Goal: Task Accomplishment & Management: Manage account settings

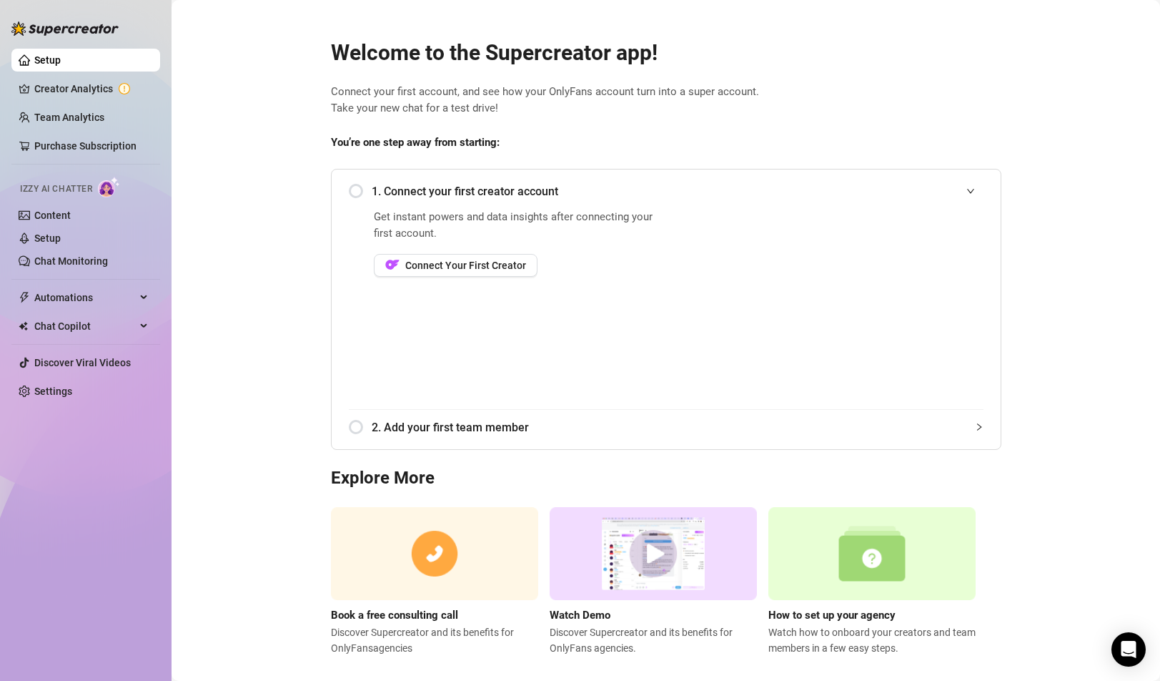
click at [359, 192] on div "1. Connect your first creator account" at bounding box center [666, 191] width 635 height 35
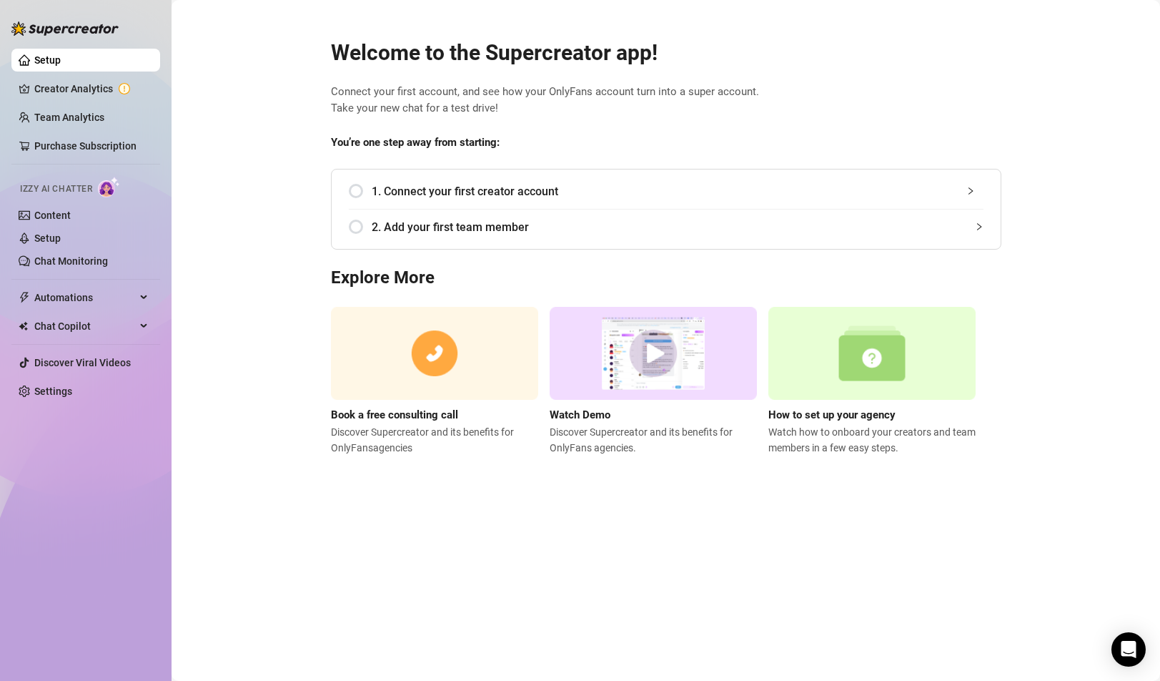
click at [433, 192] on span "1. Connect your first creator account" at bounding box center [678, 191] width 612 height 18
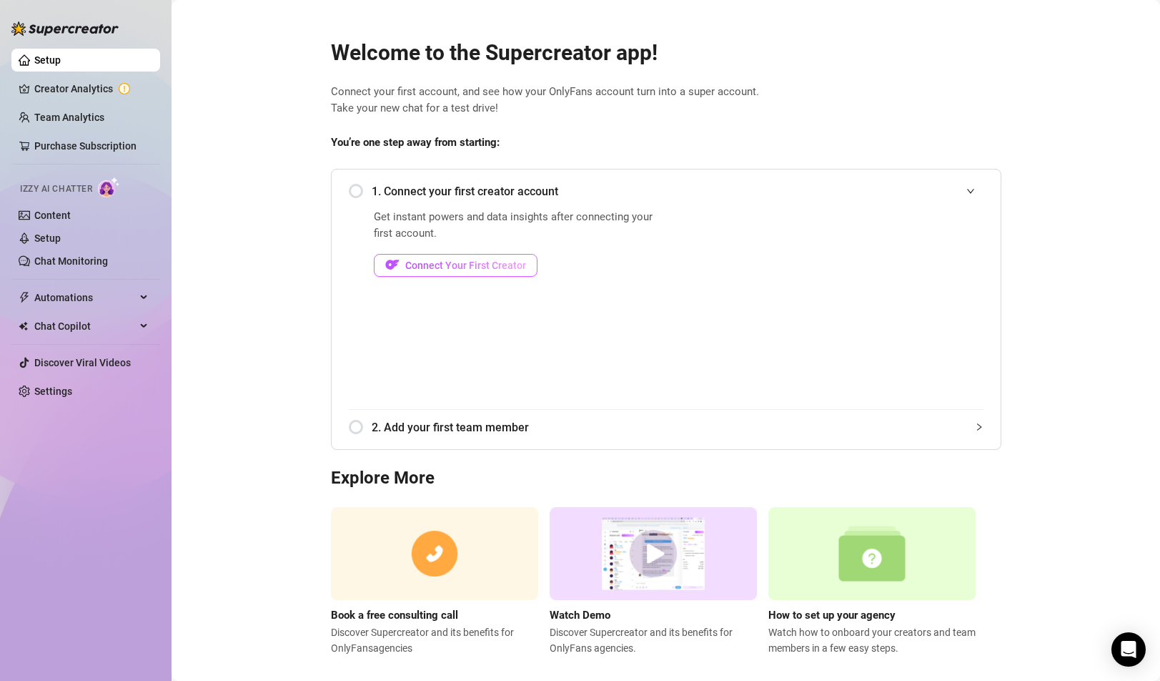
click at [490, 267] on span "Connect Your First Creator" at bounding box center [465, 265] width 121 height 11
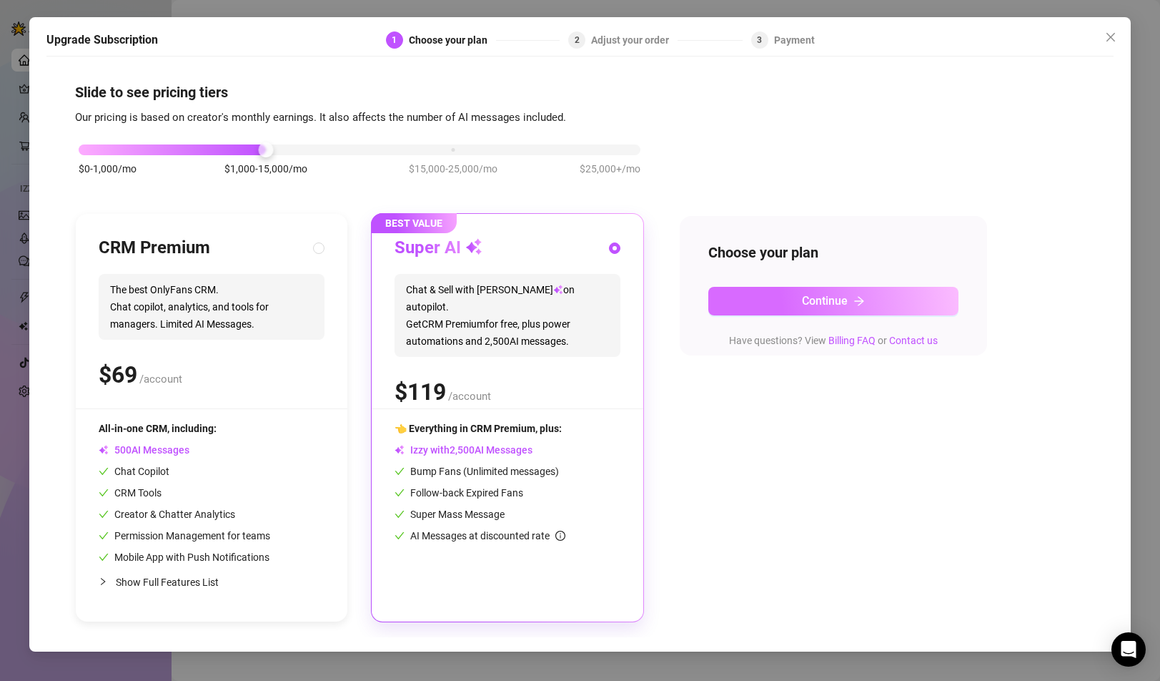
click at [831, 295] on span "Continue" at bounding box center [825, 301] width 46 height 14
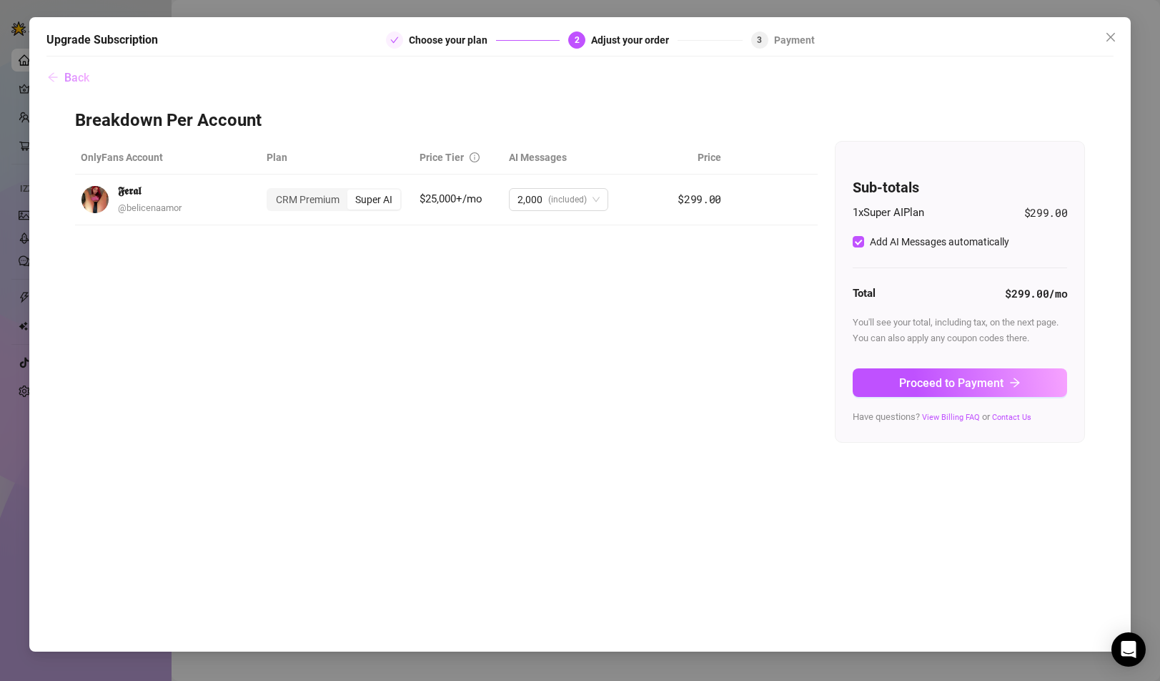
click at [58, 79] on icon "arrow-left" at bounding box center [52, 76] width 11 height 11
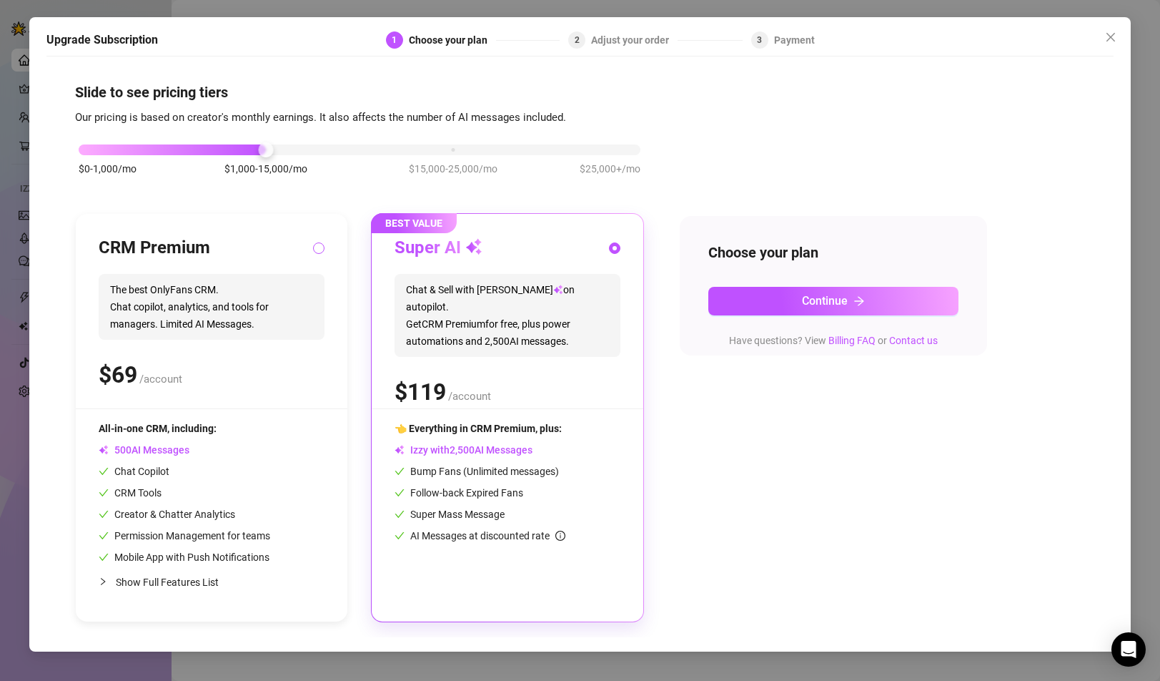
click at [317, 250] on input "radio" at bounding box center [320, 249] width 6 height 9
radio input "true"
radio input "false"
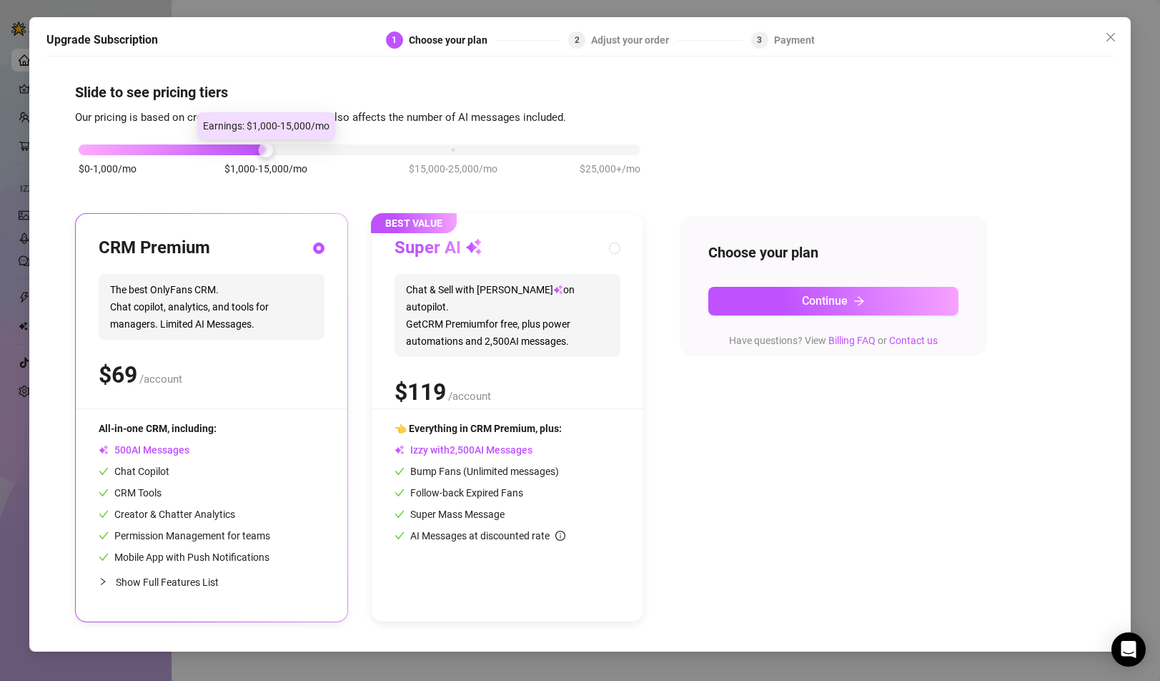
drag, startPoint x: 265, startPoint y: 150, endPoint x: 159, endPoint y: 150, distance: 105.8
click at [159, 150] on div "$0-1,000/mo $1,000-15,000/mo $15,000-25,000/mo $25,000+/mo" at bounding box center [360, 146] width 562 height 9
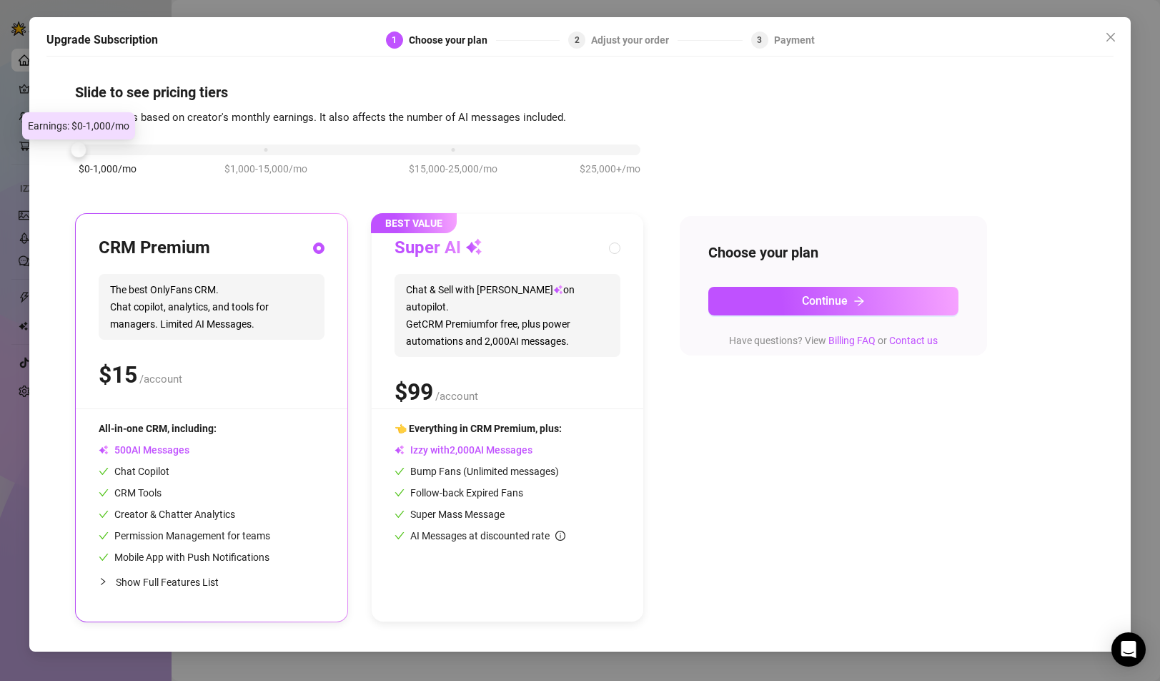
click at [150, 148] on div at bounding box center [360, 149] width 562 height 11
click at [99, 152] on div at bounding box center [360, 149] width 562 height 11
drag, startPoint x: 79, startPoint y: 149, endPoint x: 193, endPoint y: 157, distance: 113.9
click at [193, 157] on div "$0-1,000/mo $1,000-15,000/mo $15,000-25,000/mo $25,000+/mo" at bounding box center [359, 167] width 569 height 81
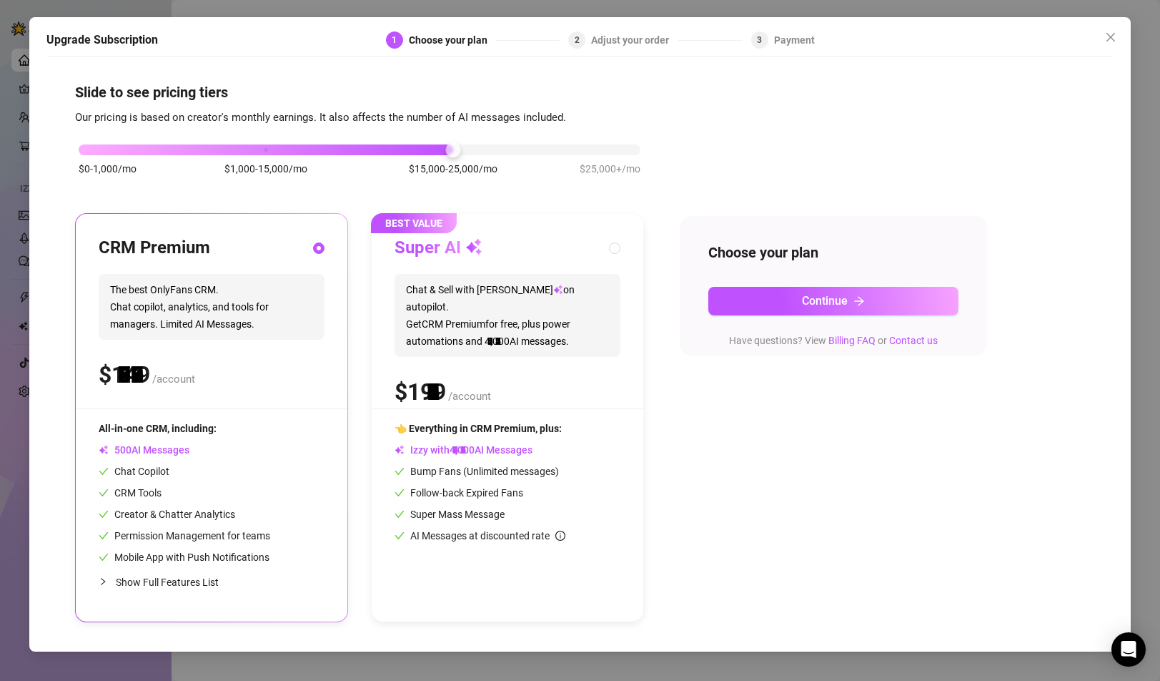
click at [453, 150] on div "$0-1,000/mo $1,000-15,000/mo $15,000-25,000/mo $25,000+/mo" at bounding box center [360, 146] width 562 height 9
click at [601, 149] on div "$0-1,000/mo $1,000-15,000/mo $15,000-25,000/mo $25,000+/mo" at bounding box center [360, 146] width 562 height 9
click at [448, 148] on div "$0-1,000/mo $1,000-15,000/mo $15,000-25,000/mo $25,000+/mo" at bounding box center [360, 146] width 562 height 9
click at [631, 150] on div "$0-1,000/mo $1,000-15,000/mo $15,000-25,000/mo $25,000+/mo" at bounding box center [360, 146] width 562 height 9
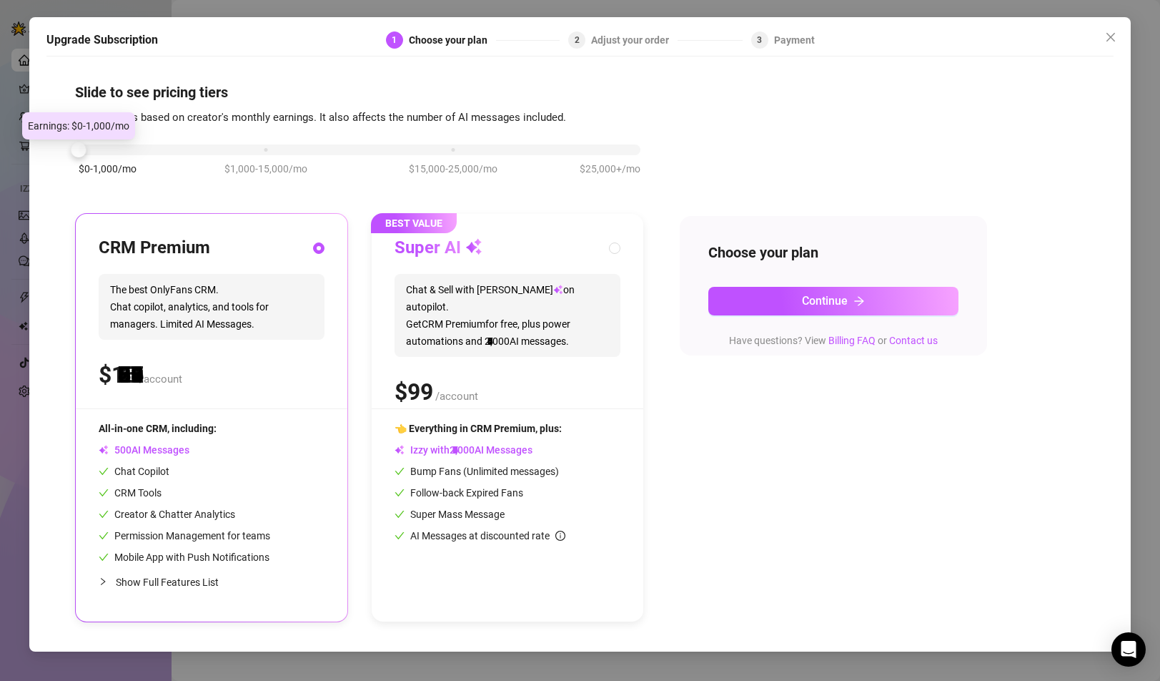
click at [90, 145] on div "$0-1,000/mo $1,000-15,000/mo $15,000-25,000/mo $25,000+/mo" at bounding box center [360, 146] width 562 height 9
click at [634, 150] on div "$0-1,000/mo $1,000-15,000/mo $15,000-25,000/mo $25,000+/mo" at bounding box center [360, 146] width 562 height 9
click at [89, 150] on div "$0-1,000/mo $1,000-15,000/mo $15,000-25,000/mo $25,000+/mo" at bounding box center [360, 146] width 562 height 9
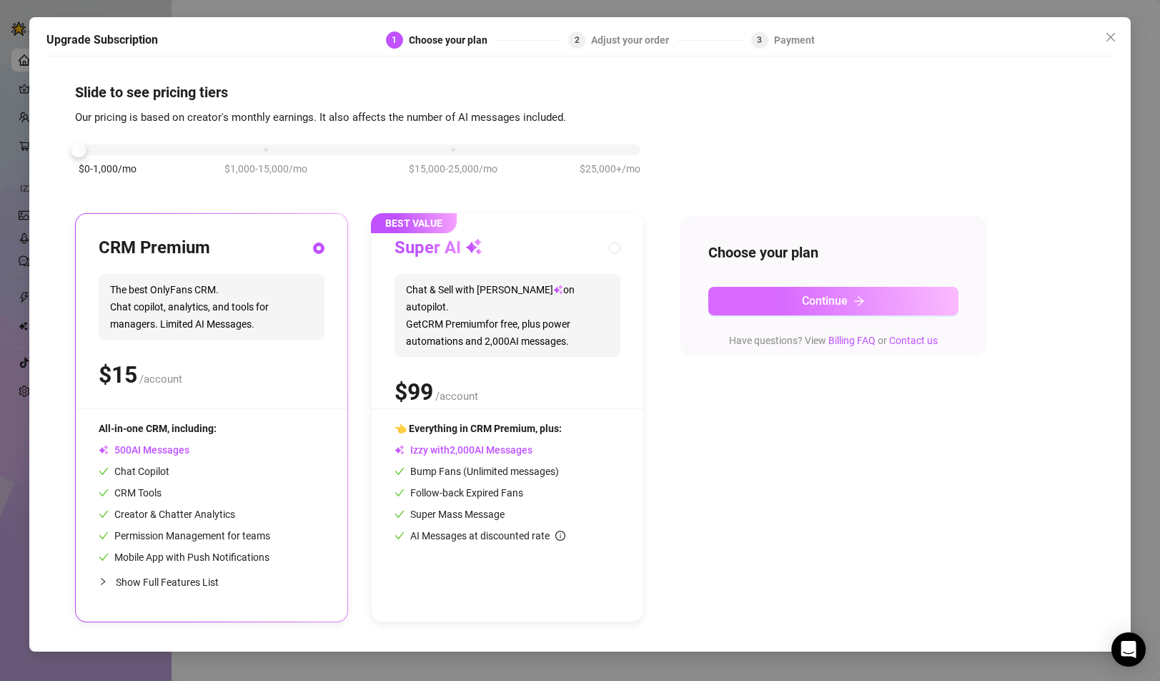
click at [864, 299] on icon "arrow-right" at bounding box center [859, 300] width 11 height 11
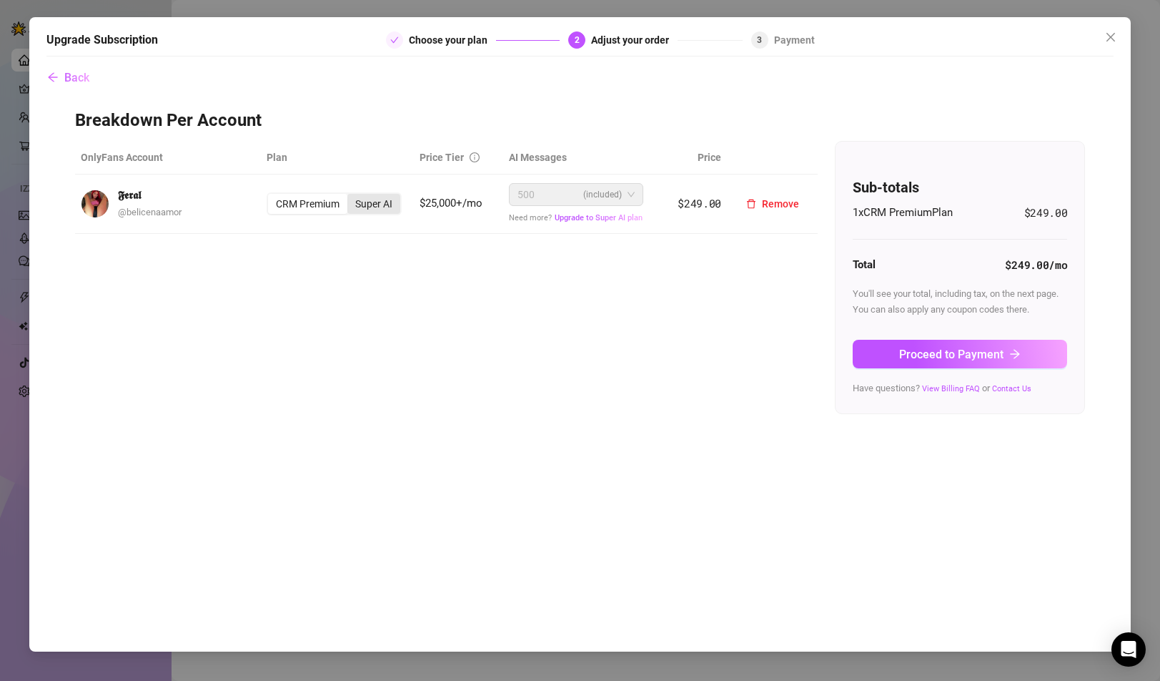
click at [372, 202] on div "Super AI" at bounding box center [373, 204] width 53 height 20
click at [351, 196] on input "Super AI" at bounding box center [351, 196] width 0 height 0
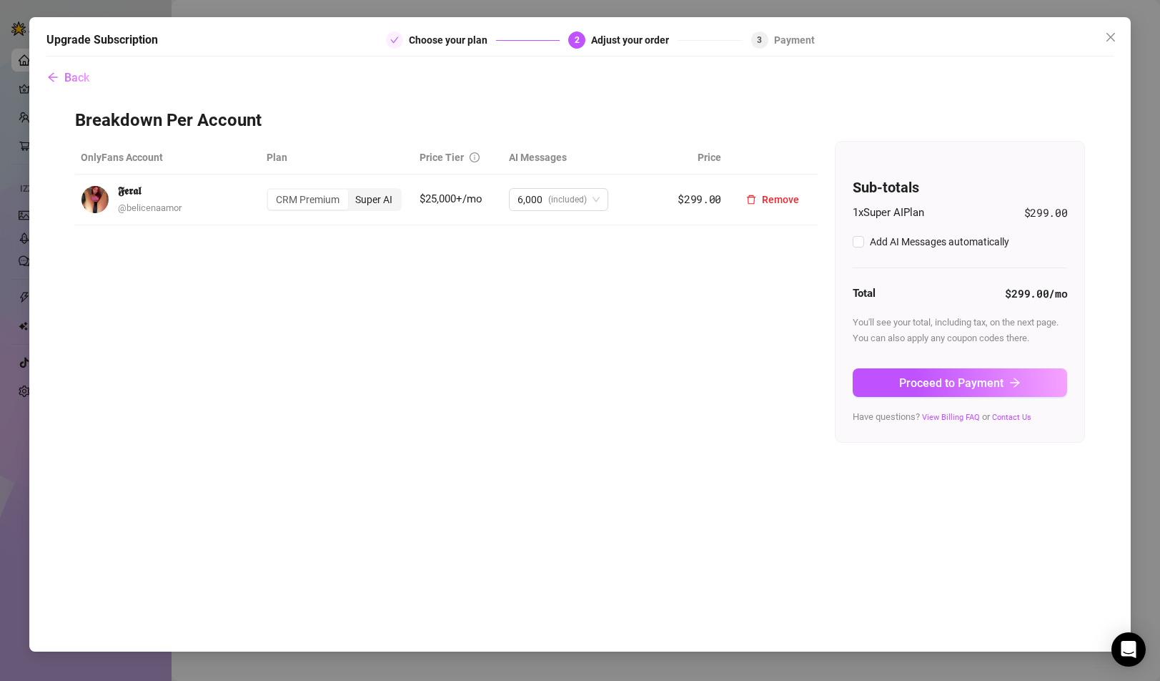
checkbox input "true"
click at [314, 198] on div "CRM Premium" at bounding box center [307, 199] width 79 height 20
click at [272, 192] on input "CRM Premium" at bounding box center [272, 192] width 0 height 0
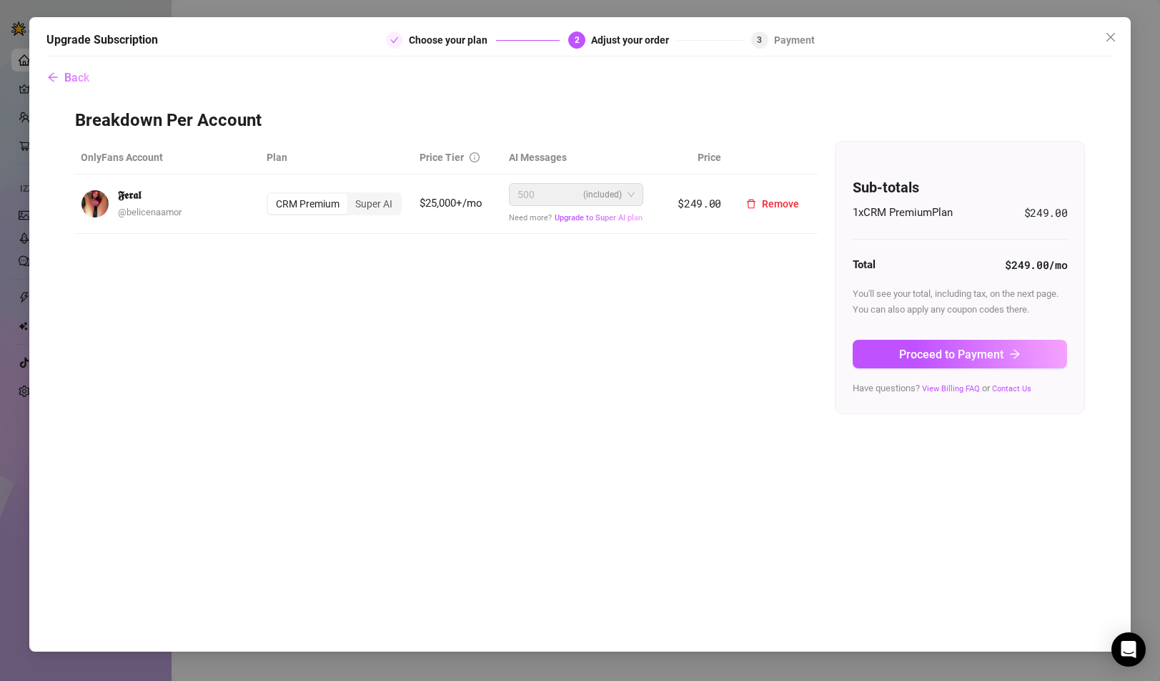
click at [615, 194] on span "(included)" at bounding box center [602, 194] width 39 height 21
click at [57, 74] on icon "arrow-left" at bounding box center [52, 76] width 11 height 11
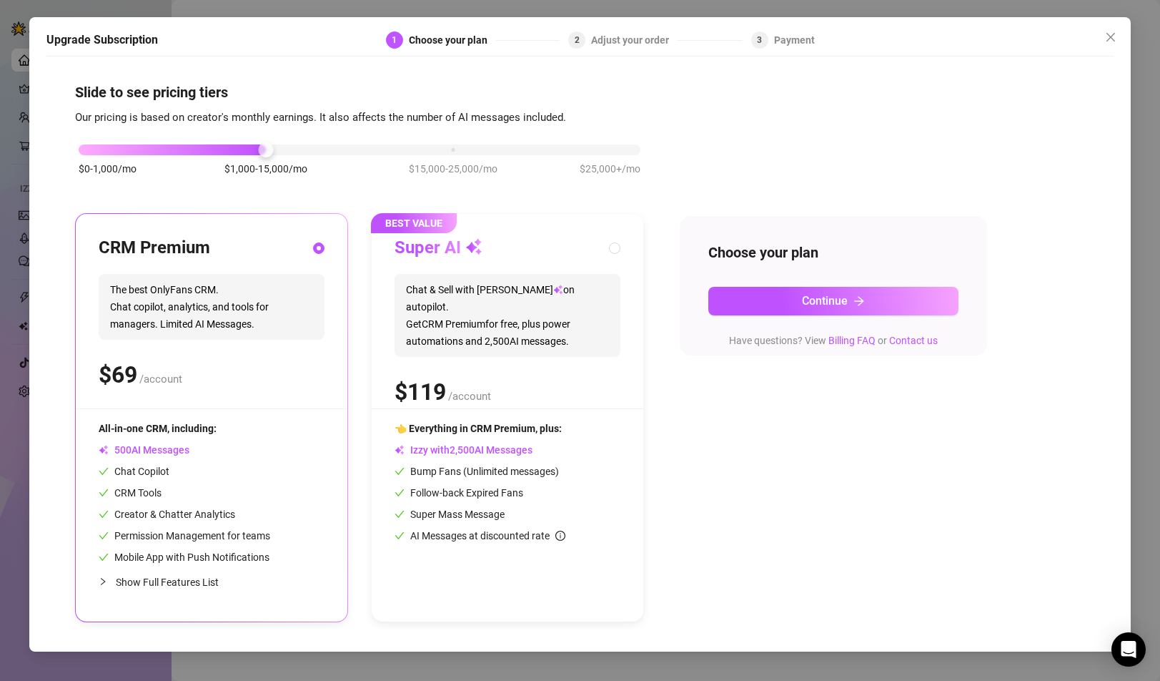
click at [631, 155] on div "$0-1,000/mo $1,000-15,000/mo $15,000-25,000/mo $25,000+/mo" at bounding box center [359, 167] width 569 height 81
click at [636, 150] on div "$0-1,000/mo $1,000-15,000/mo $15,000-25,000/mo $25,000+/mo" at bounding box center [360, 146] width 562 height 9
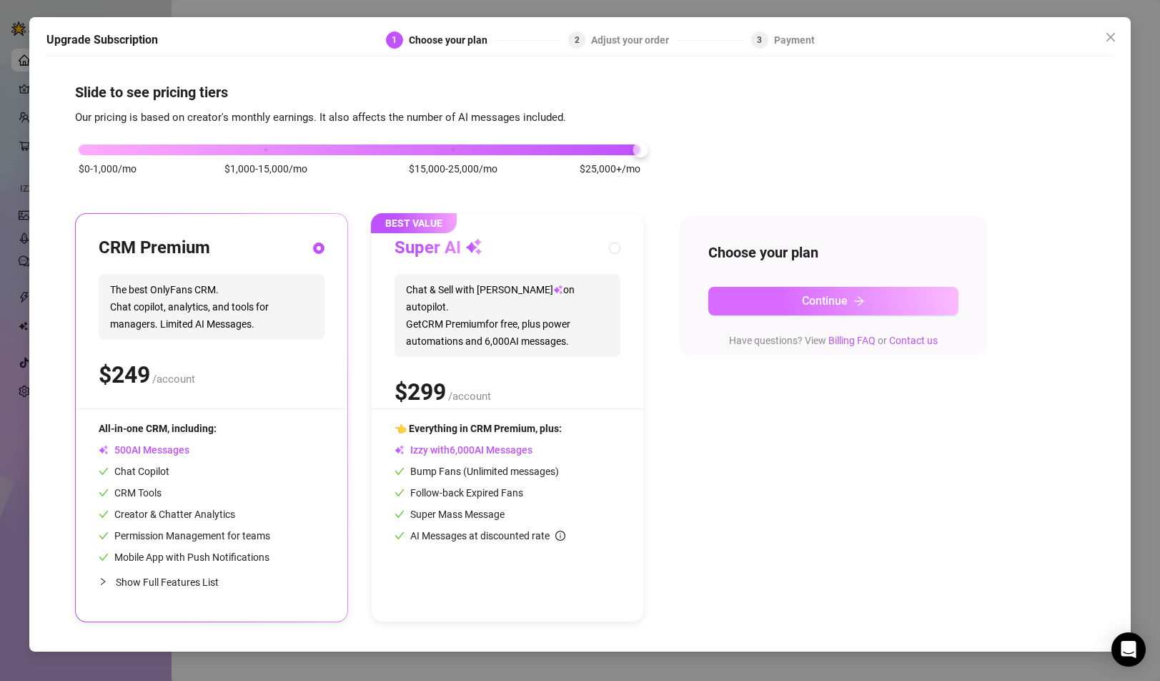
click at [828, 298] on span "Continue" at bounding box center [825, 301] width 46 height 14
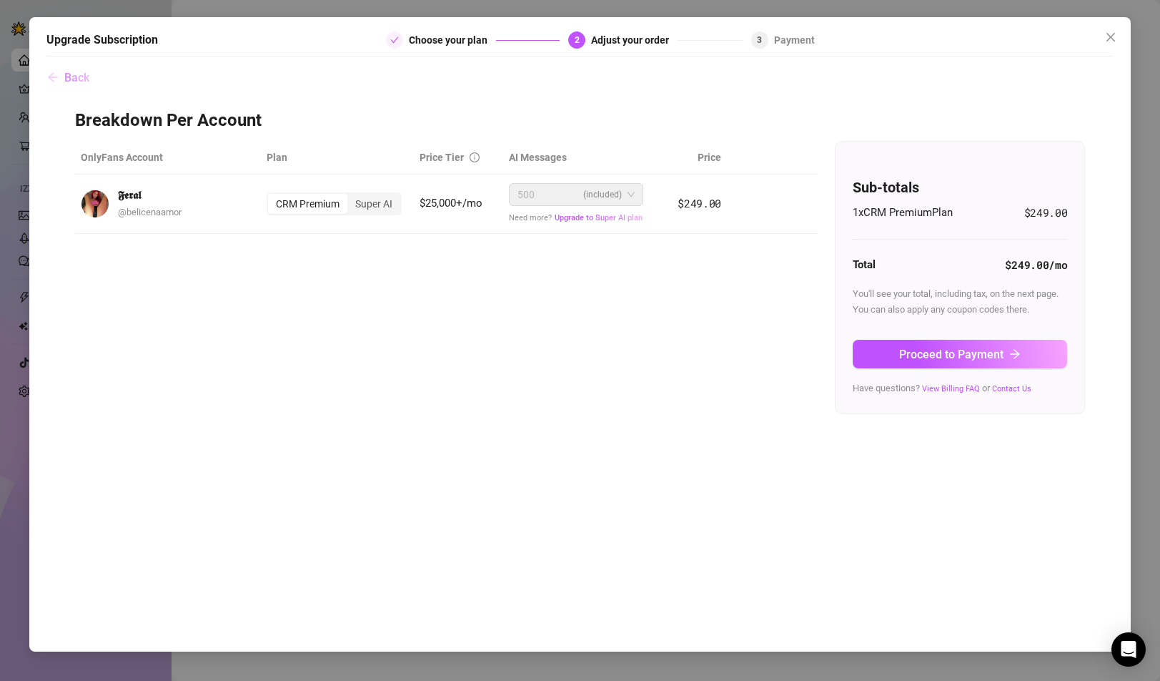
click at [69, 76] on span "Back" at bounding box center [76, 78] width 25 height 14
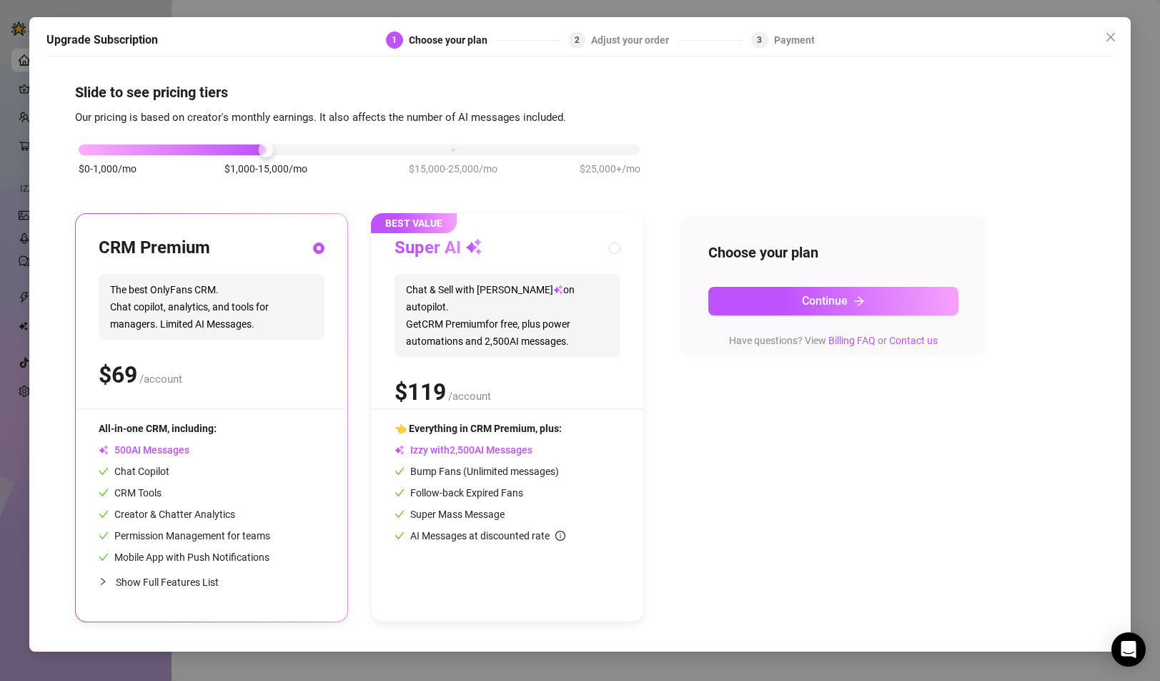
click at [95, 149] on div "$0-1,000/mo $1,000-15,000/mo $15,000-25,000/mo $25,000+/mo" at bounding box center [360, 146] width 562 height 9
click at [1132, 649] on icon "Open Intercom Messenger" at bounding box center [1128, 649] width 16 height 19
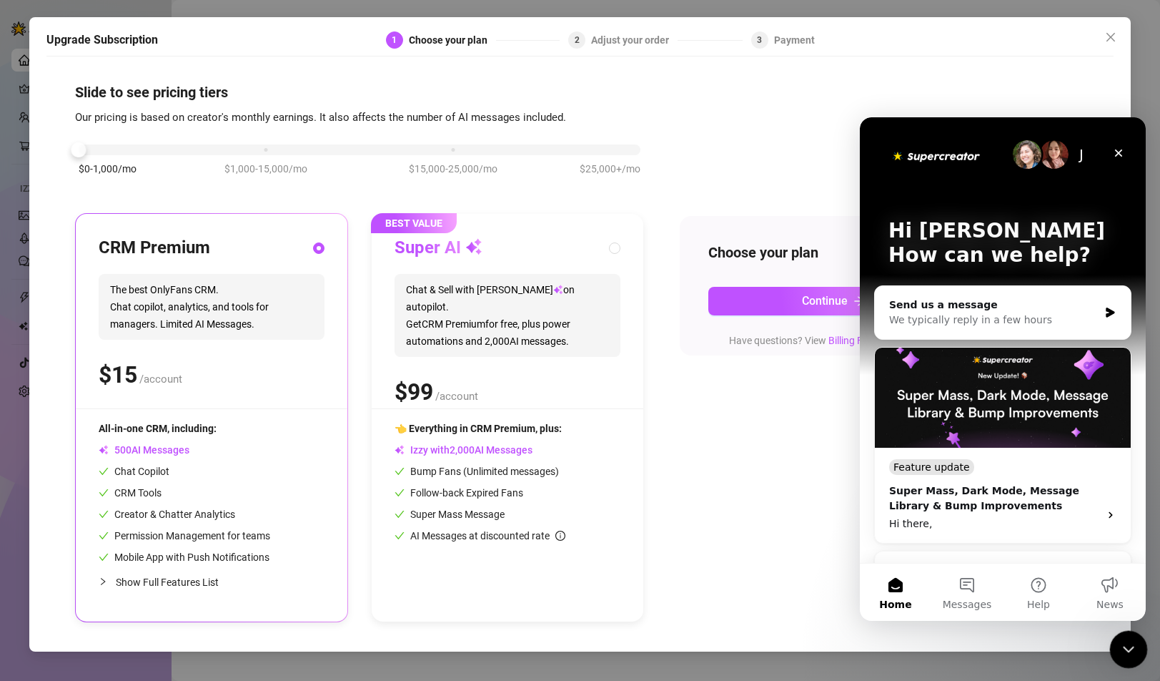
click at [1129, 651] on icon "Close Intercom Messenger" at bounding box center [1126, 646] width 17 height 17
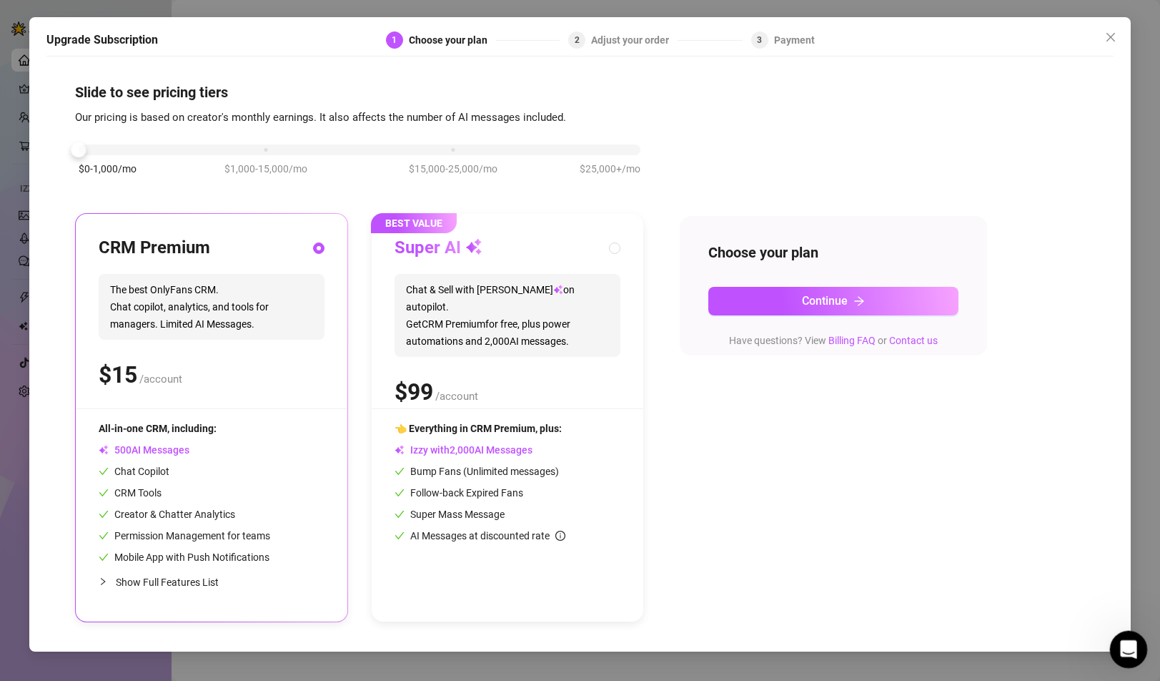
click at [1129, 651] on icon "Open Intercom Messenger" at bounding box center [1127, 648] width 24 height 24
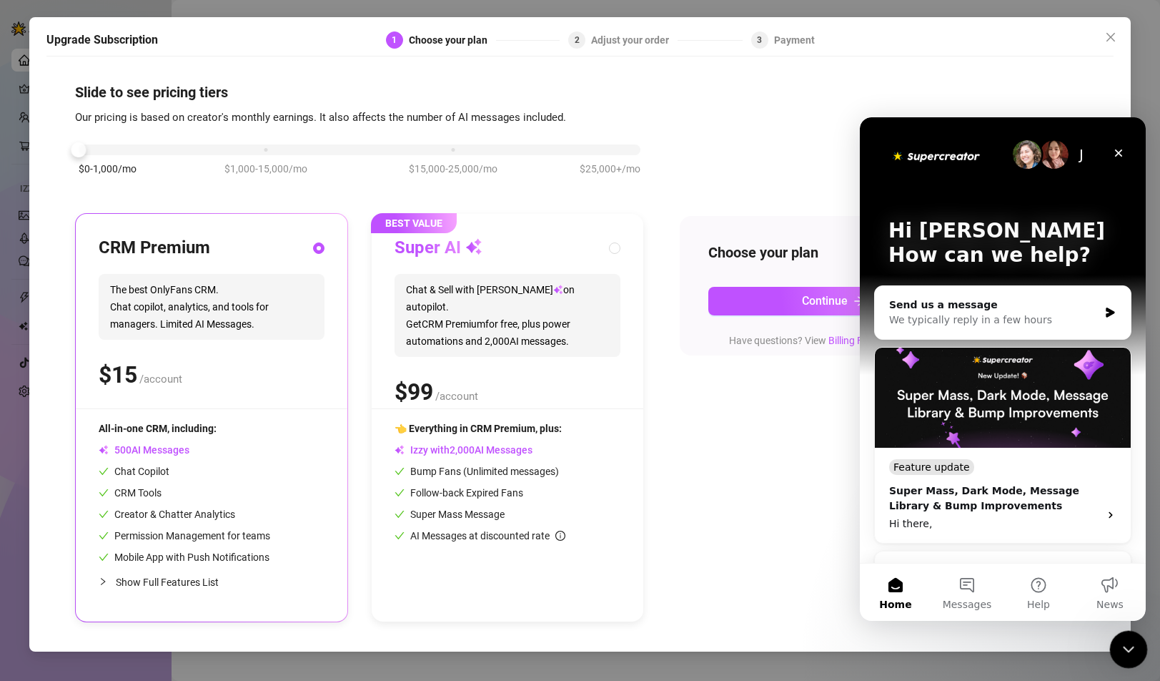
click at [1129, 651] on icon "Close Intercom Messenger" at bounding box center [1126, 646] width 17 height 17
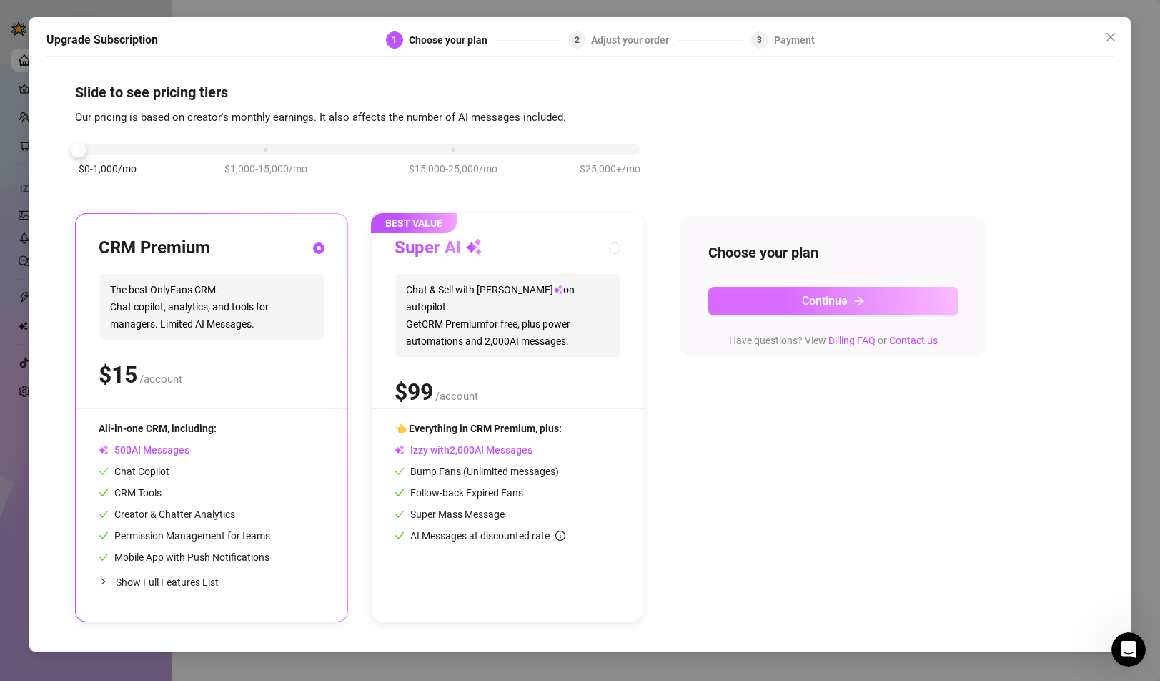
click at [774, 298] on button "Continue" at bounding box center [833, 301] width 250 height 29
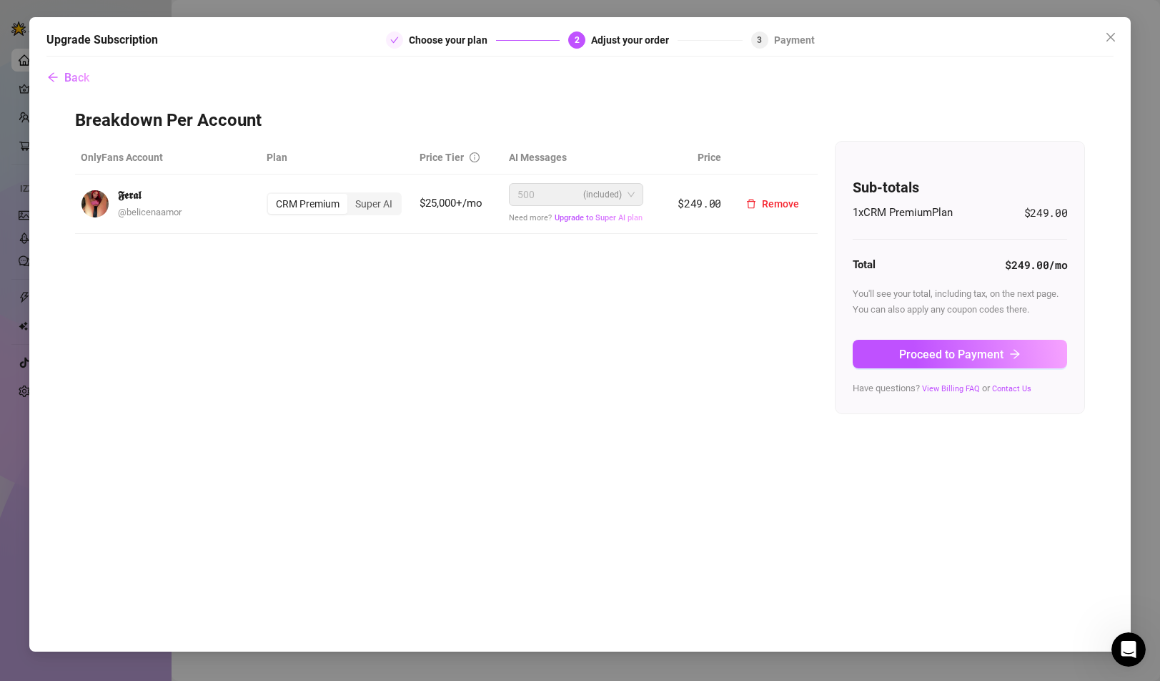
click at [601, 192] on span "(included)" at bounding box center [602, 194] width 39 height 21
click at [764, 201] on span "Remove" at bounding box center [780, 203] width 37 height 11
click at [821, 164] on span "Cancel" at bounding box center [830, 166] width 31 height 11
click at [76, 74] on span "Back" at bounding box center [76, 78] width 25 height 14
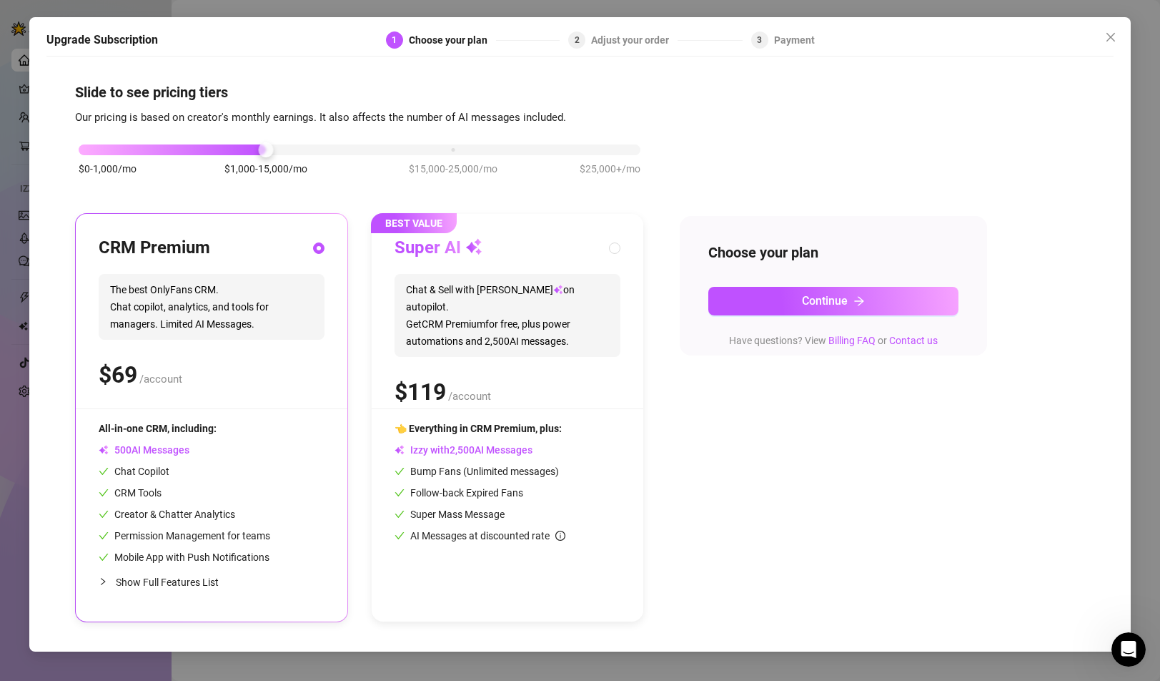
click at [626, 150] on div "$0-1,000/mo $1,000-15,000/mo $15,000-25,000/mo $25,000+/mo" at bounding box center [360, 146] width 562 height 9
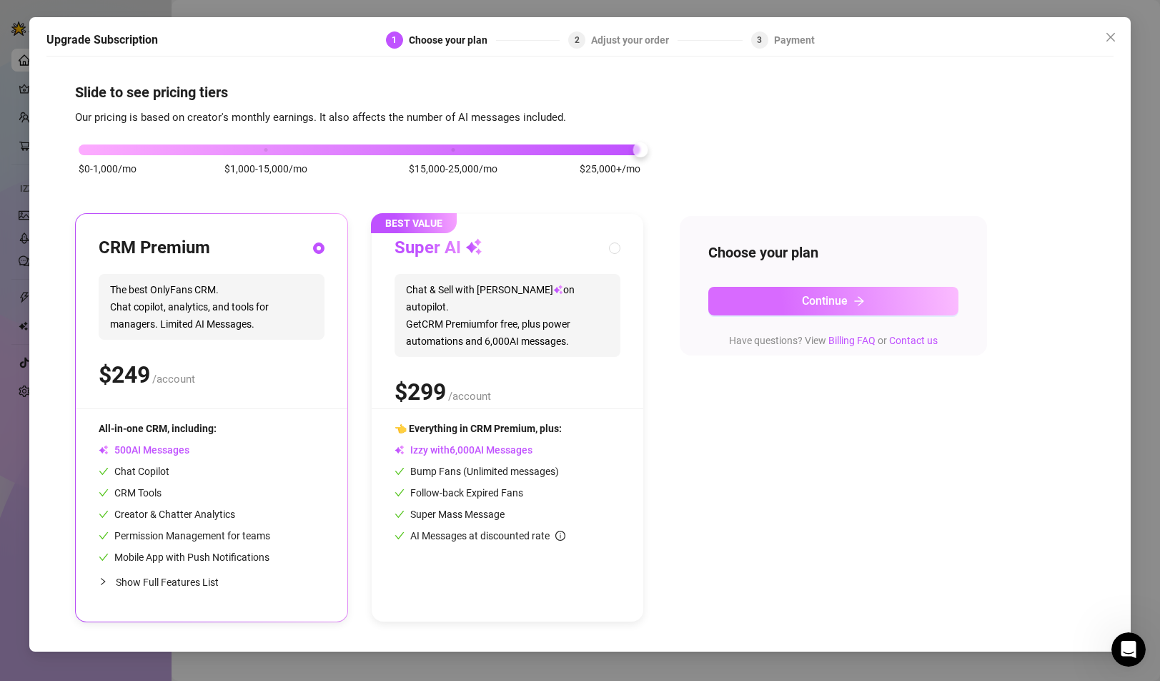
click at [834, 301] on span "Continue" at bounding box center [825, 301] width 46 height 14
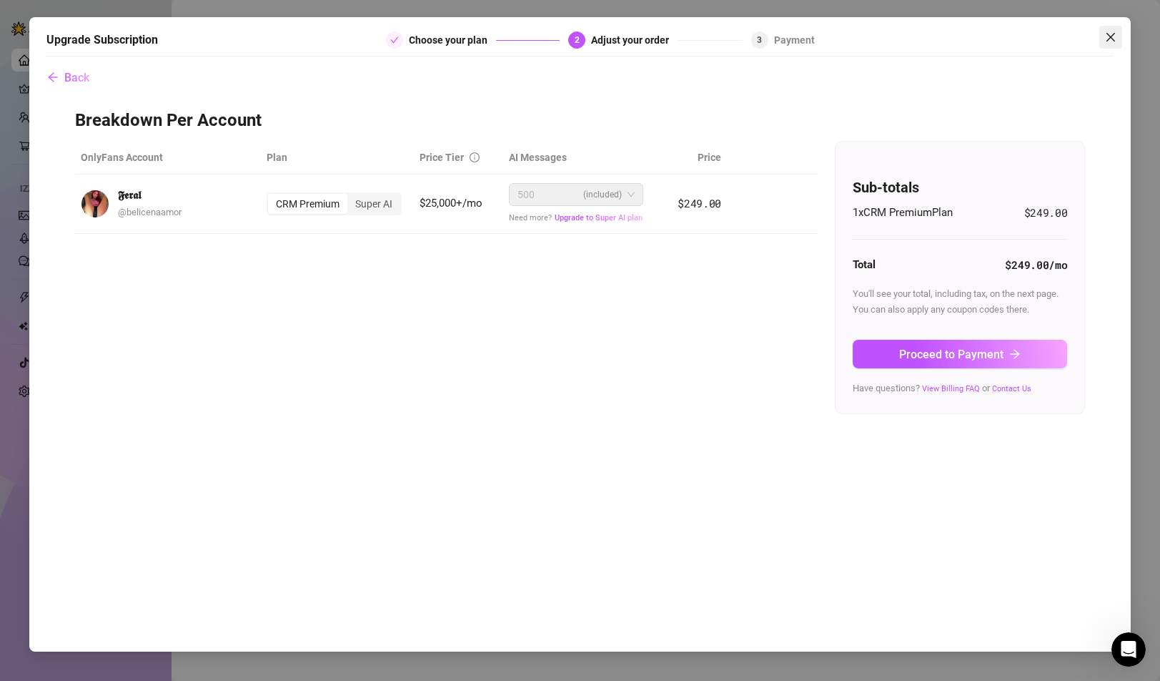
click at [1116, 42] on icon "close" at bounding box center [1110, 36] width 11 height 11
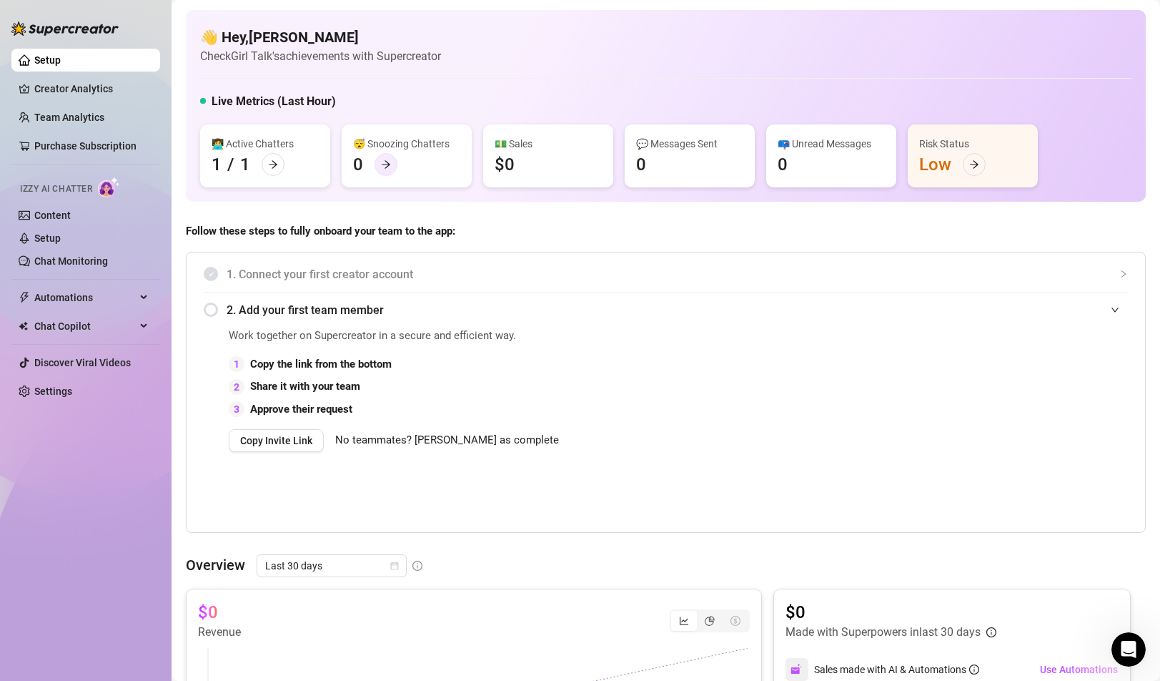
click at [388, 164] on icon "arrow-right" at bounding box center [386, 165] width 9 height 8
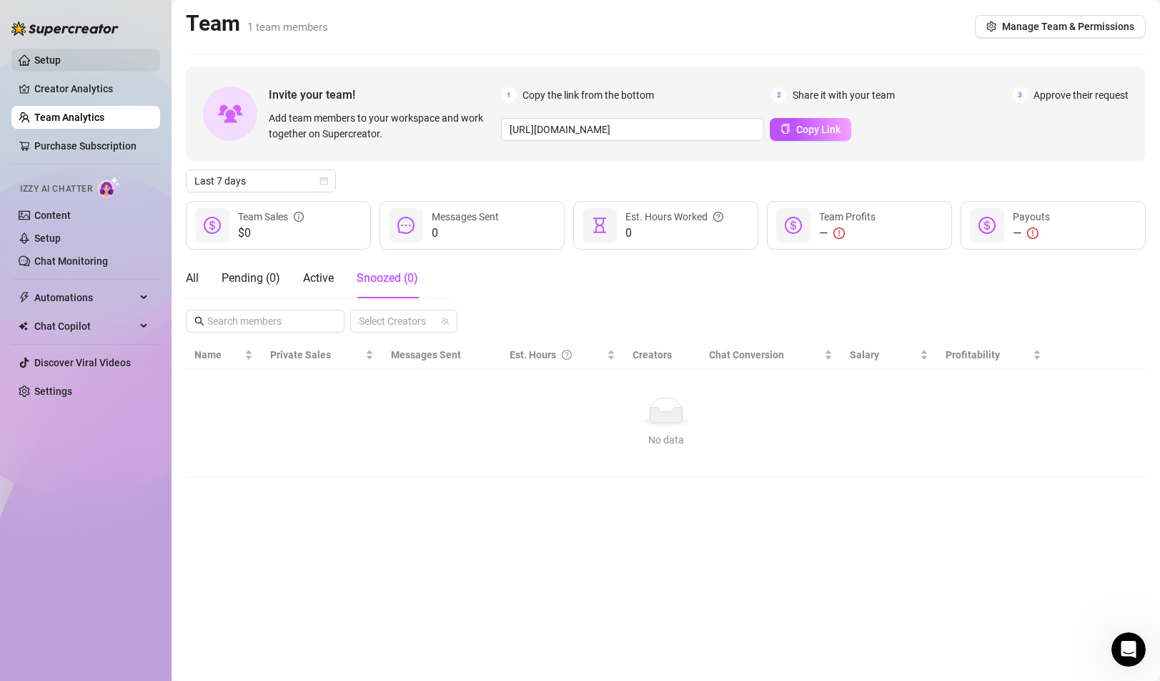
click at [61, 58] on link "Setup" at bounding box center [47, 59] width 26 height 11
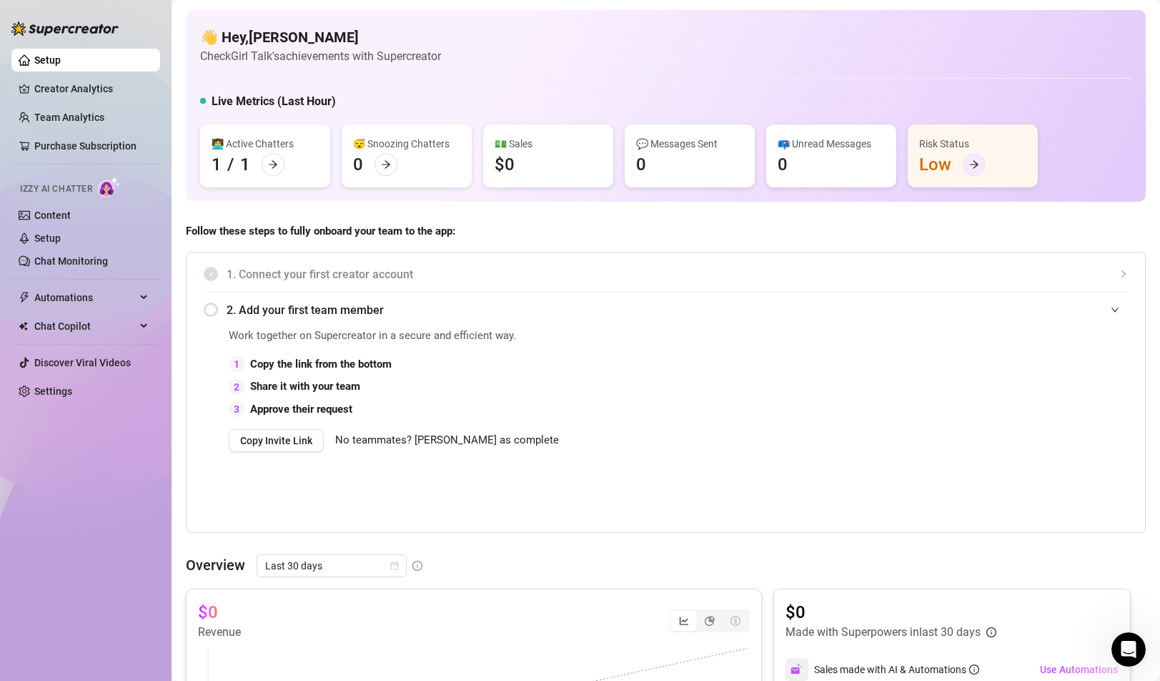
click at [971, 167] on icon "arrow-right" at bounding box center [974, 164] width 10 height 10
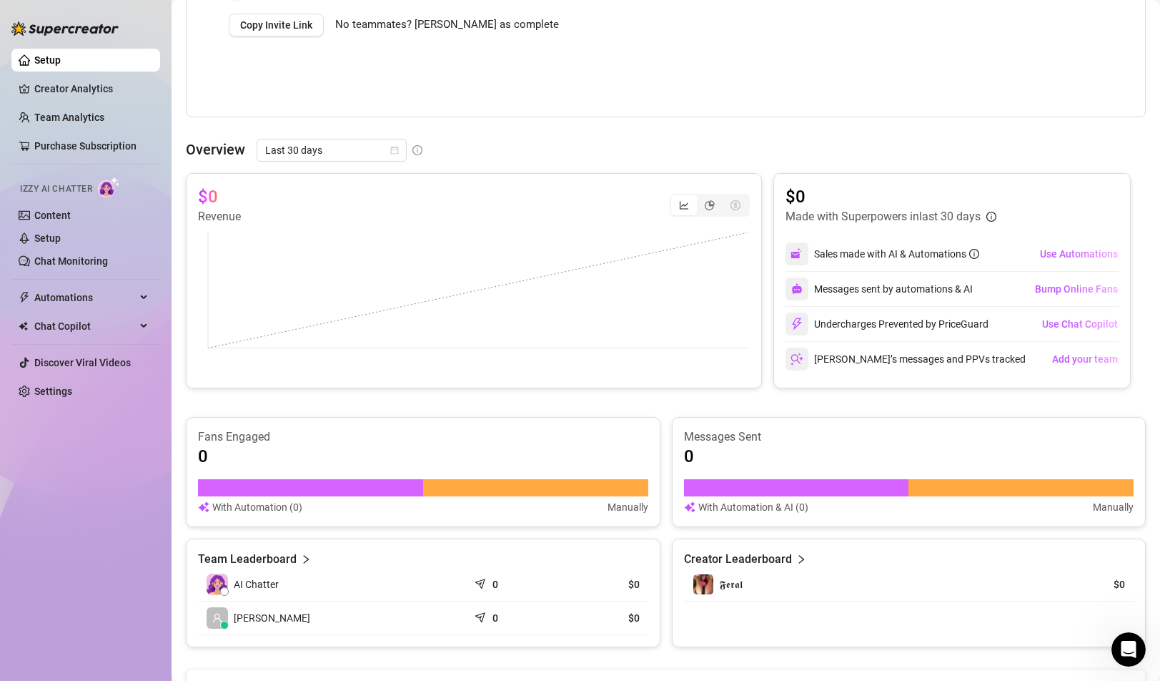
scroll to position [219, 0]
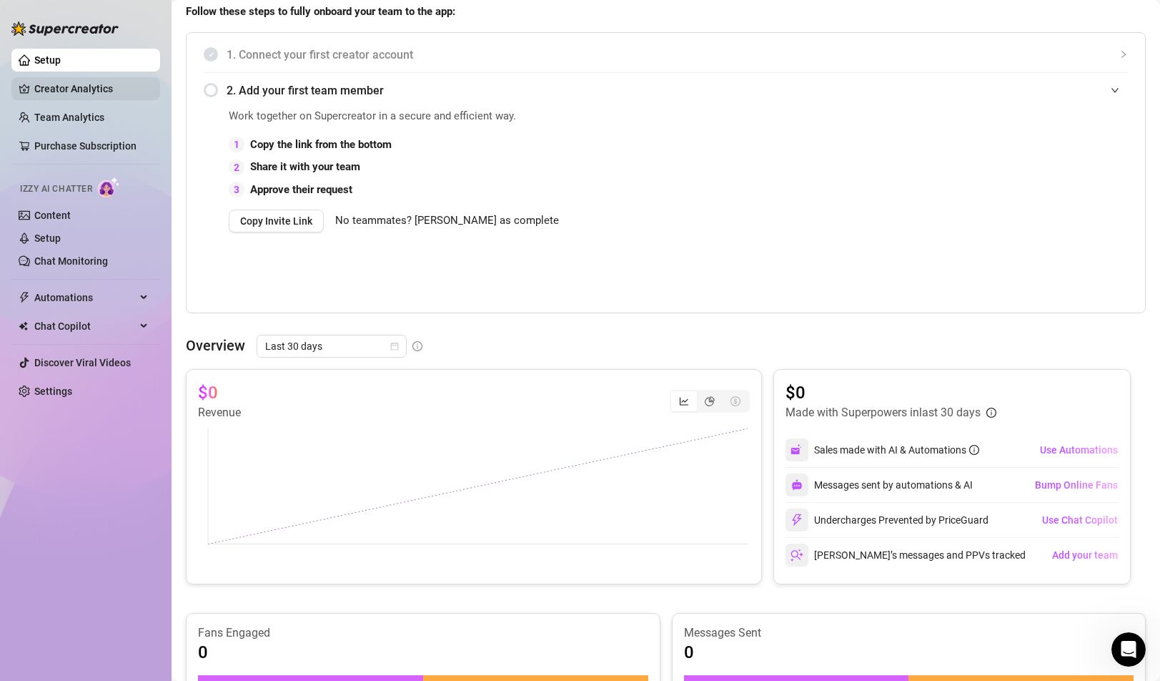
click at [84, 94] on link "Creator Analytics" at bounding box center [91, 88] width 114 height 23
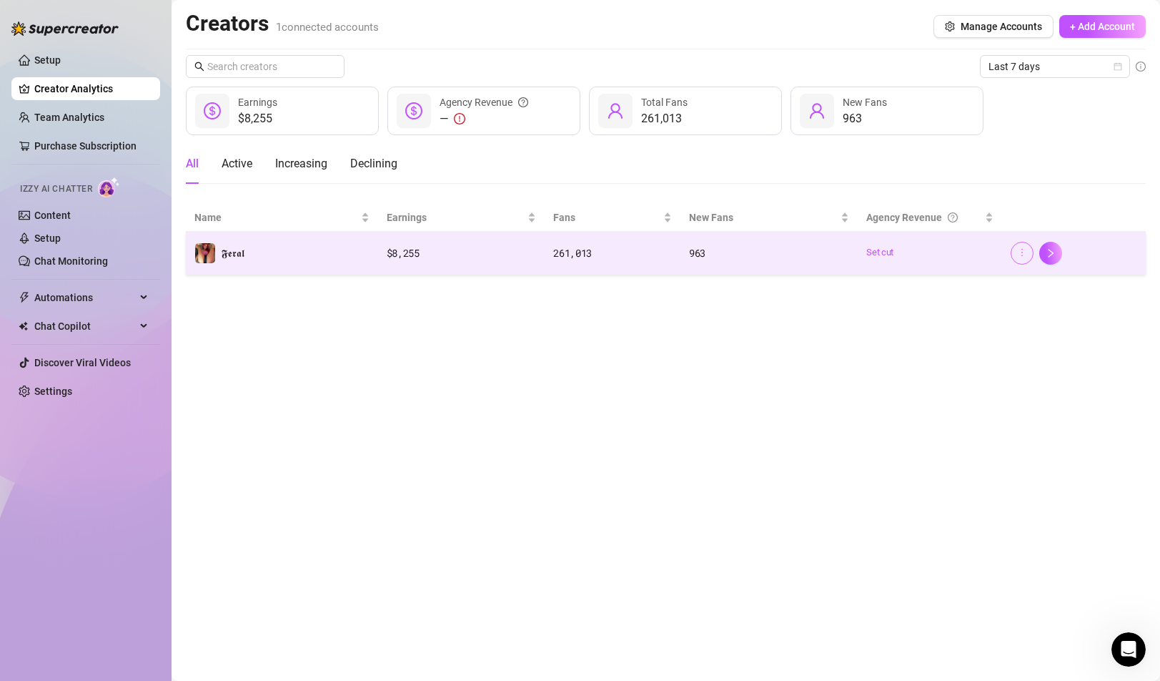
click at [1024, 255] on icon "more" at bounding box center [1022, 252] width 10 height 10
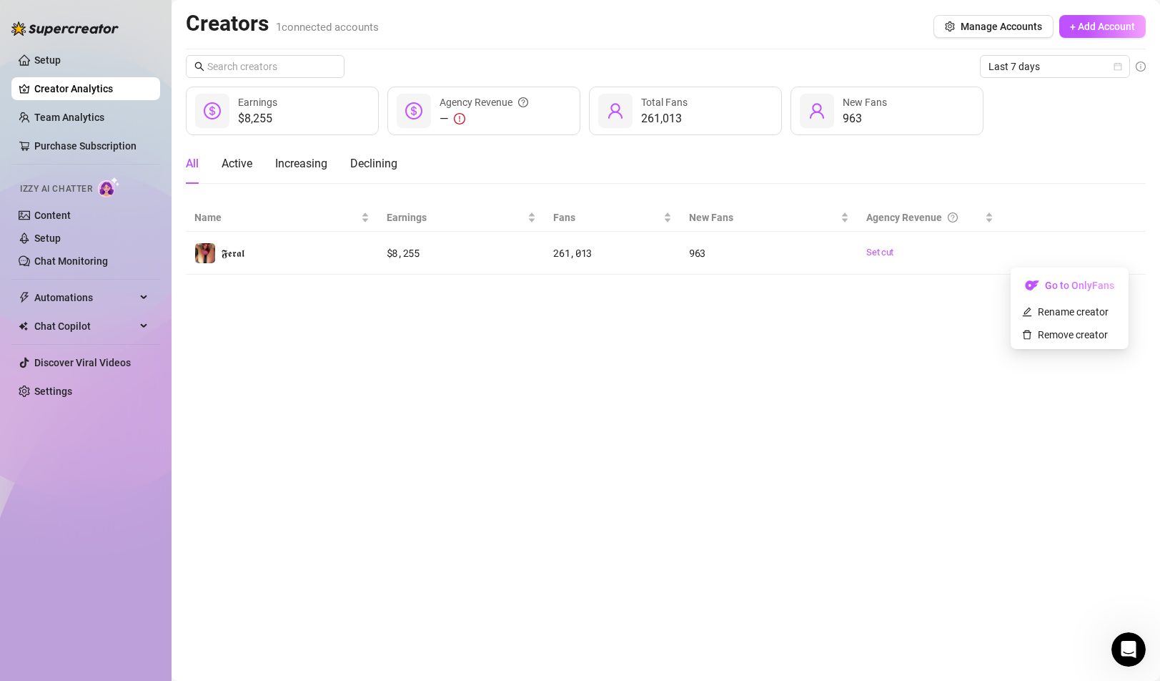
click at [917, 332] on main "Creators 1 connected accounts Manage Accounts + Add Account Last 7 days $8,255 …" at bounding box center [666, 340] width 989 height 681
click at [65, 121] on link "Team Analytics" at bounding box center [69, 117] width 70 height 11
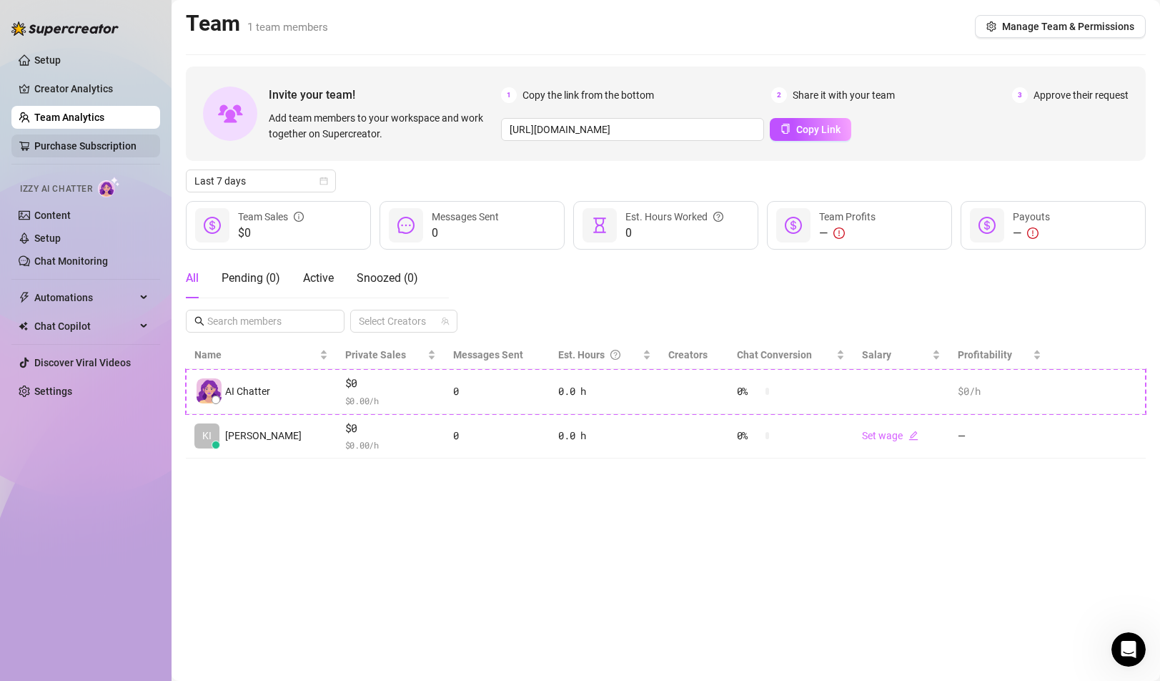
click at [110, 146] on link "Purchase Subscription" at bounding box center [85, 145] width 102 height 11
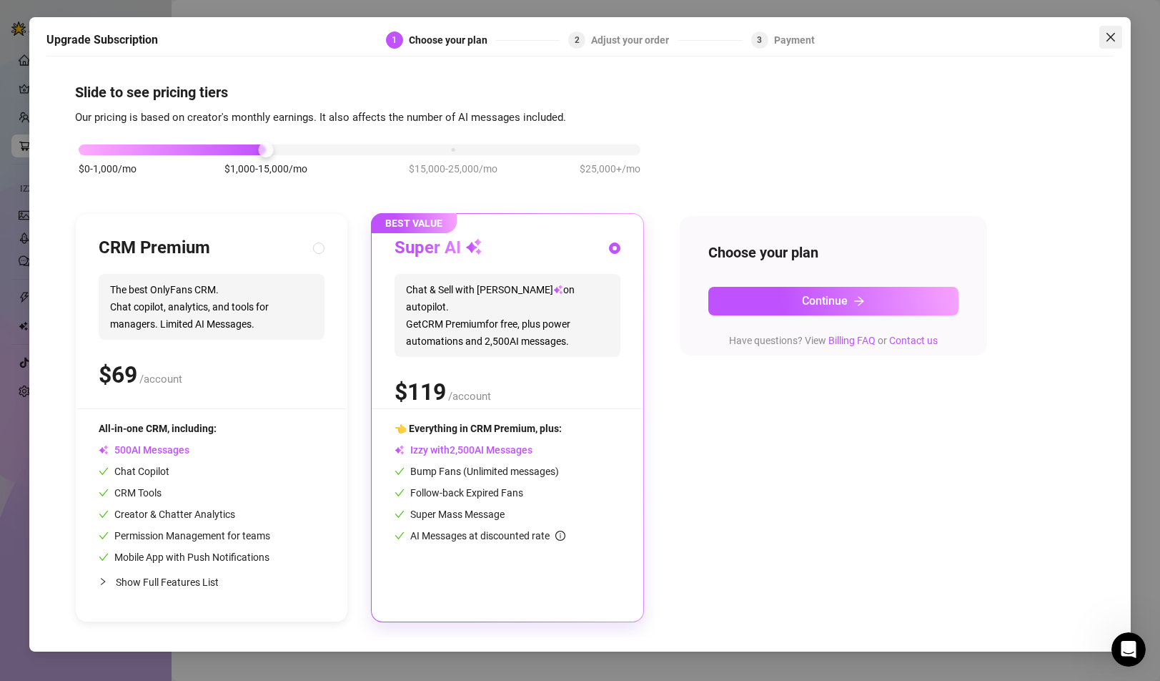
click at [1110, 43] on button "Close" at bounding box center [1111, 37] width 23 height 23
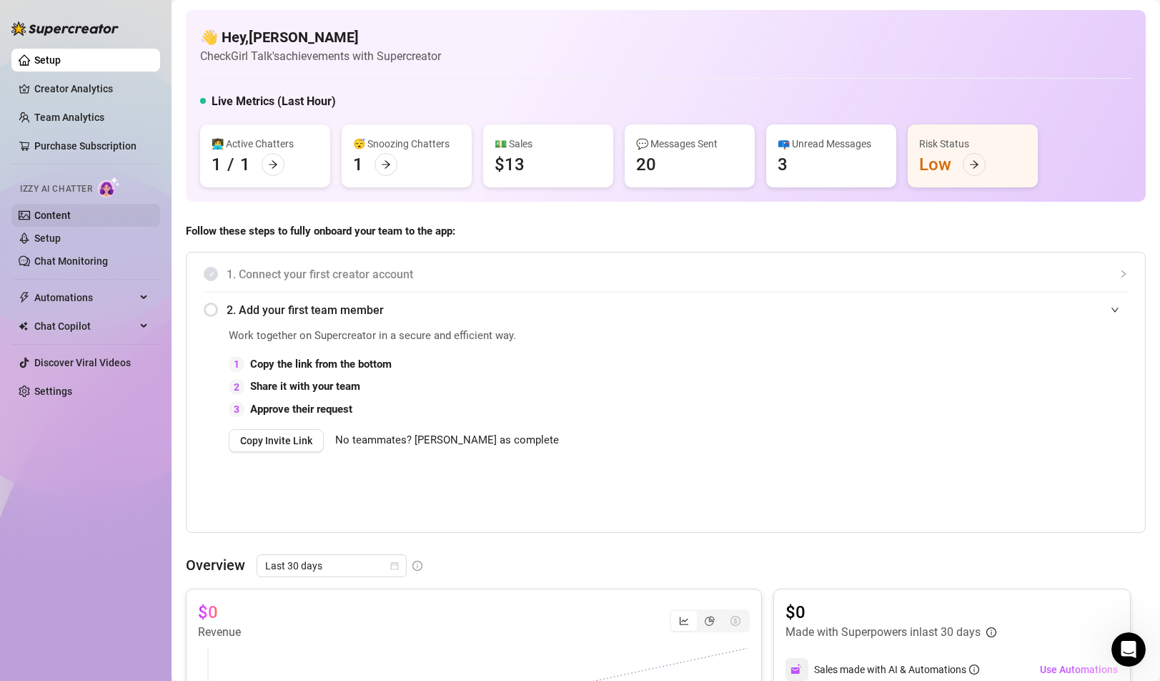
click at [71, 214] on link "Content" at bounding box center [52, 214] width 36 height 11
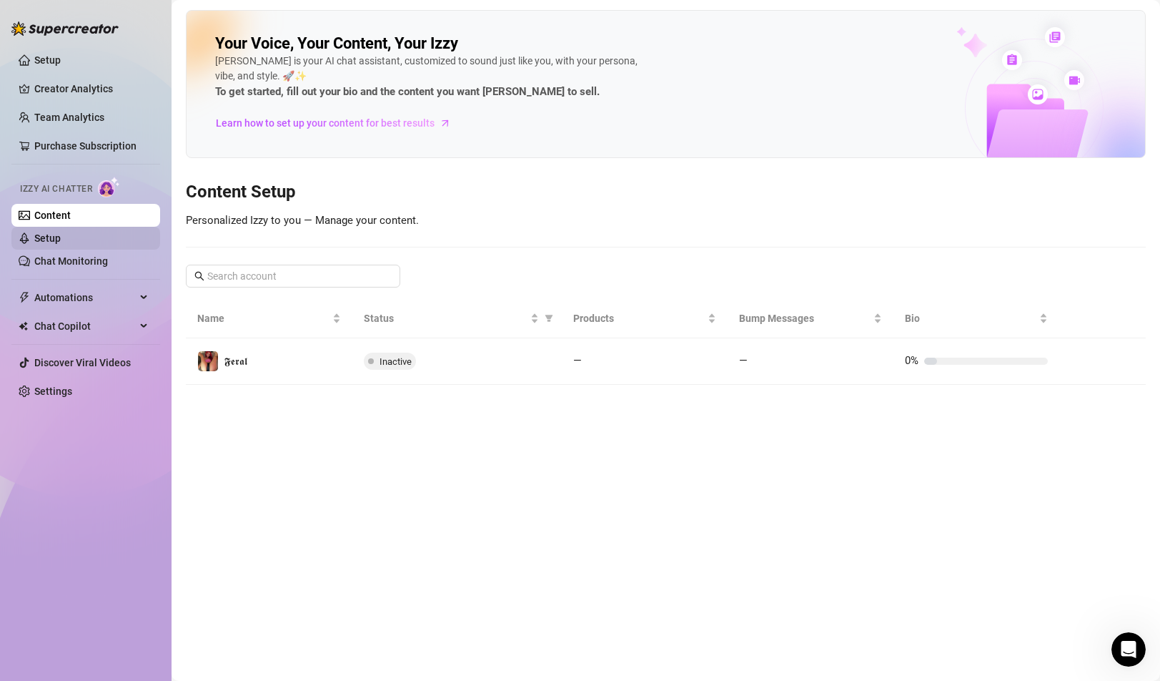
click at [61, 239] on link "Setup" at bounding box center [47, 237] width 26 height 11
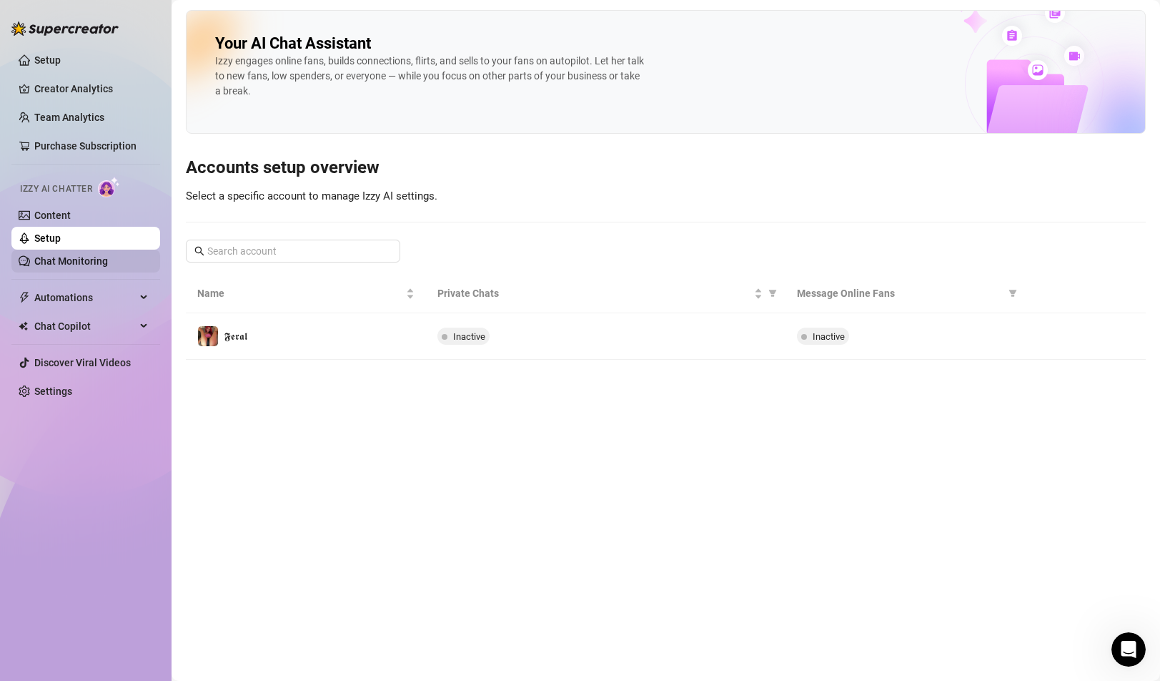
click at [76, 263] on link "Chat Monitoring" at bounding box center [71, 260] width 74 height 11
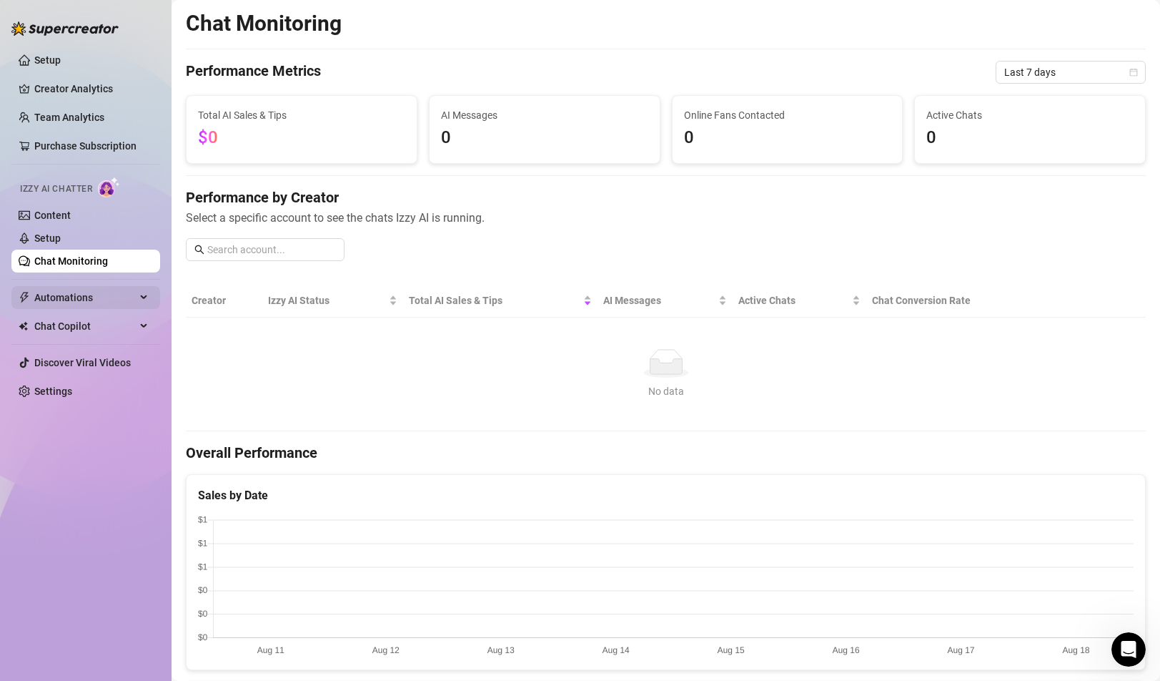
click at [113, 297] on span "Automations" at bounding box center [85, 297] width 102 height 23
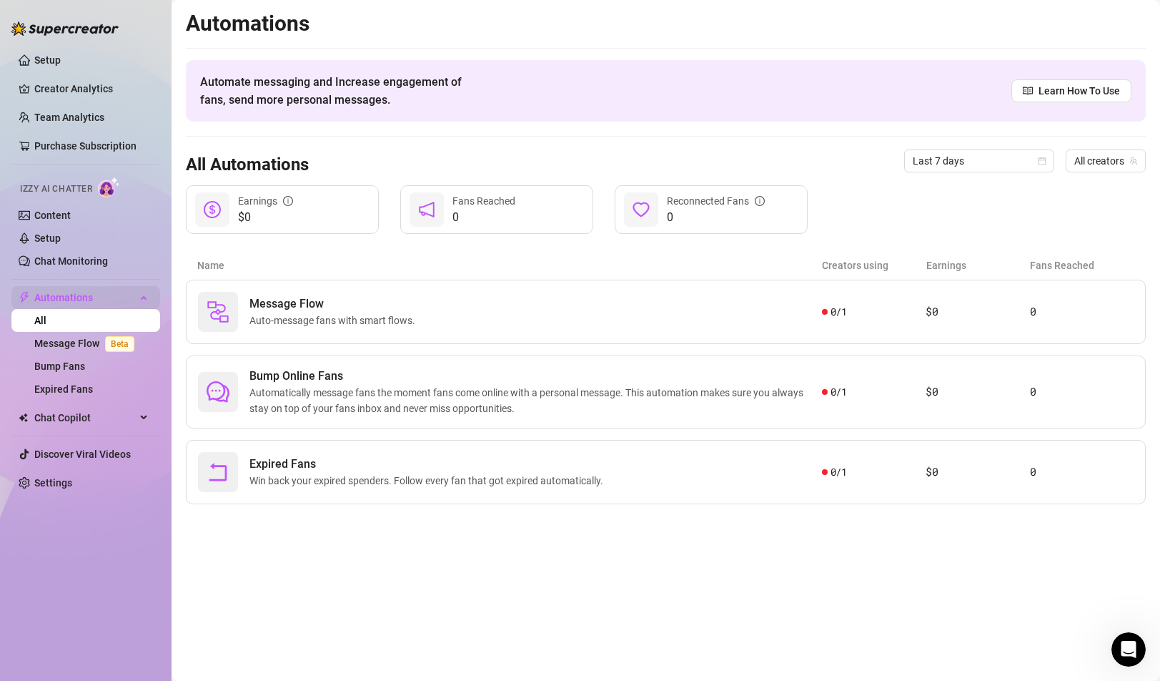
click at [133, 296] on span "Automations" at bounding box center [85, 297] width 102 height 23
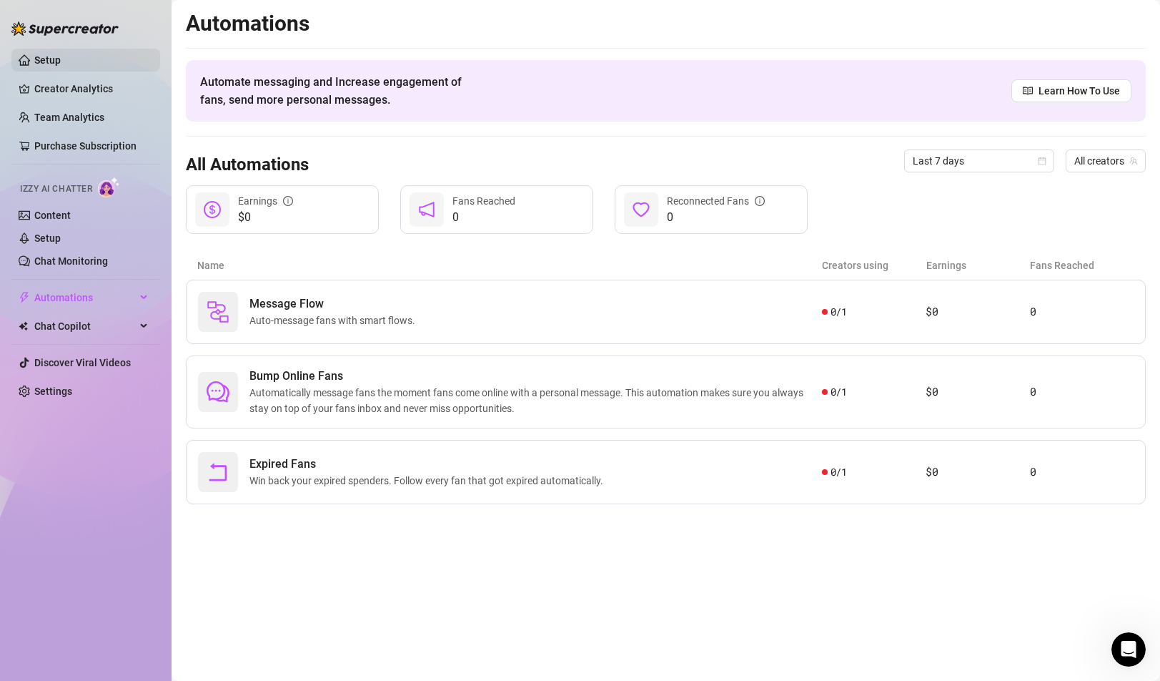
click at [61, 58] on link "Setup" at bounding box center [47, 59] width 26 height 11
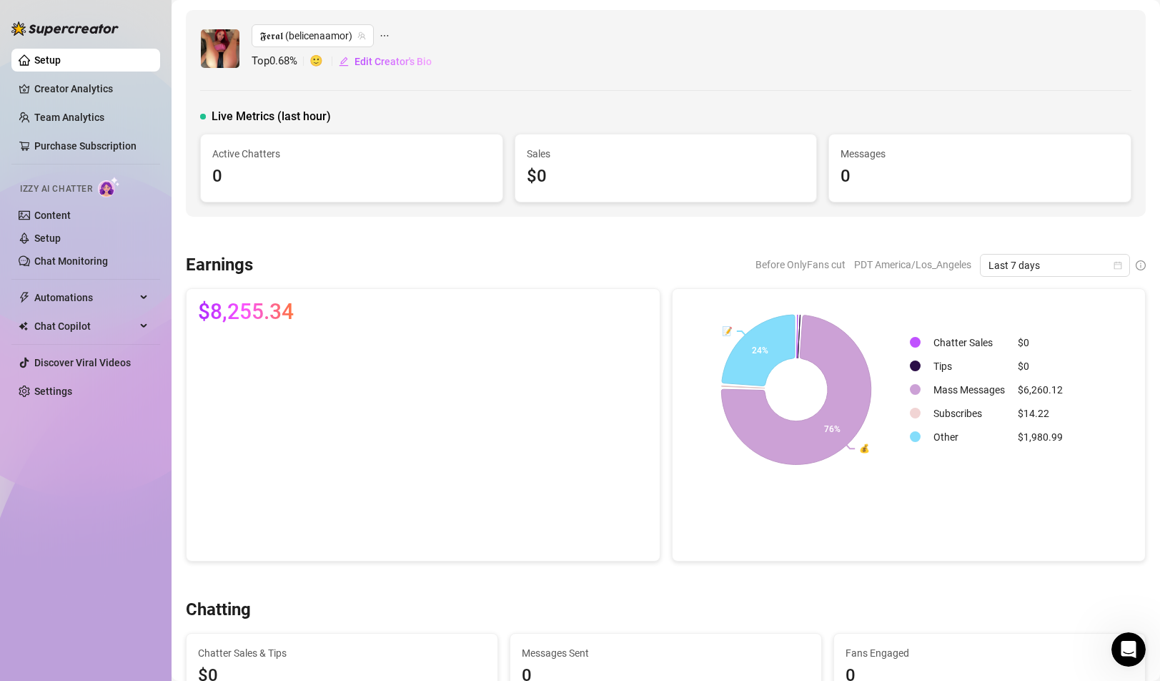
click at [61, 59] on link "Setup" at bounding box center [47, 59] width 26 height 11
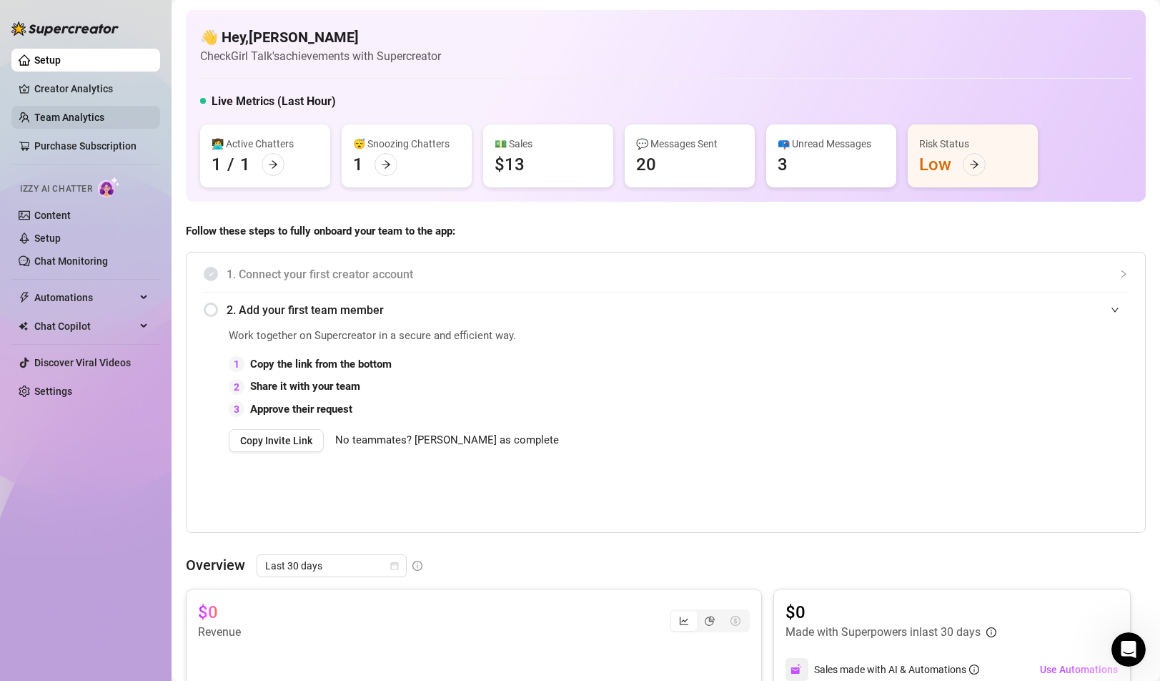
click at [71, 117] on link "Team Analytics" at bounding box center [69, 117] width 70 height 11
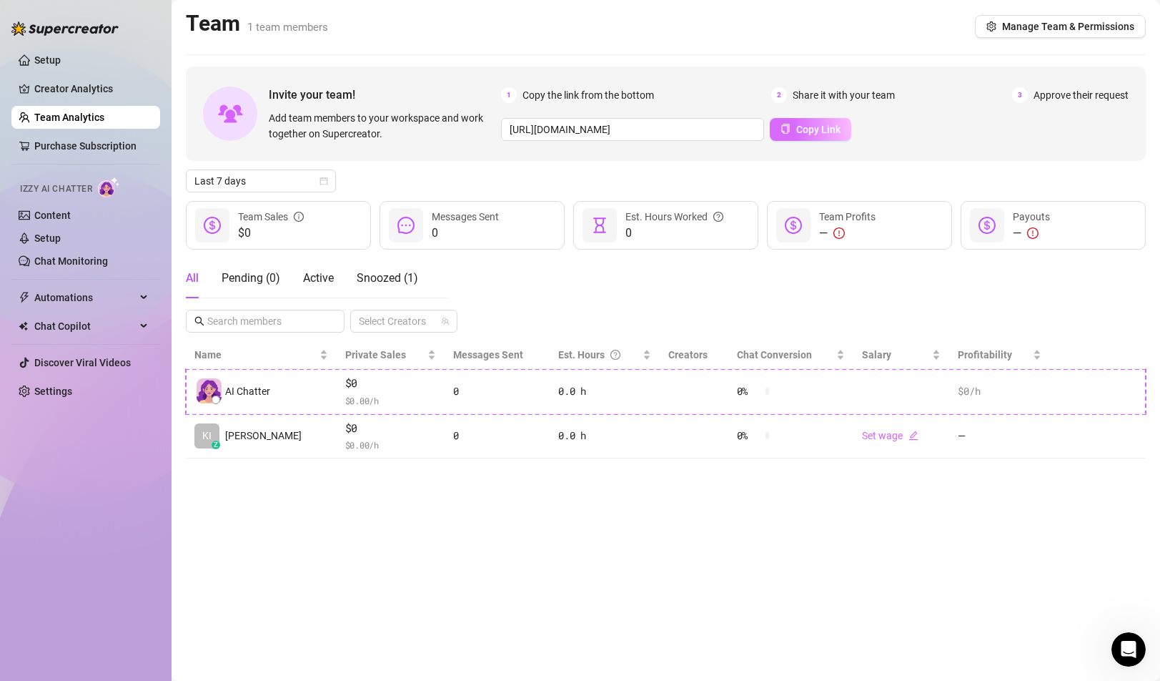
click at [818, 129] on span "Copy Link" at bounding box center [818, 129] width 44 height 11
click at [1023, 26] on span "Manage Team & Permissions" at bounding box center [1068, 26] width 132 height 11
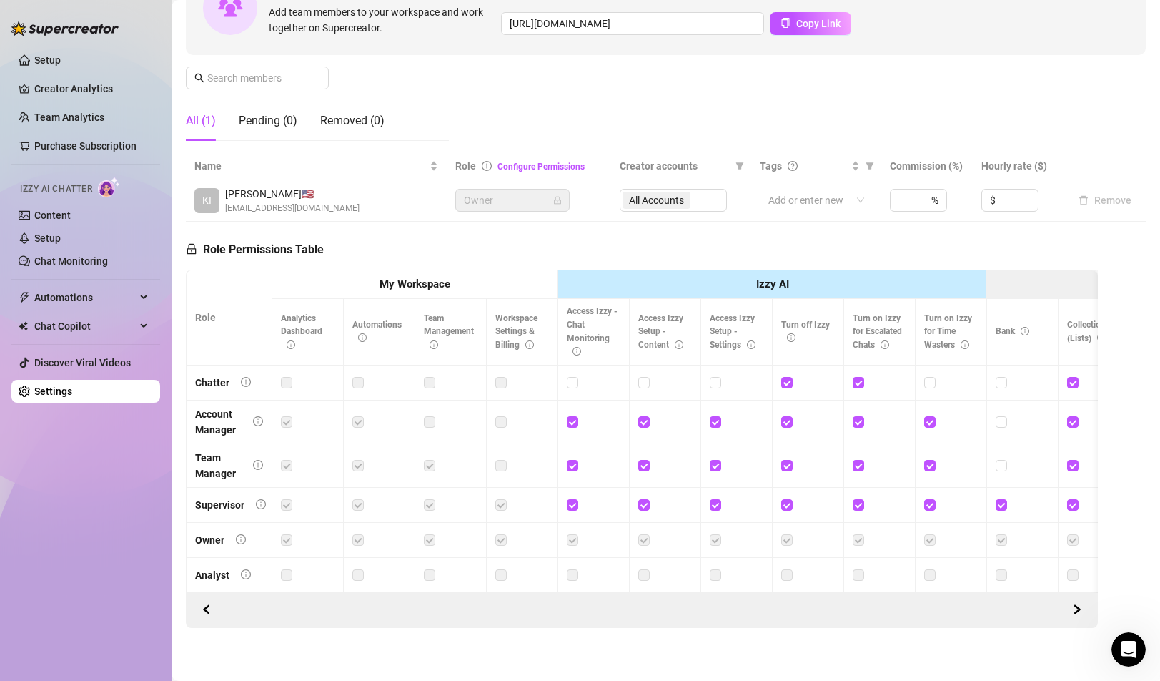
scroll to position [174, 0]
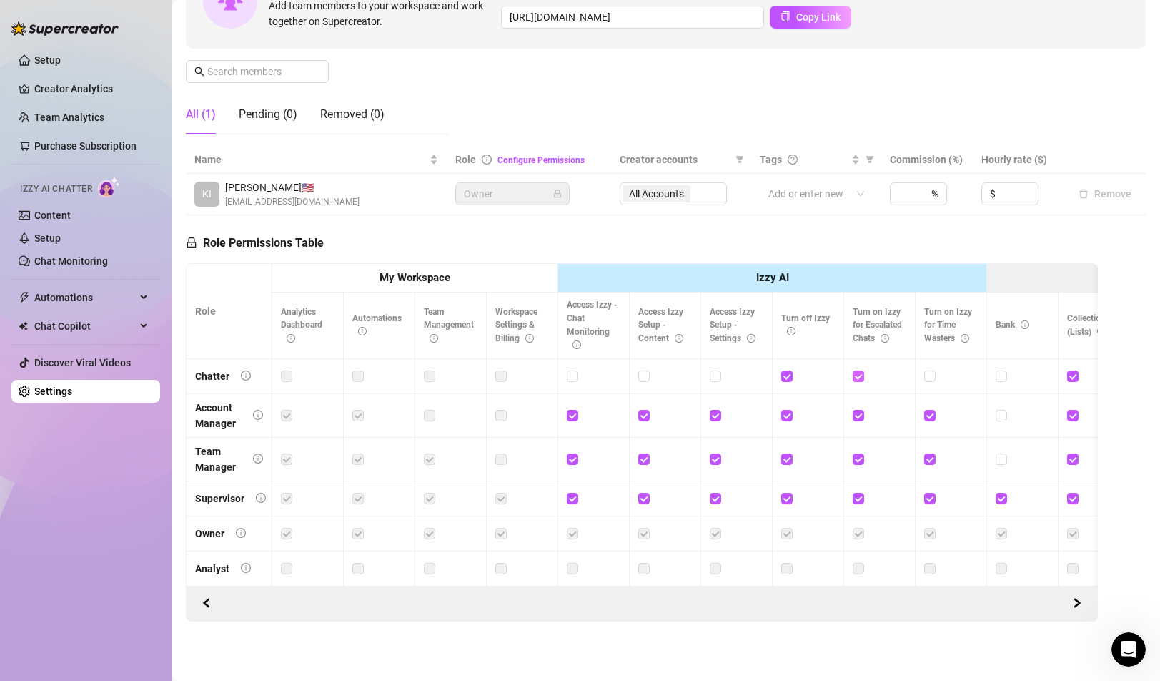
click at [859, 377] on input "checkbox" at bounding box center [858, 375] width 10 height 10
checkbox input "false"
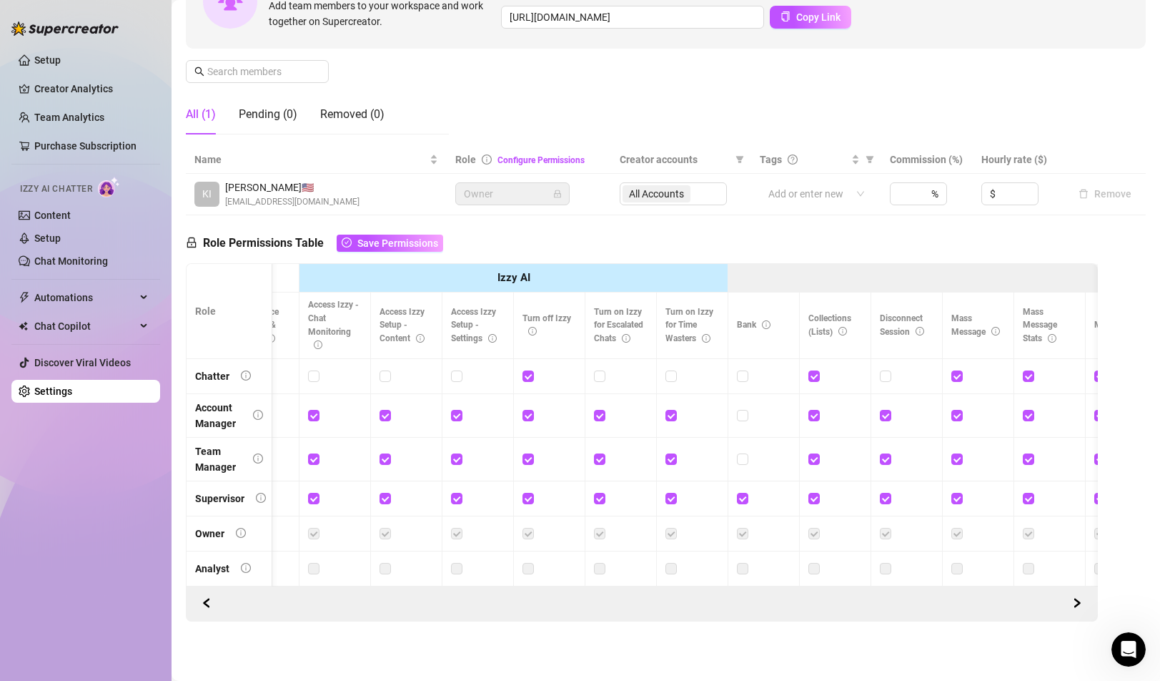
scroll to position [0, 77]
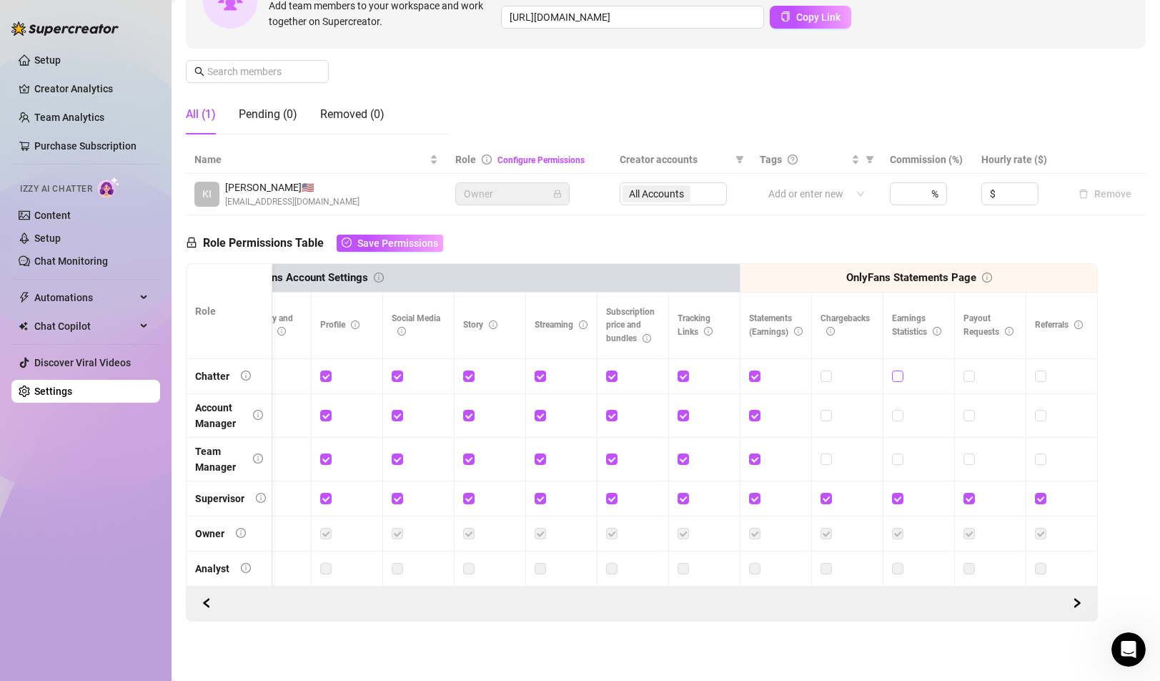
click at [898, 372] on input "checkbox" at bounding box center [897, 375] width 10 height 10
checkbox input "true"
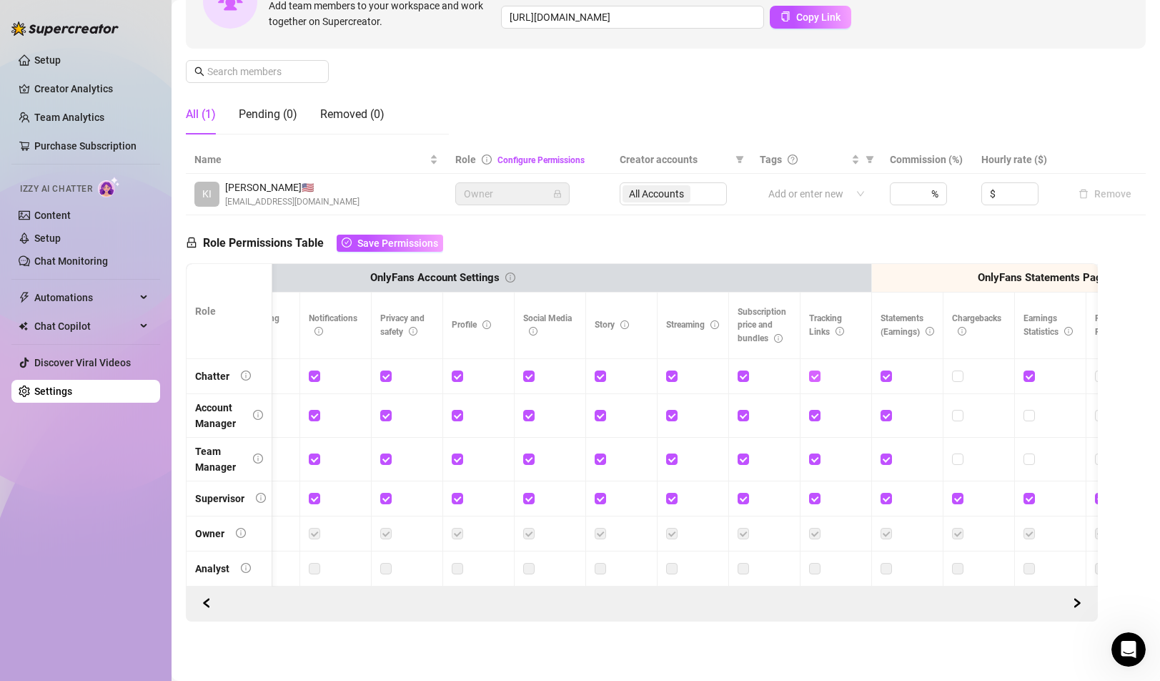
click at [815, 377] on input "checkbox" at bounding box center [814, 375] width 10 height 10
checkbox input "false"
click at [742, 374] on input "checkbox" at bounding box center [743, 375] width 10 height 10
checkbox input "false"
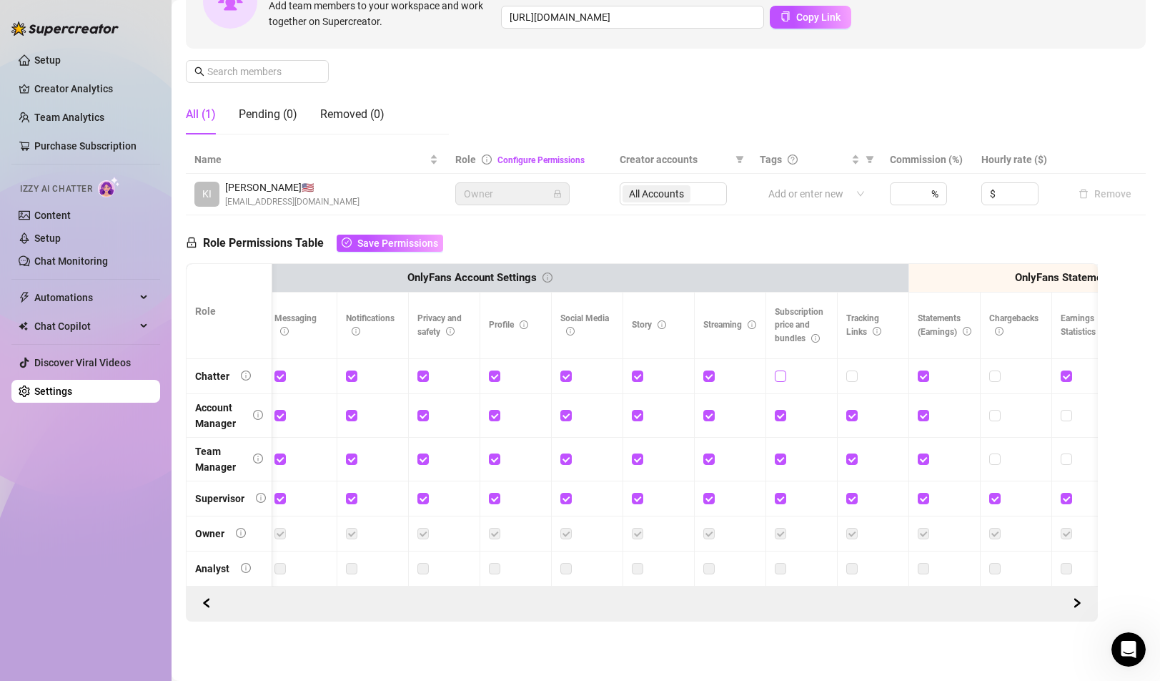
click at [782, 375] on input "checkbox" at bounding box center [780, 375] width 10 height 10
checkbox input "true"
click at [854, 375] on input "checkbox" at bounding box center [851, 375] width 10 height 10
checkbox input "true"
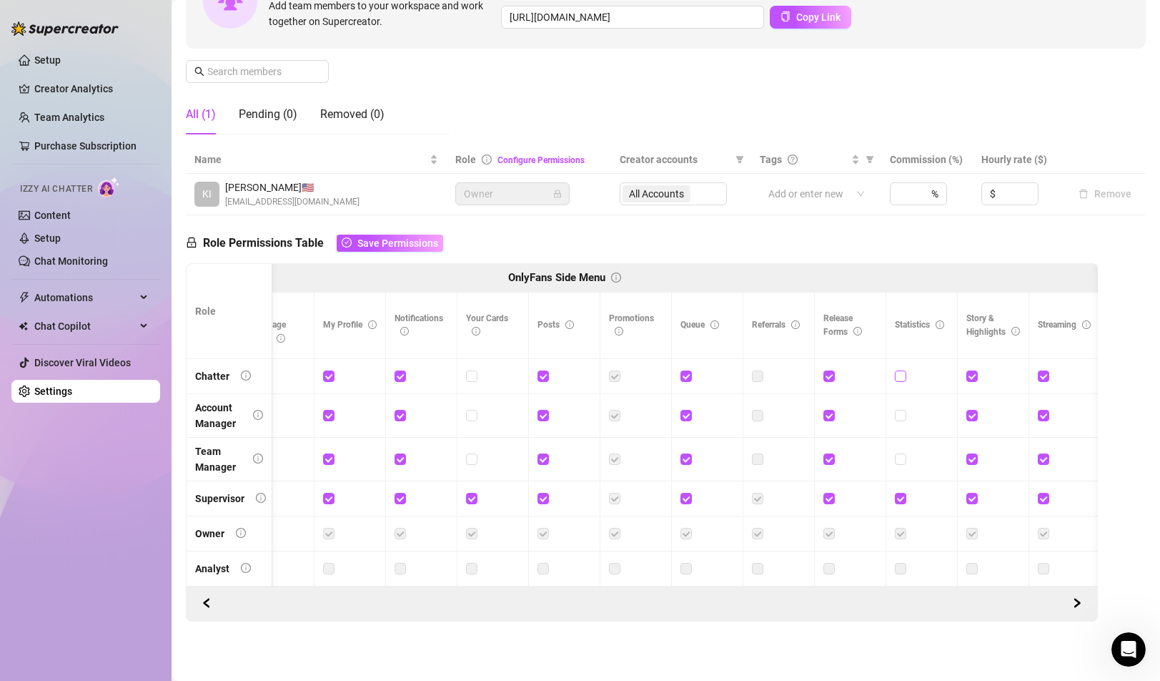
click at [902, 373] on input "checkbox" at bounding box center [900, 375] width 10 height 10
checkbox input "true"
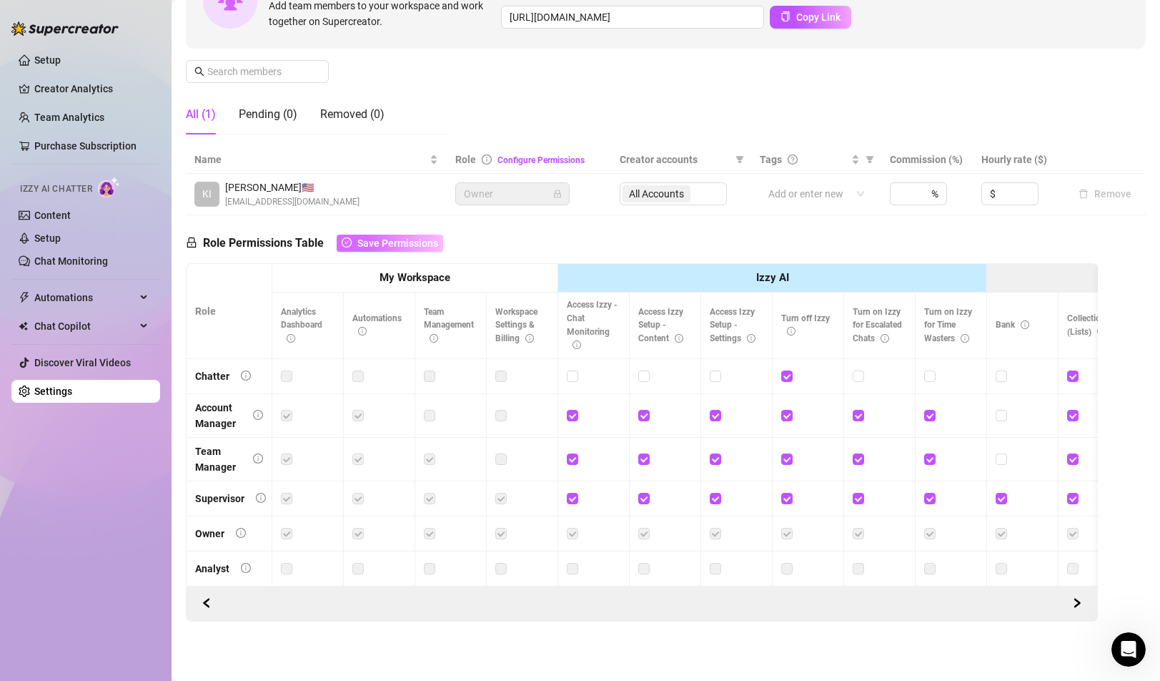
click at [394, 243] on span "Save Permissions" at bounding box center [397, 242] width 81 height 11
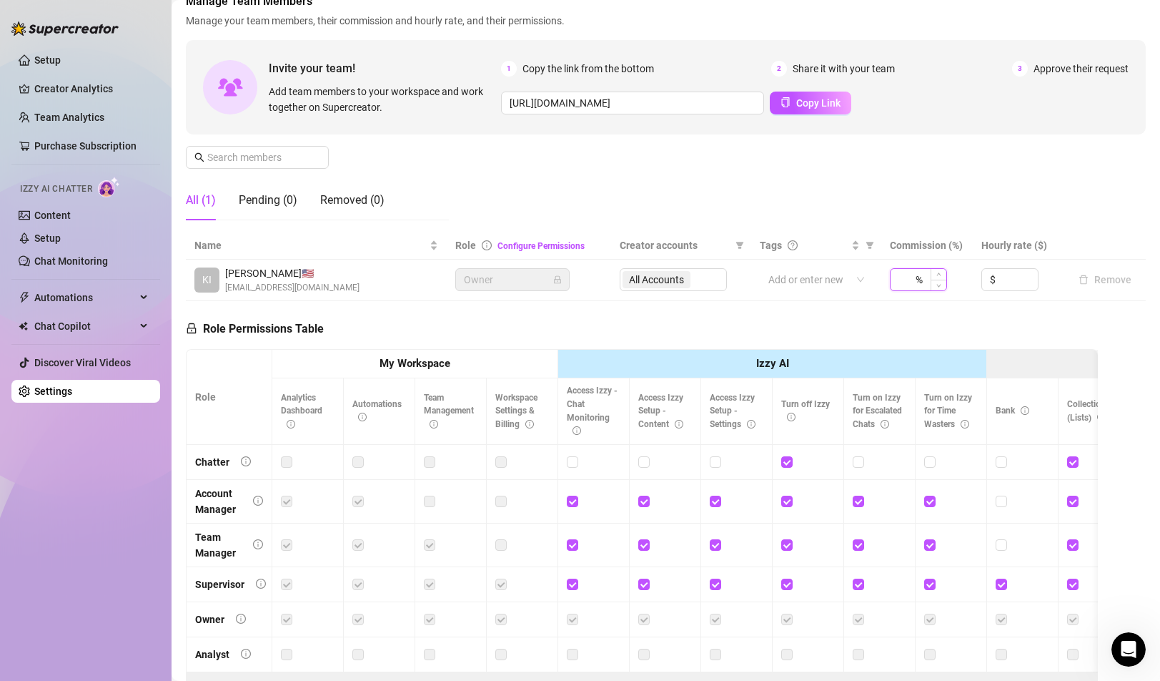
click at [906, 280] on input at bounding box center [906, 279] width 14 height 21
type input "40"
click at [886, 321] on div "Role Permissions Table Role My Workspace Izzy AI OnlyFans Side Menu OnlyFans Ch…" at bounding box center [642, 504] width 912 height 406
click at [78, 115] on link "Team Analytics" at bounding box center [69, 117] width 70 height 11
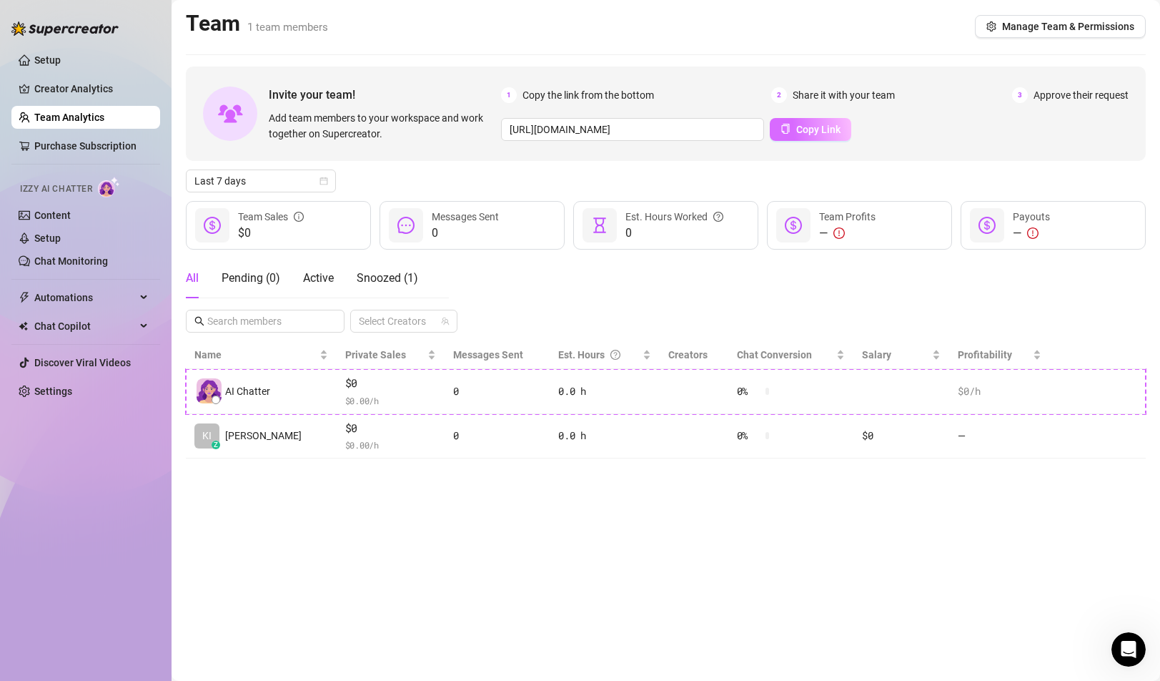
click at [829, 124] on span "Copy Link" at bounding box center [818, 129] width 44 height 11
click at [1043, 27] on span "Manage Team & Permissions" at bounding box center [1068, 26] width 132 height 11
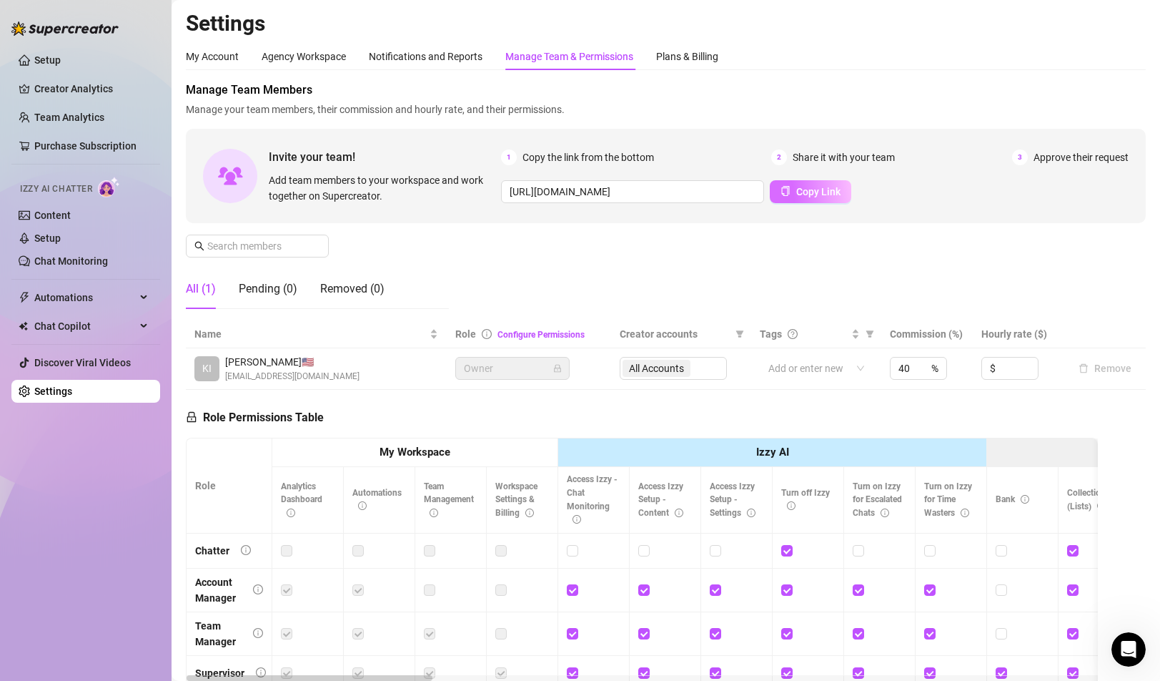
click at [809, 188] on span "Copy Link" at bounding box center [818, 191] width 44 height 11
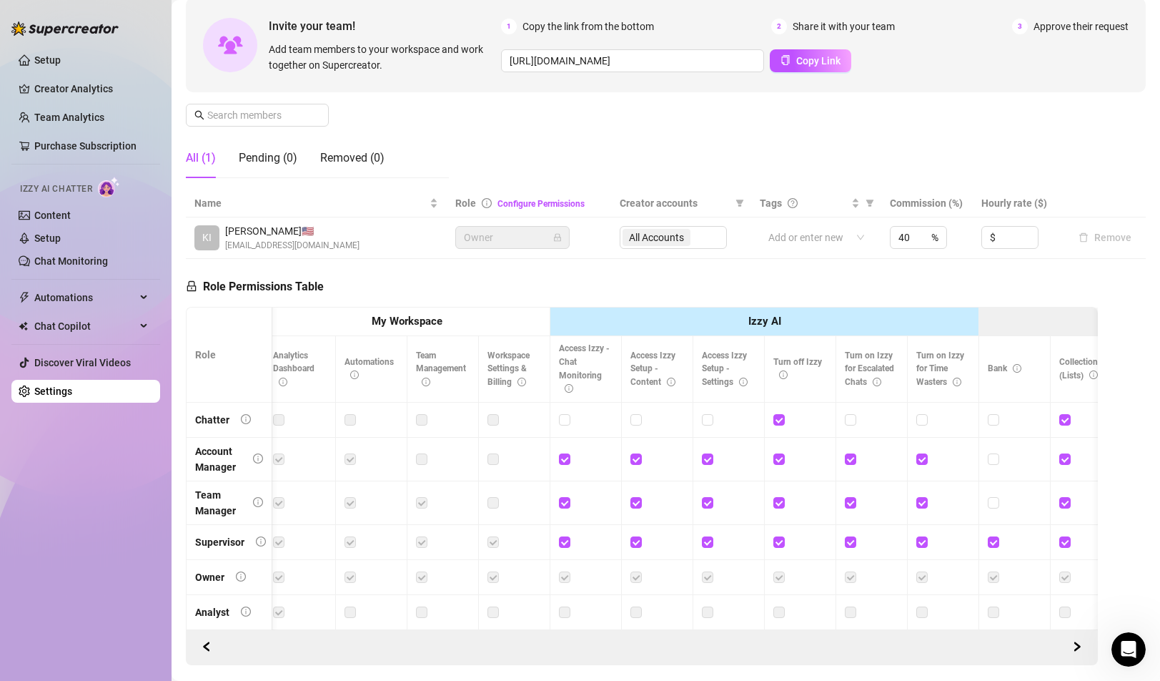
scroll to position [132, 0]
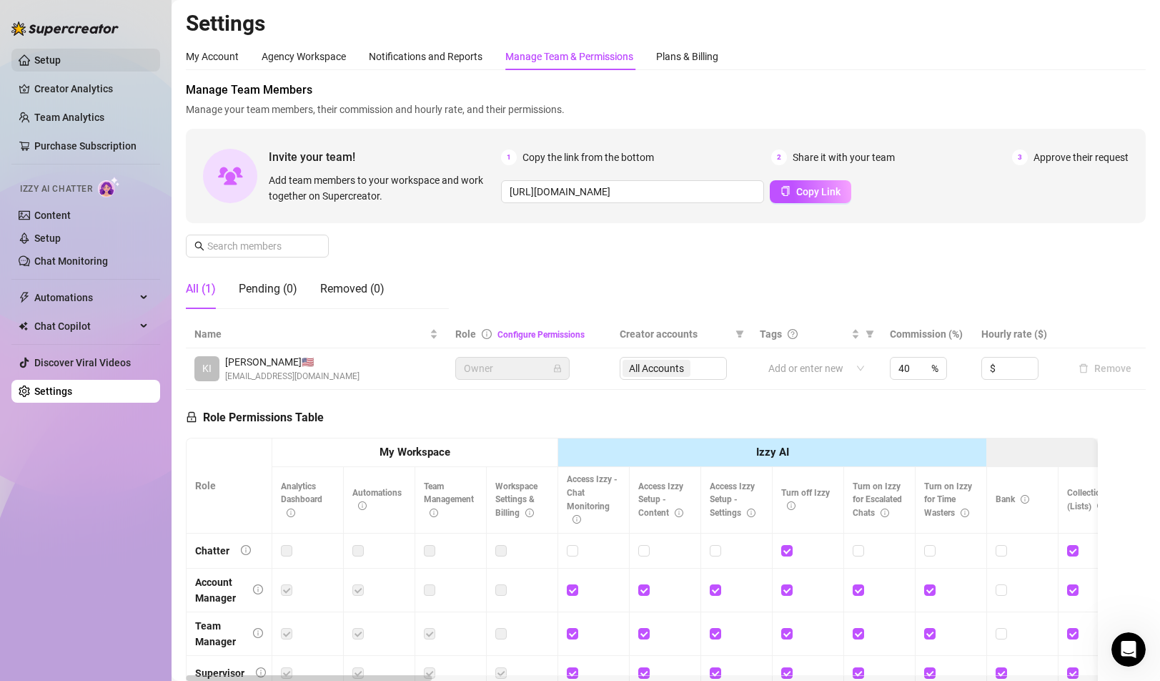
click at [60, 56] on link "Setup" at bounding box center [47, 59] width 26 height 11
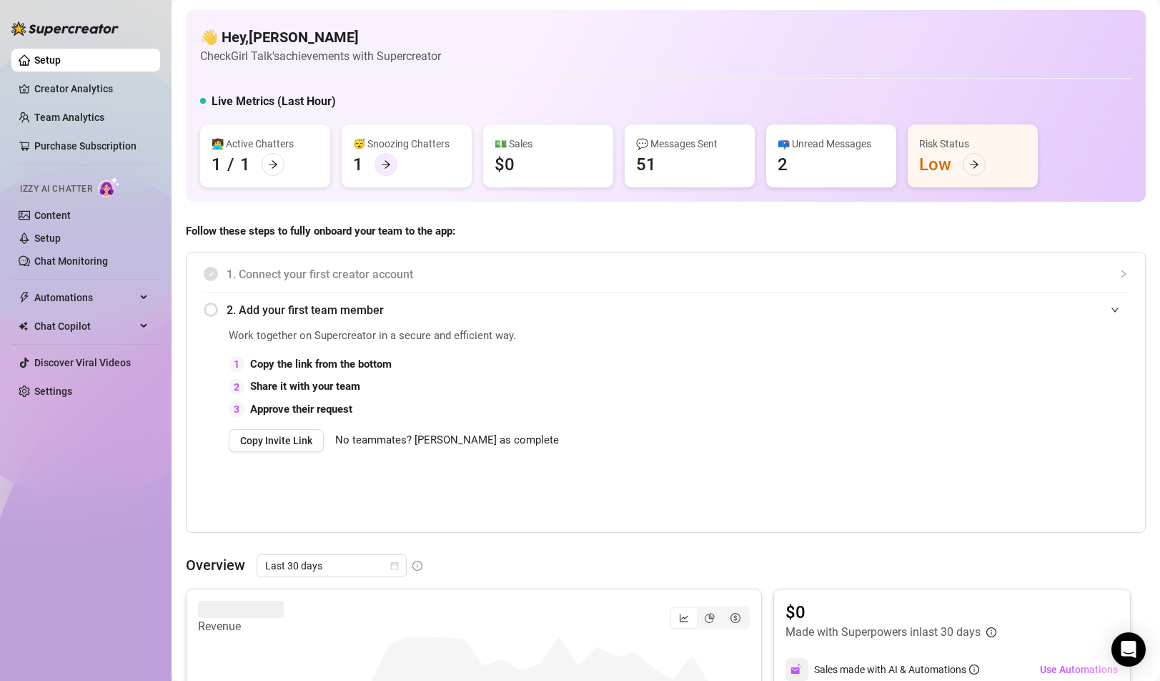
click at [386, 162] on icon "arrow-right" at bounding box center [386, 165] width 9 height 8
click at [277, 164] on icon "arrow-right" at bounding box center [273, 164] width 10 height 10
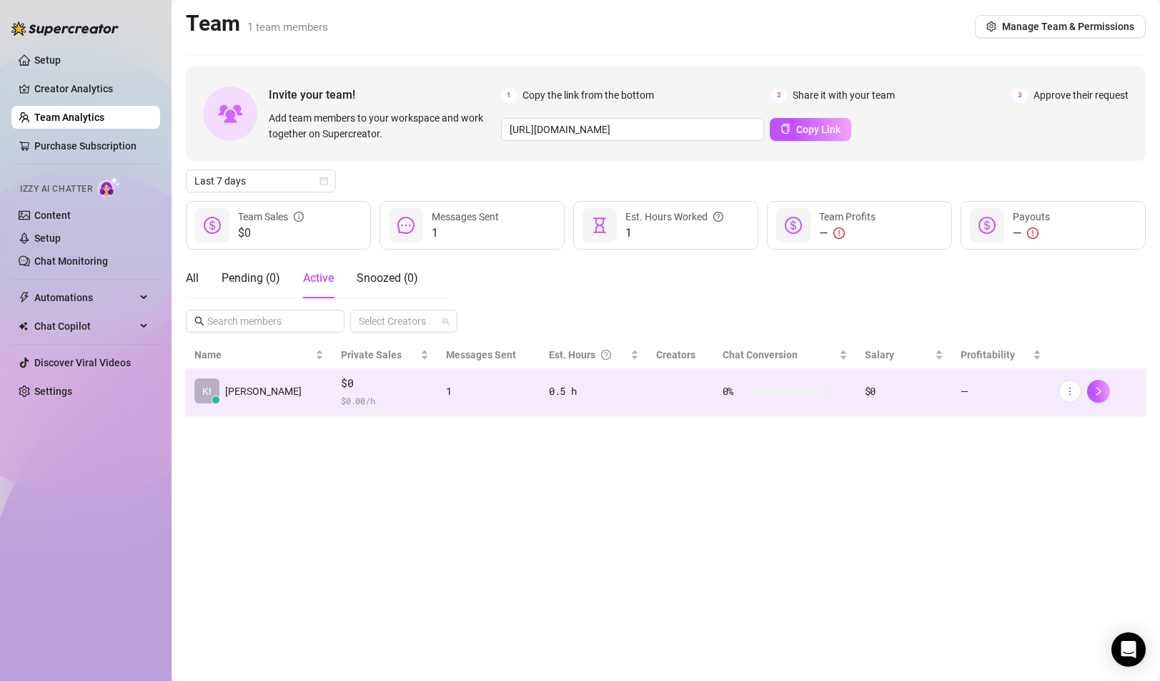
click at [300, 393] on td "KI Kimberly Y." at bounding box center [259, 391] width 147 height 45
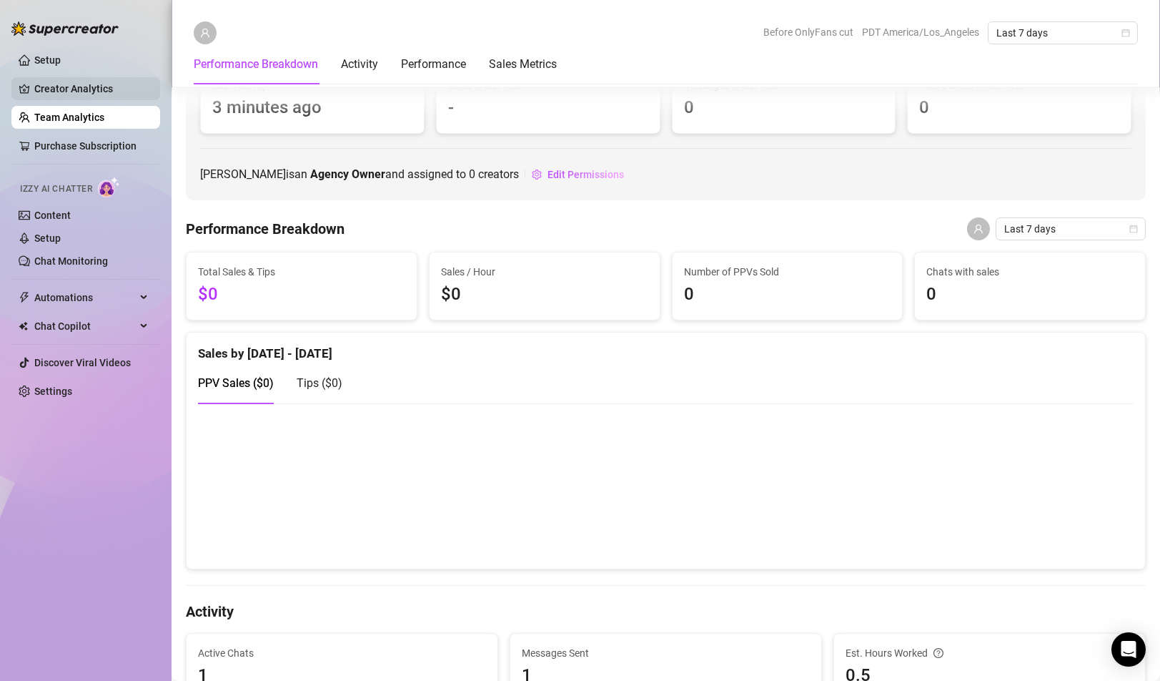
scroll to position [34, 0]
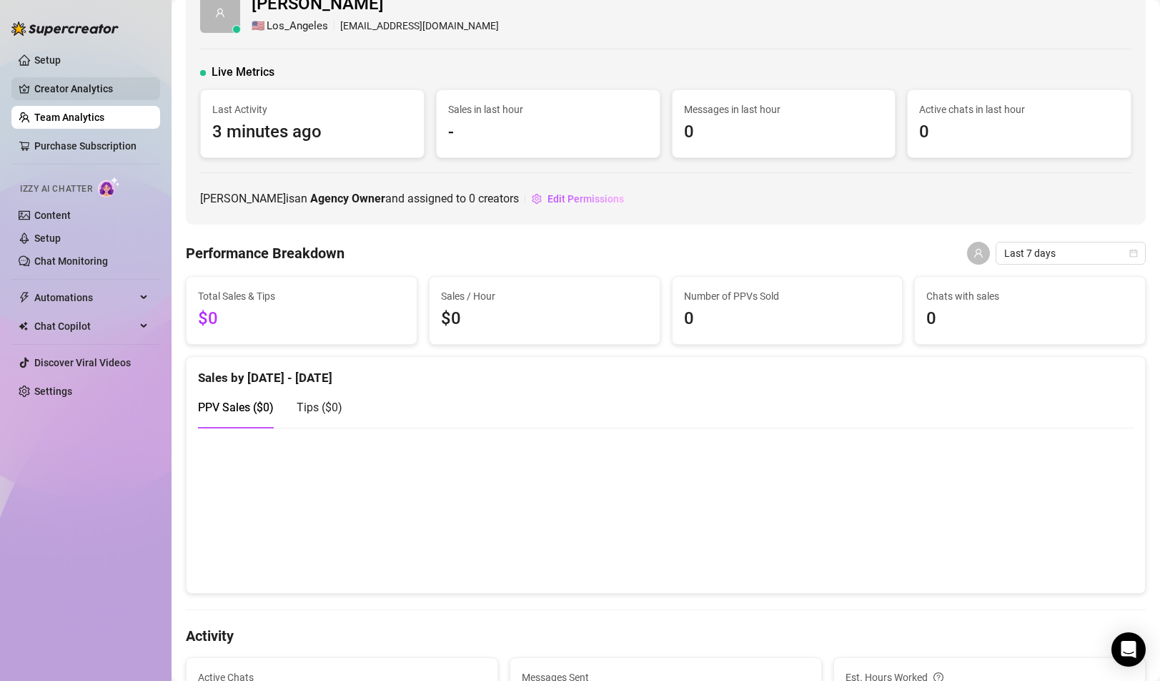
click at [71, 84] on link "Creator Analytics" at bounding box center [91, 88] width 114 height 23
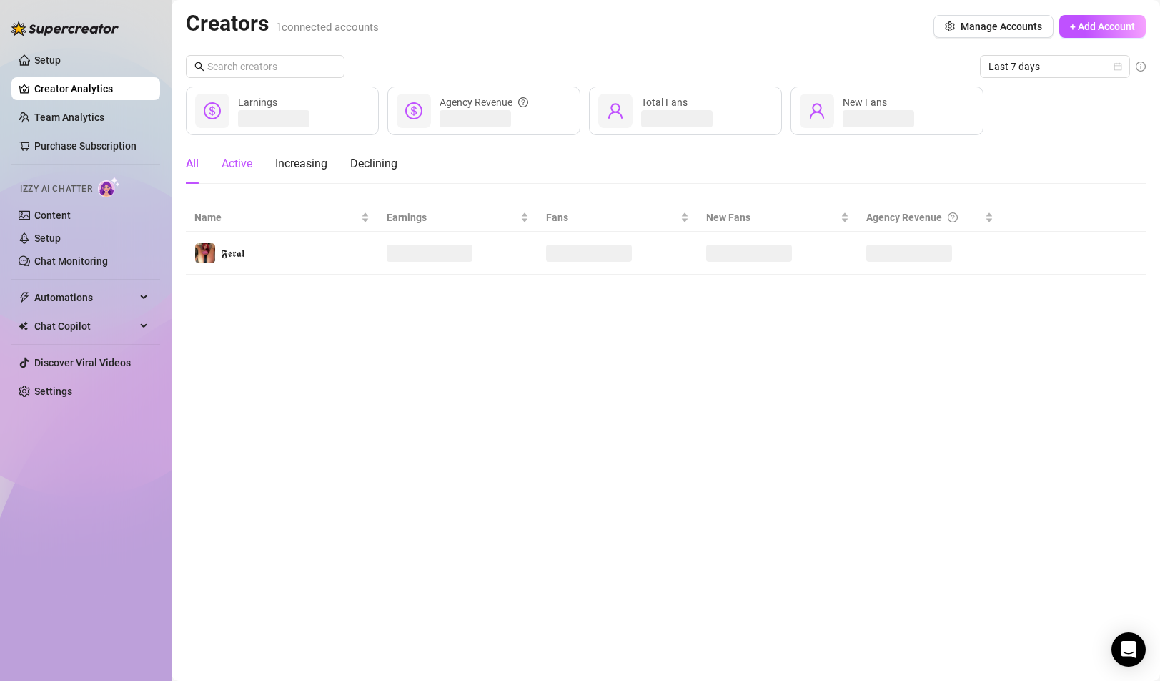
click at [245, 167] on div "Active" at bounding box center [237, 163] width 31 height 17
click at [61, 65] on link "Setup" at bounding box center [47, 59] width 26 height 11
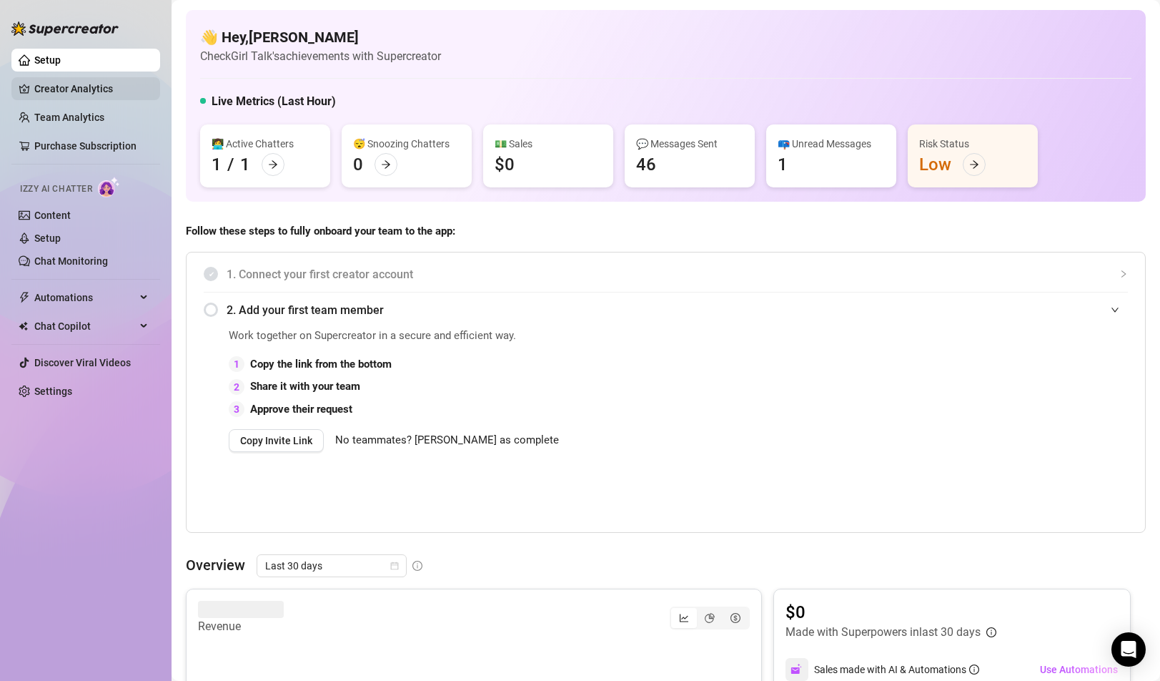
click at [80, 91] on link "Creator Analytics" at bounding box center [91, 88] width 114 height 23
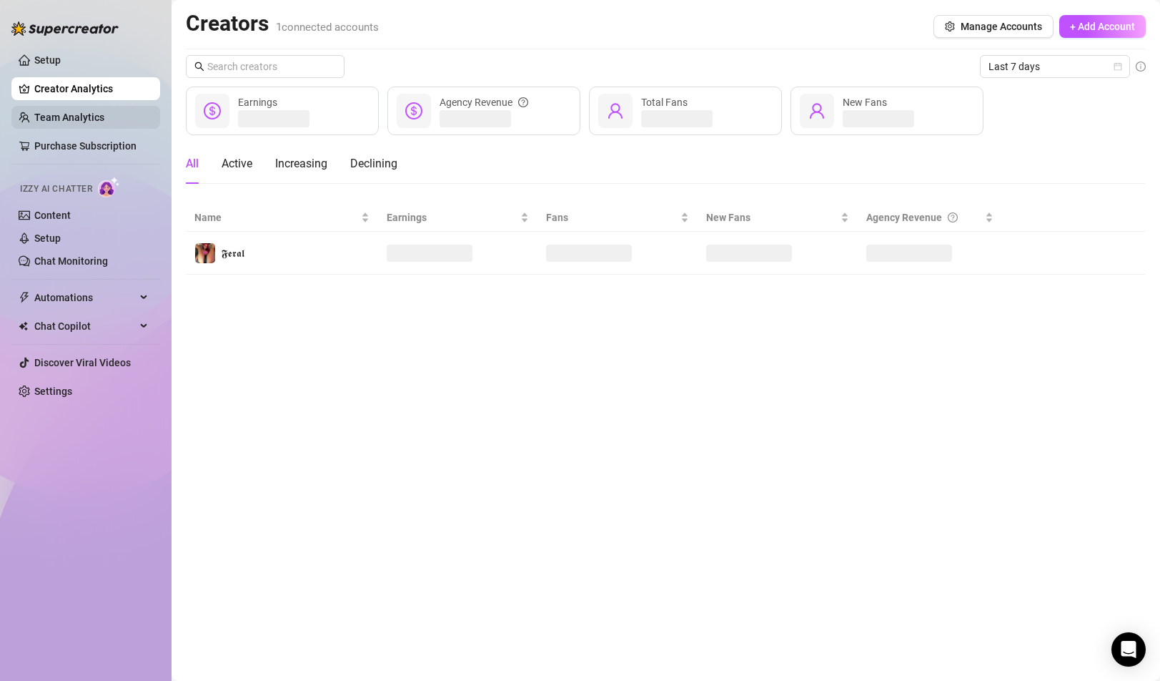
click at [97, 112] on link "Team Analytics" at bounding box center [69, 117] width 70 height 11
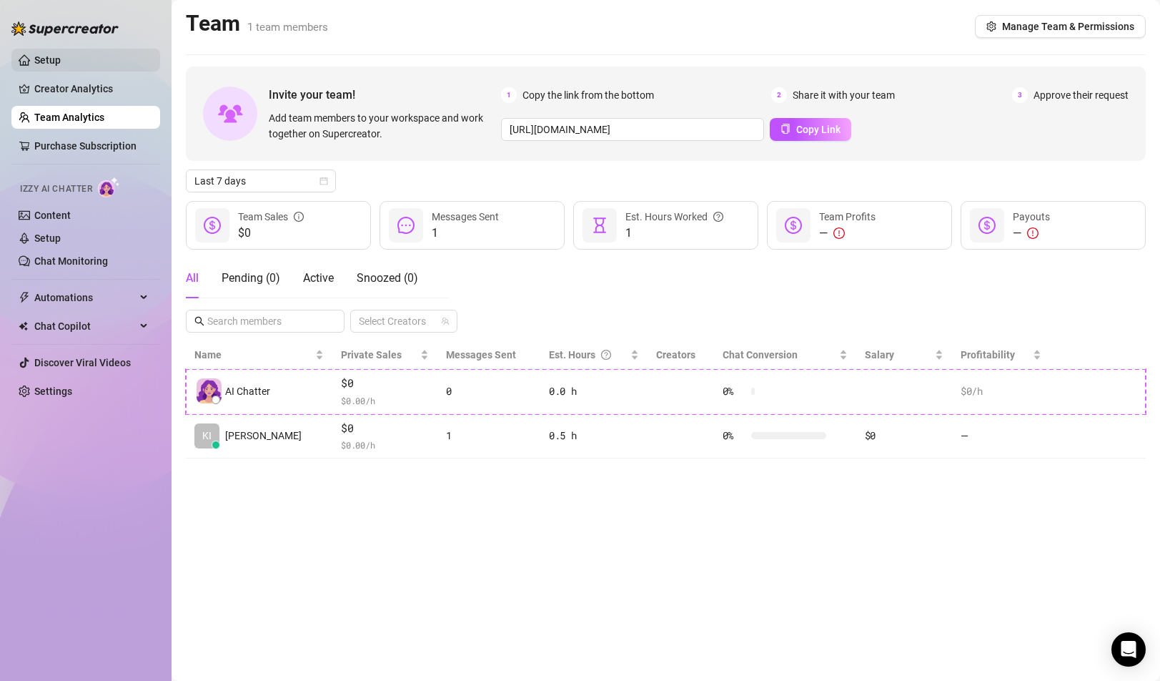
click at [58, 59] on link "Setup" at bounding box center [47, 59] width 26 height 11
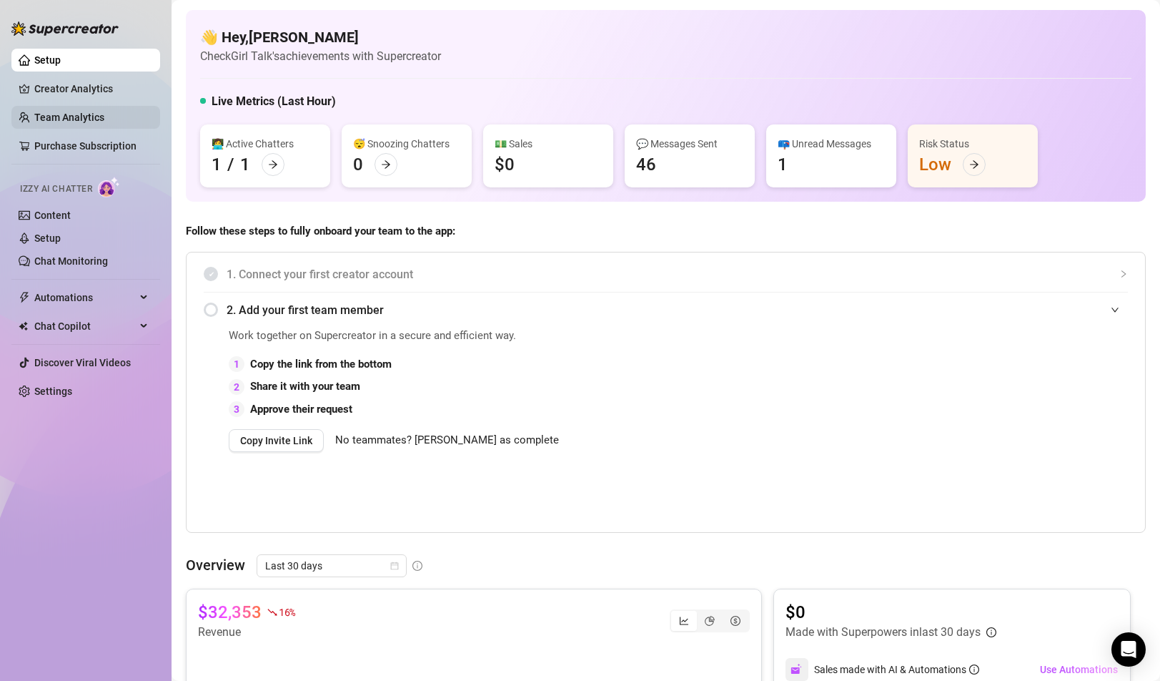
click at [78, 119] on link "Team Analytics" at bounding box center [69, 117] width 70 height 11
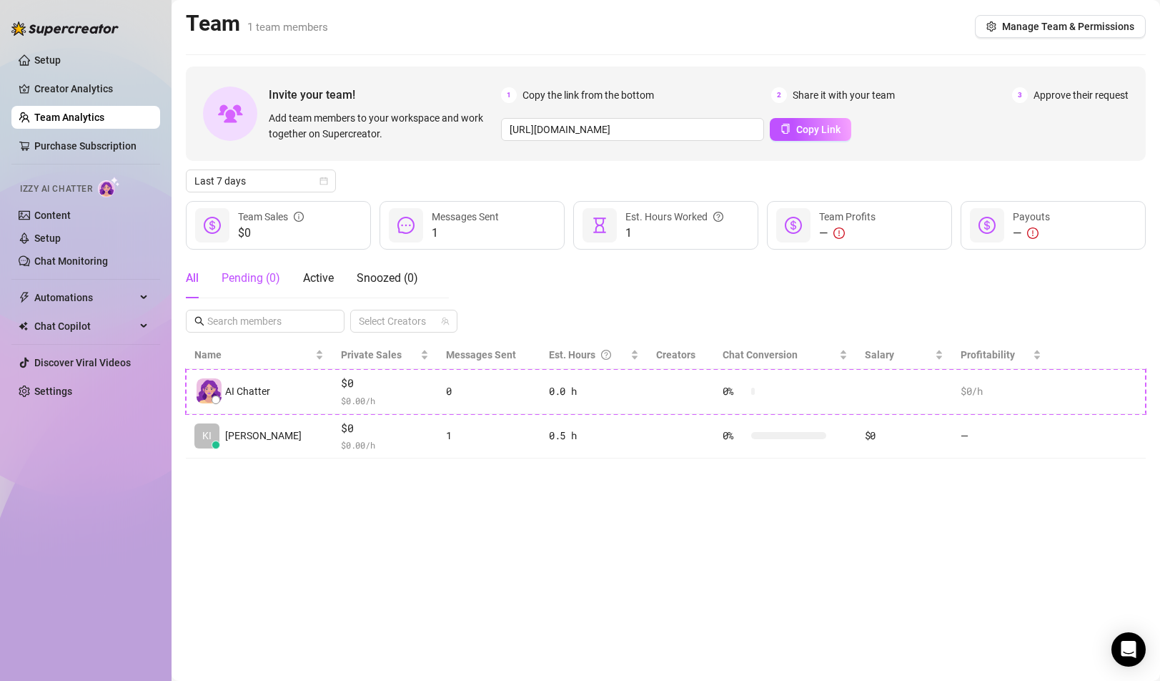
click at [251, 279] on div "Pending ( 0 )" at bounding box center [251, 278] width 59 height 17
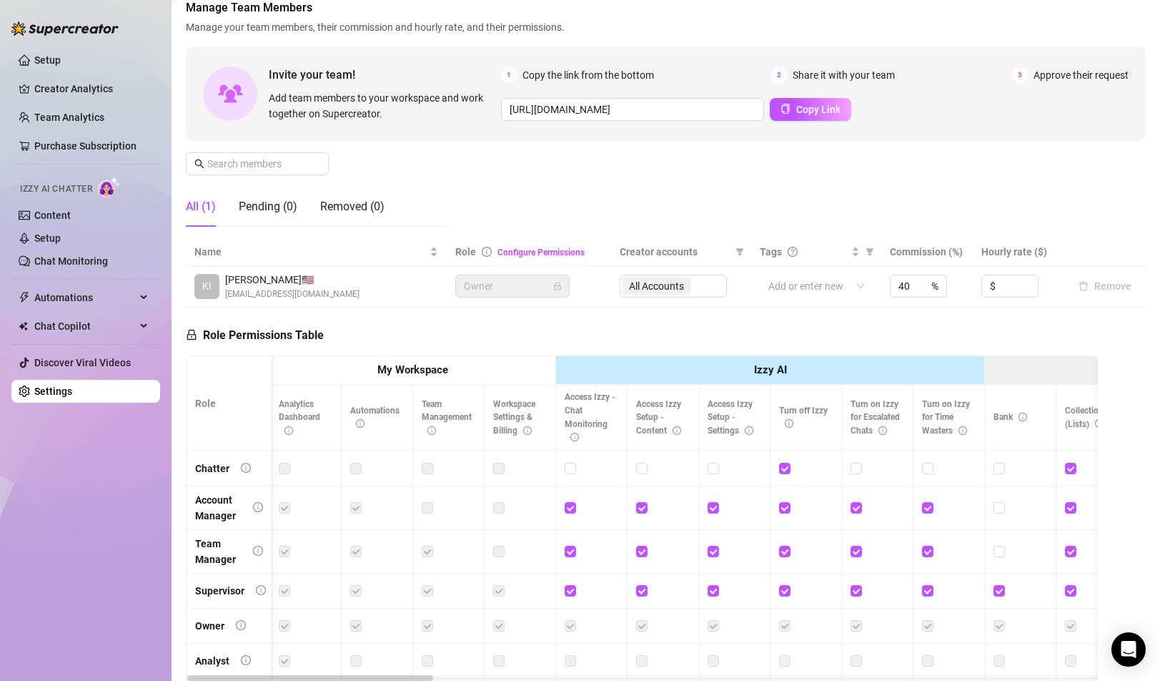
scroll to position [14, 0]
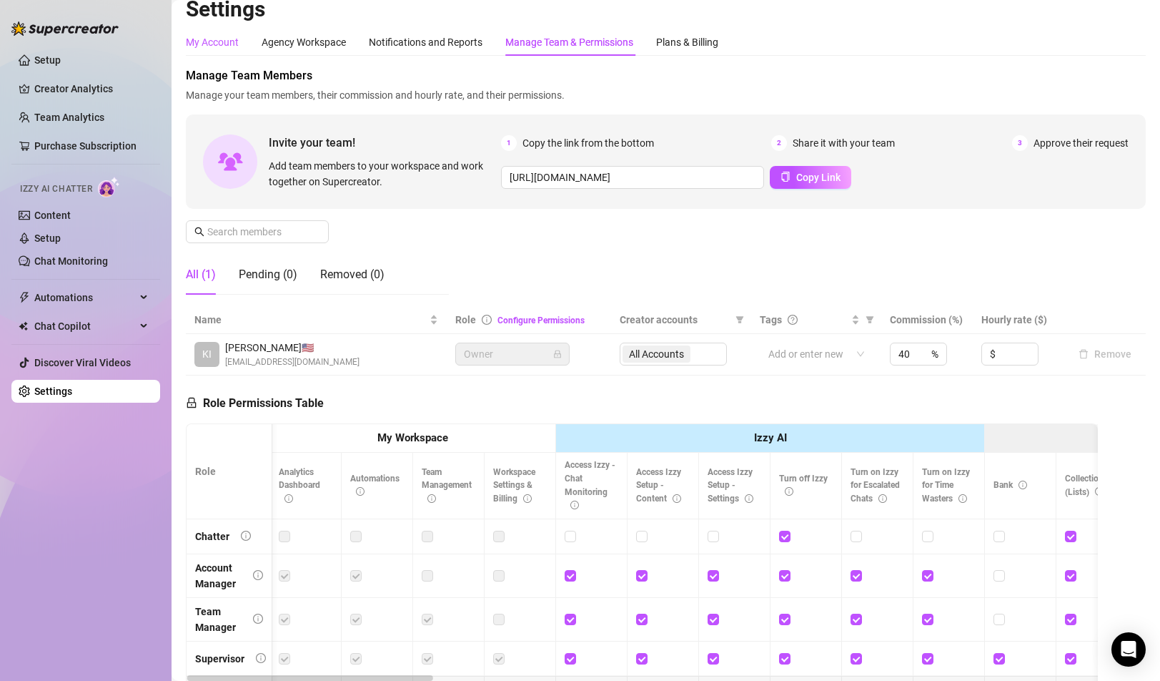
click at [228, 44] on div "My Account" at bounding box center [212, 42] width 53 height 16
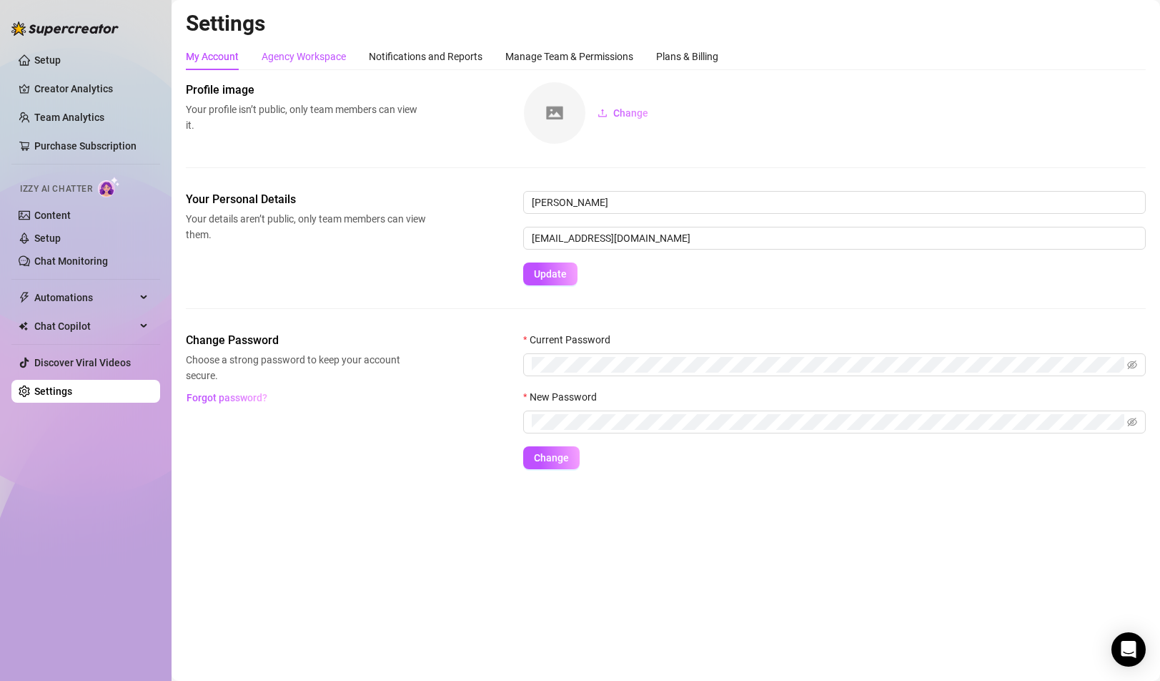
click at [312, 63] on div "Agency Workspace" at bounding box center [304, 57] width 84 height 16
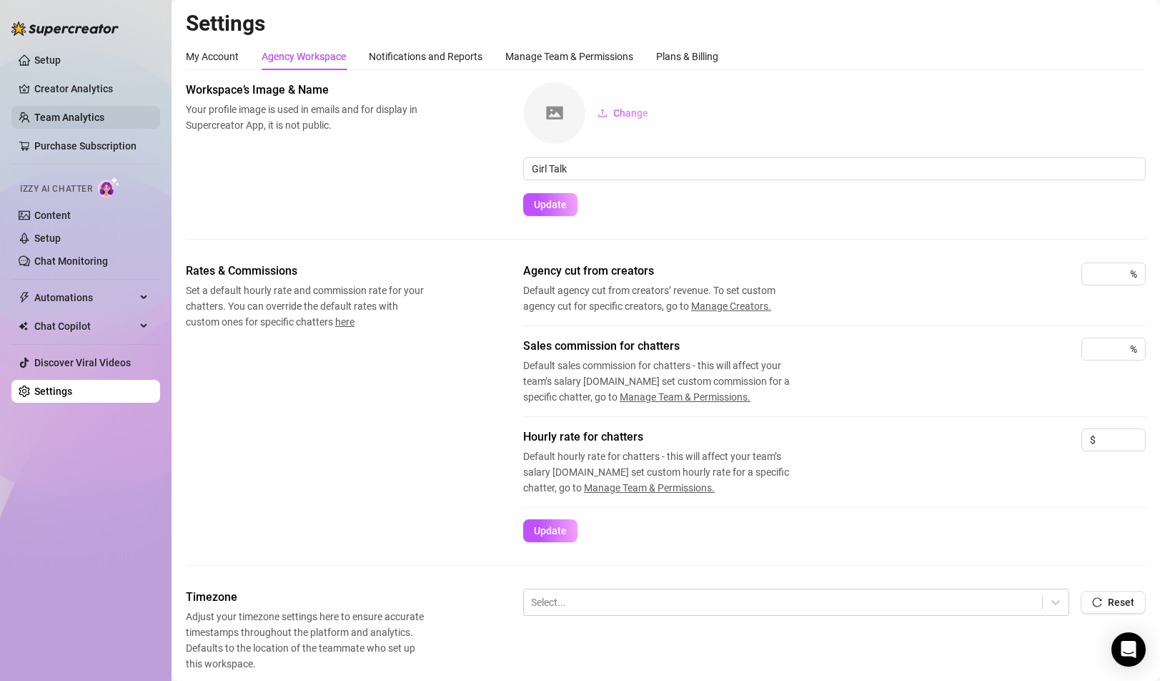
click at [38, 114] on link "Team Analytics" at bounding box center [69, 117] width 70 height 11
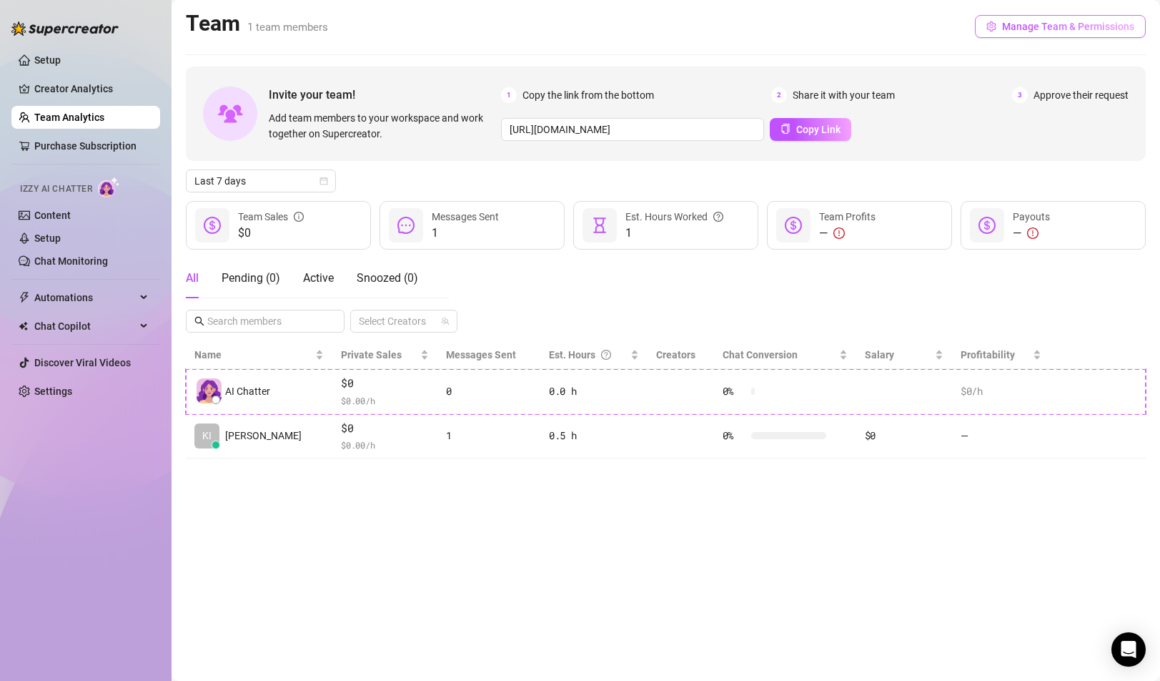
click at [1027, 21] on span "Manage Team & Permissions" at bounding box center [1068, 26] width 132 height 11
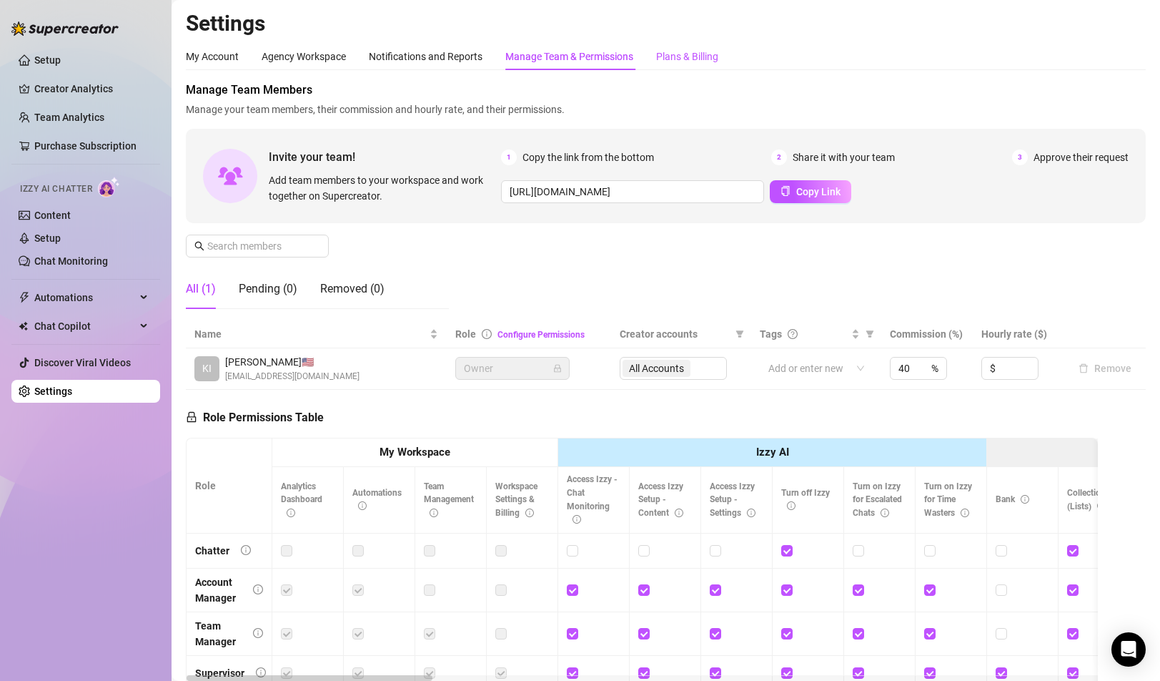
click at [686, 62] on div "Plans & Billing" at bounding box center [687, 57] width 62 height 16
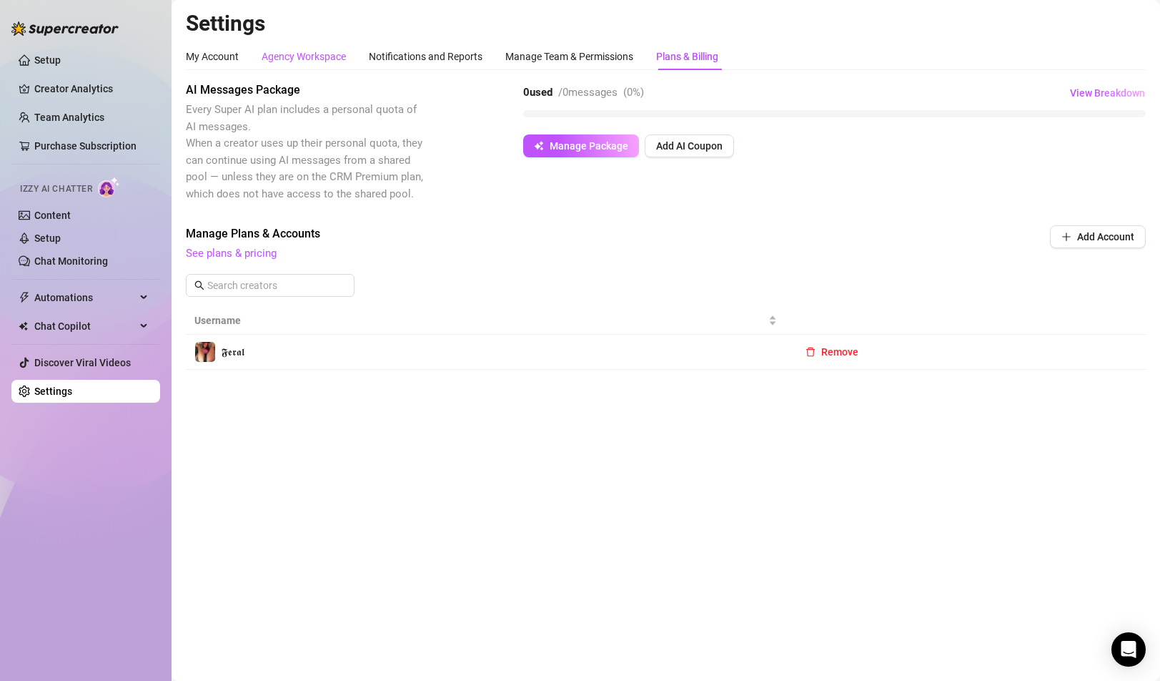
click at [315, 59] on div "Agency Workspace" at bounding box center [304, 57] width 84 height 16
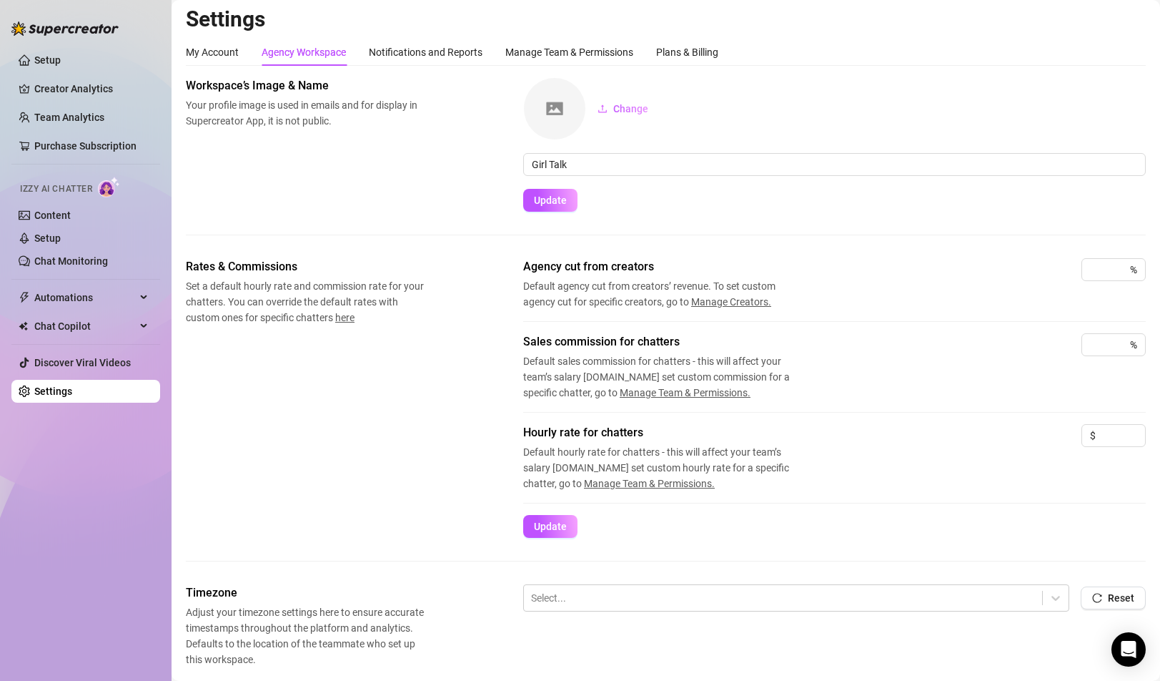
scroll to position [5, 0]
click at [224, 54] on div "My Account" at bounding box center [212, 52] width 53 height 16
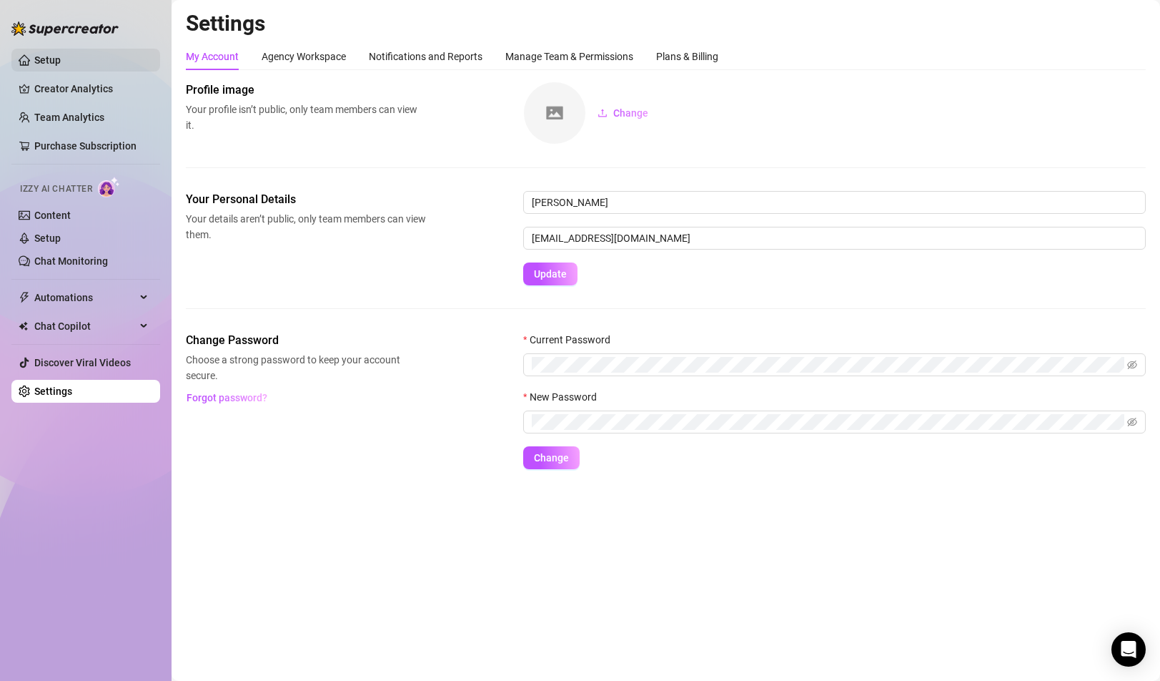
click at [61, 65] on link "Setup" at bounding box center [47, 59] width 26 height 11
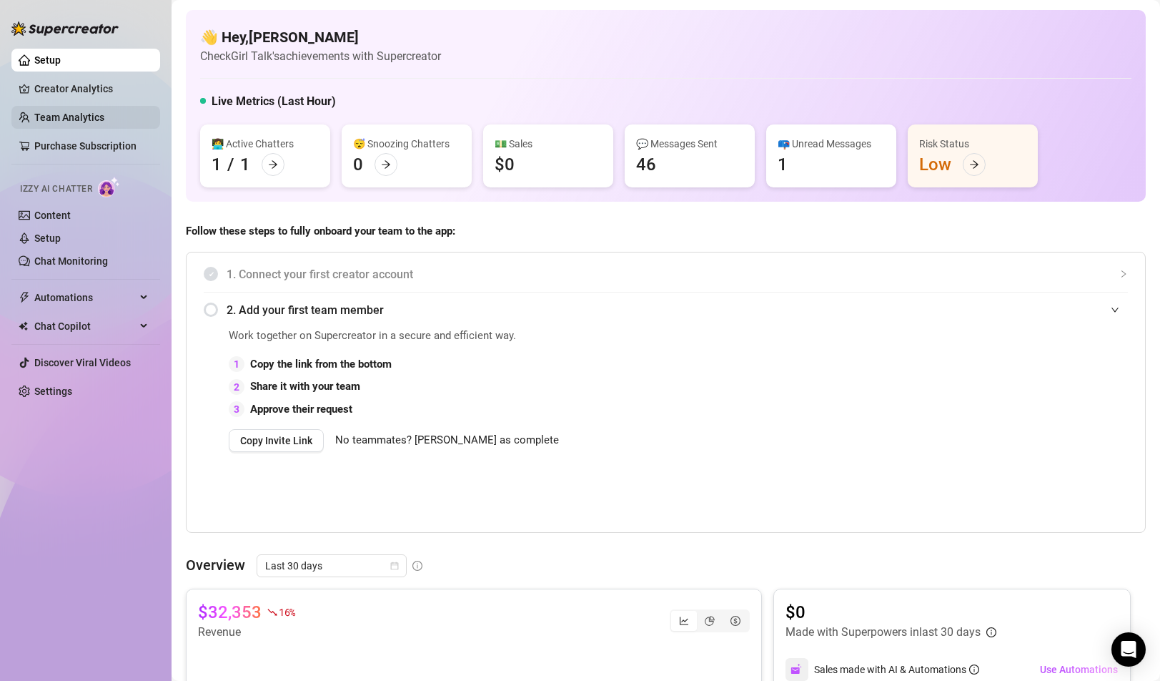
click at [66, 112] on link "Team Analytics" at bounding box center [69, 117] width 70 height 11
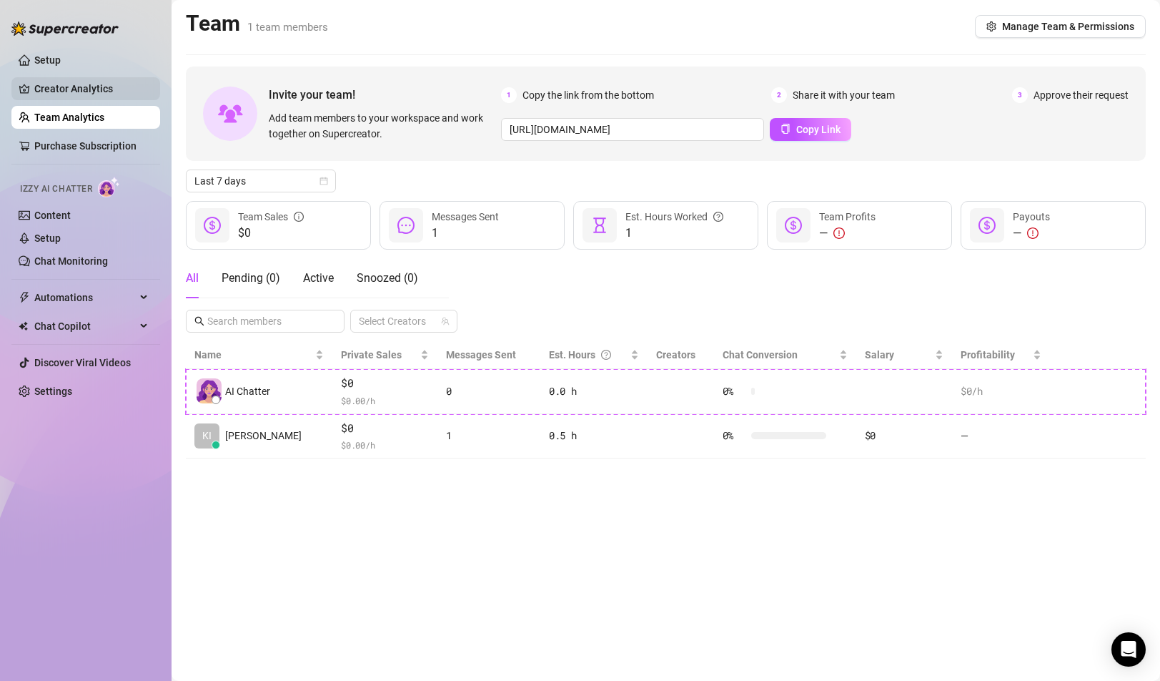
click at [86, 88] on link "Creator Analytics" at bounding box center [91, 88] width 114 height 23
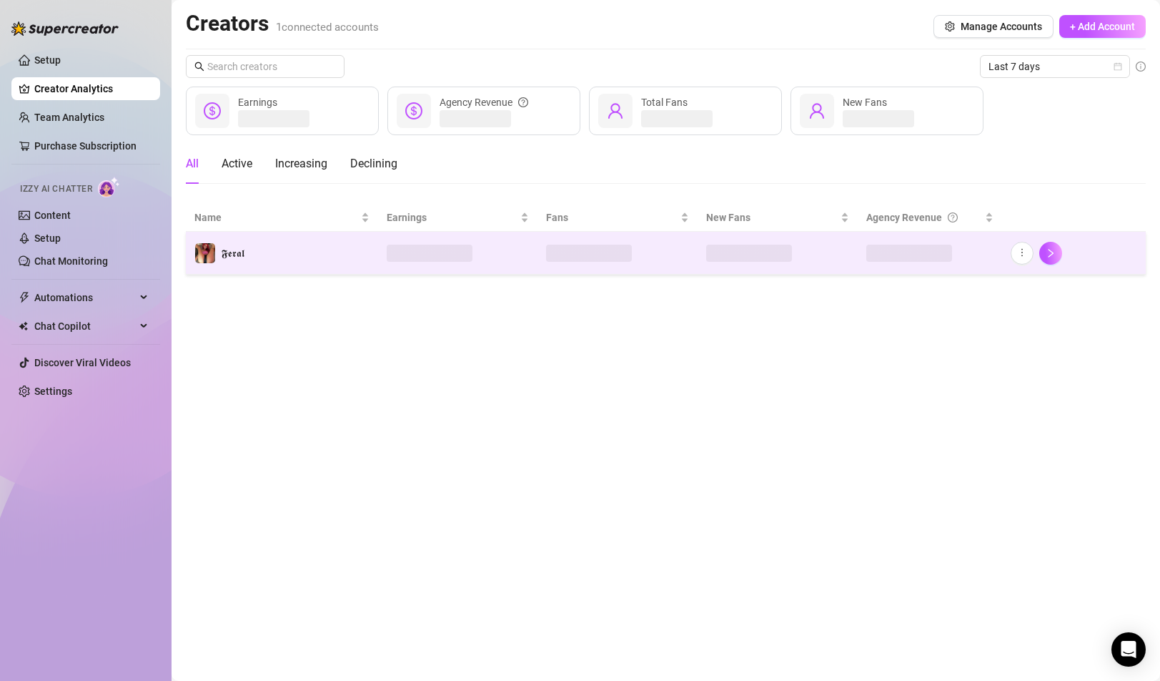
click at [265, 258] on td "𝕱𝖊𝖗𝖆𝖑" at bounding box center [282, 253] width 192 height 43
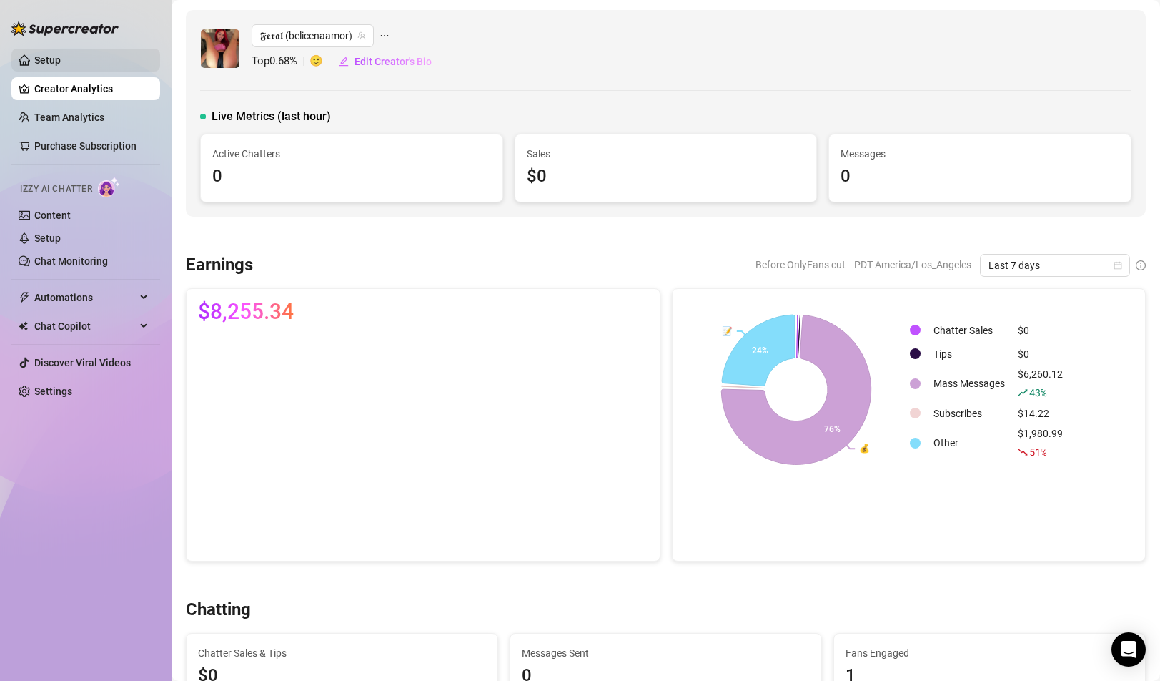
click at [54, 61] on link "Setup" at bounding box center [47, 59] width 26 height 11
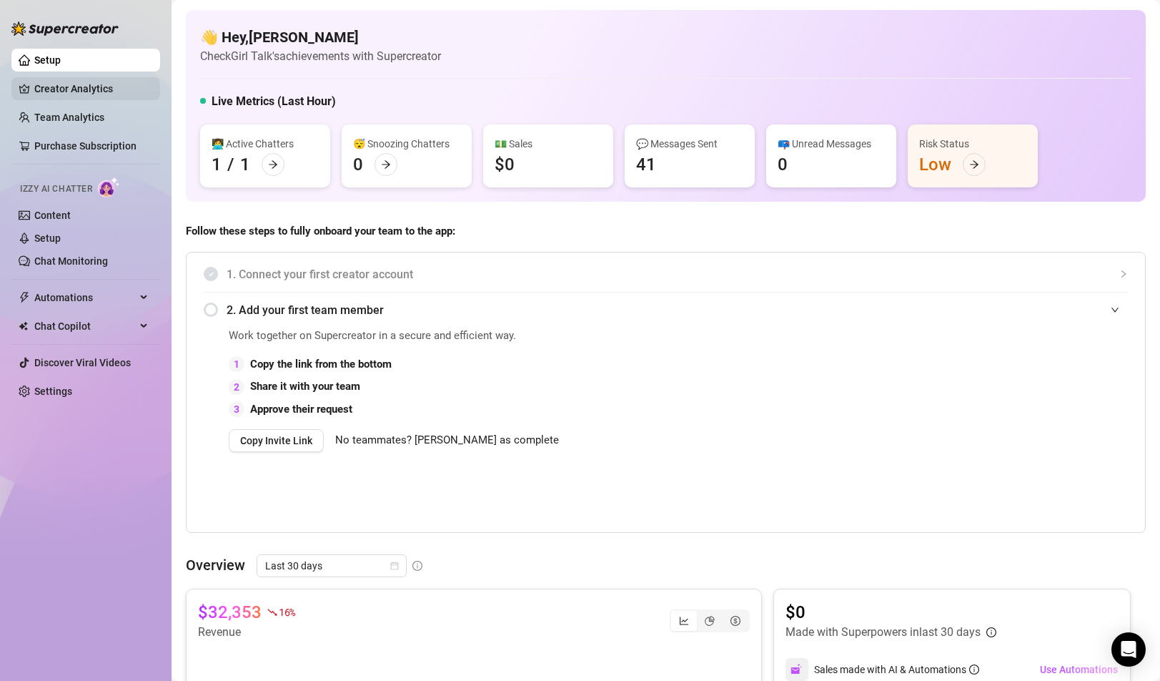
click at [68, 94] on link "Creator Analytics" at bounding box center [91, 88] width 114 height 23
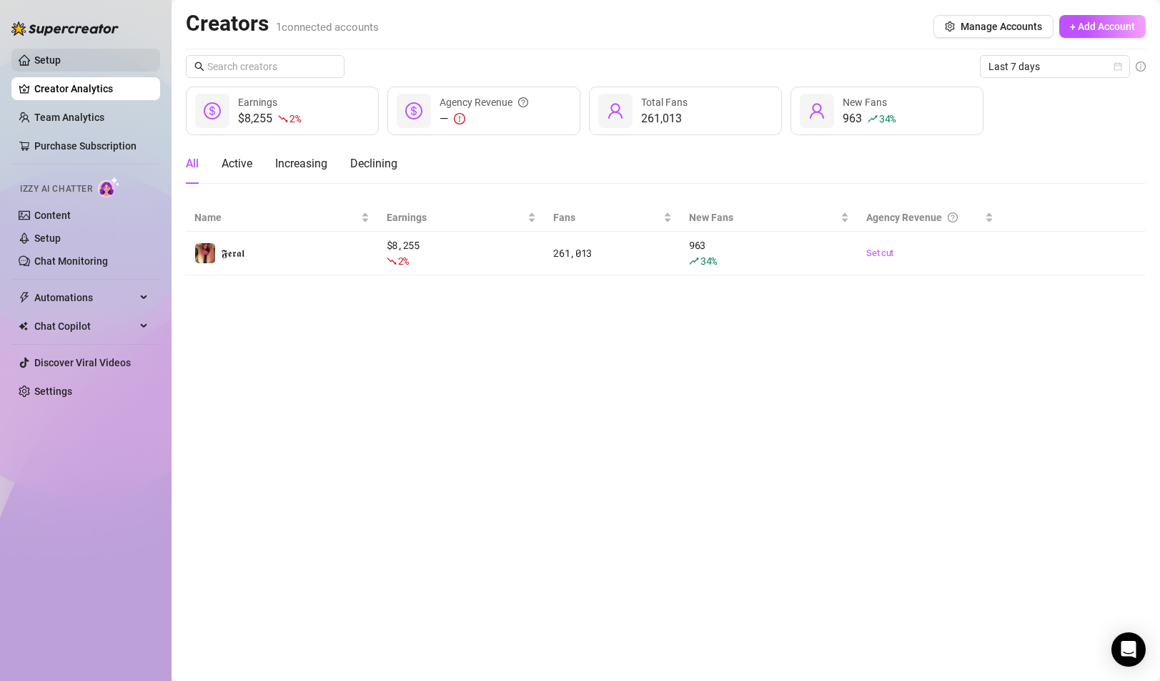
click at [61, 56] on link "Setup" at bounding box center [47, 59] width 26 height 11
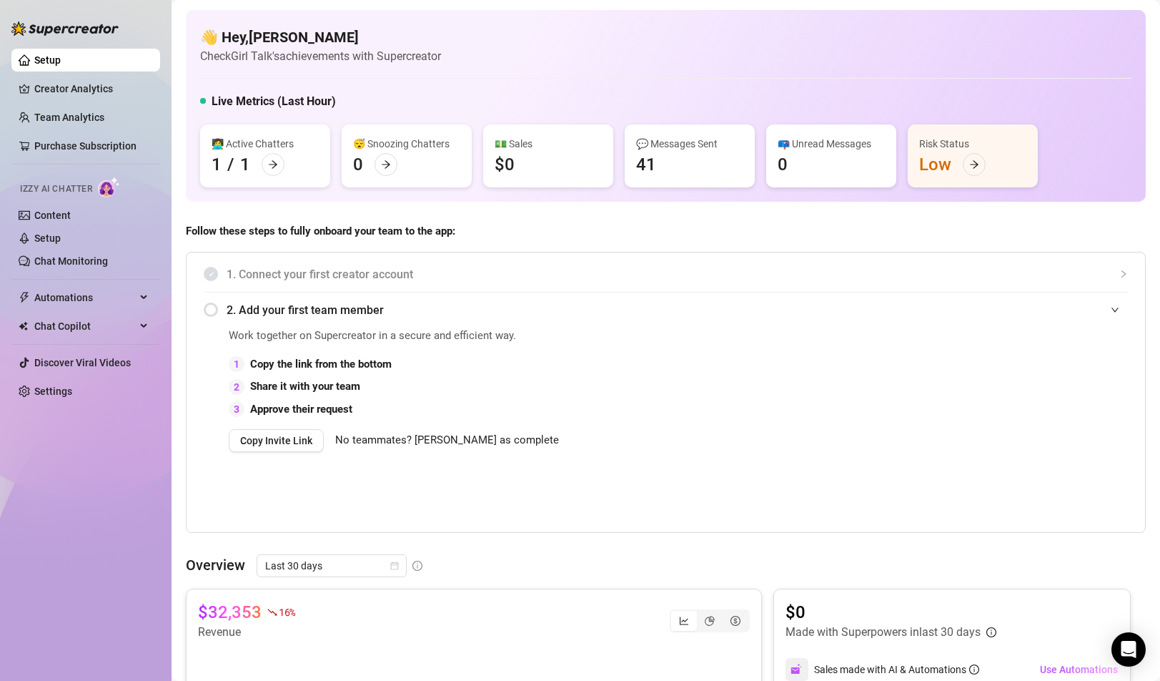
click at [61, 56] on link "Setup" at bounding box center [47, 59] width 26 height 11
click at [66, 116] on link "Team Analytics" at bounding box center [69, 117] width 70 height 11
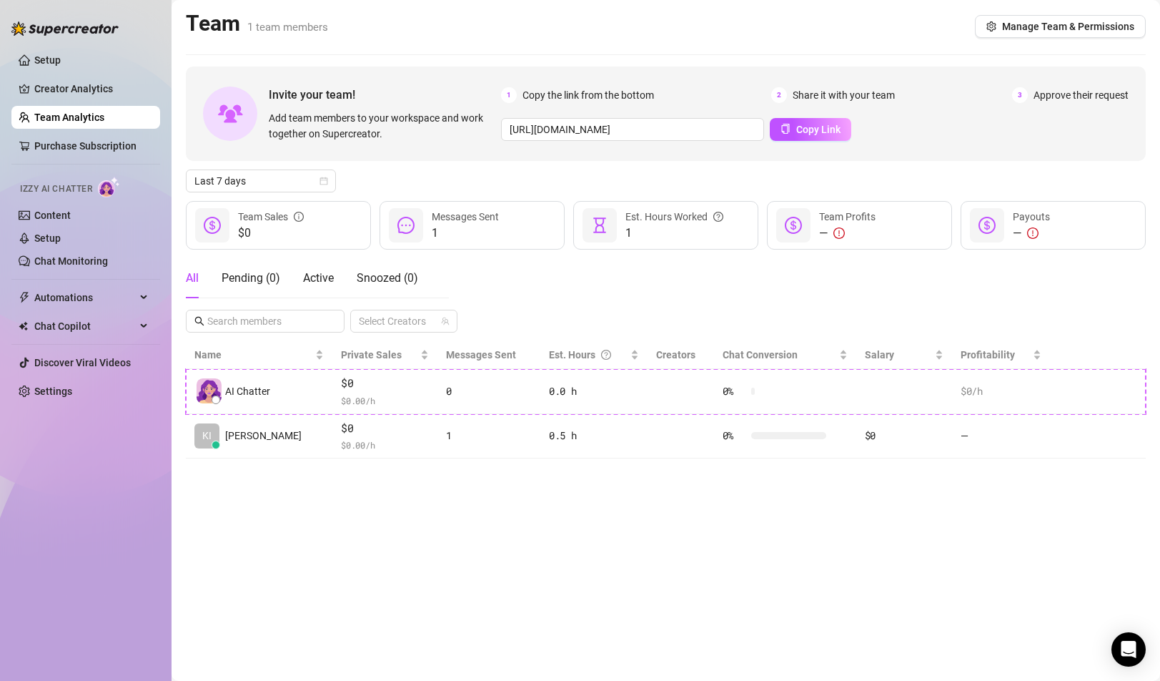
click at [741, 16] on div "Team 1 team members Manage Team & Permissions" at bounding box center [666, 26] width 960 height 33
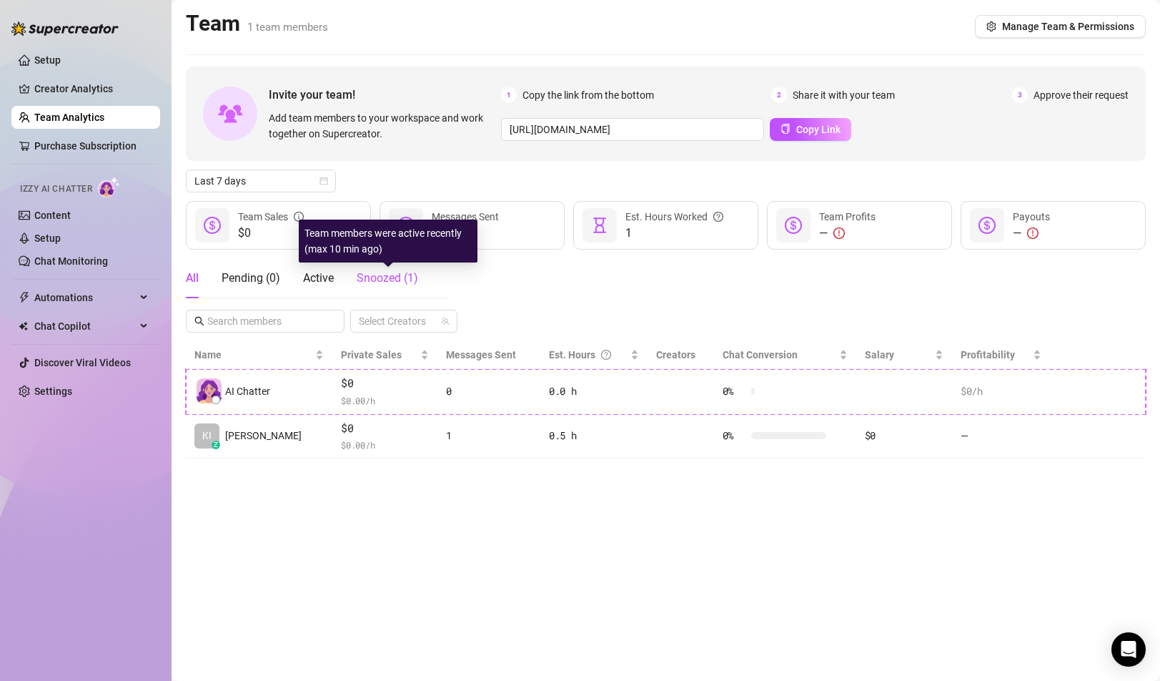
click at [399, 280] on span "Snoozed ( 1 )" at bounding box center [387, 278] width 61 height 14
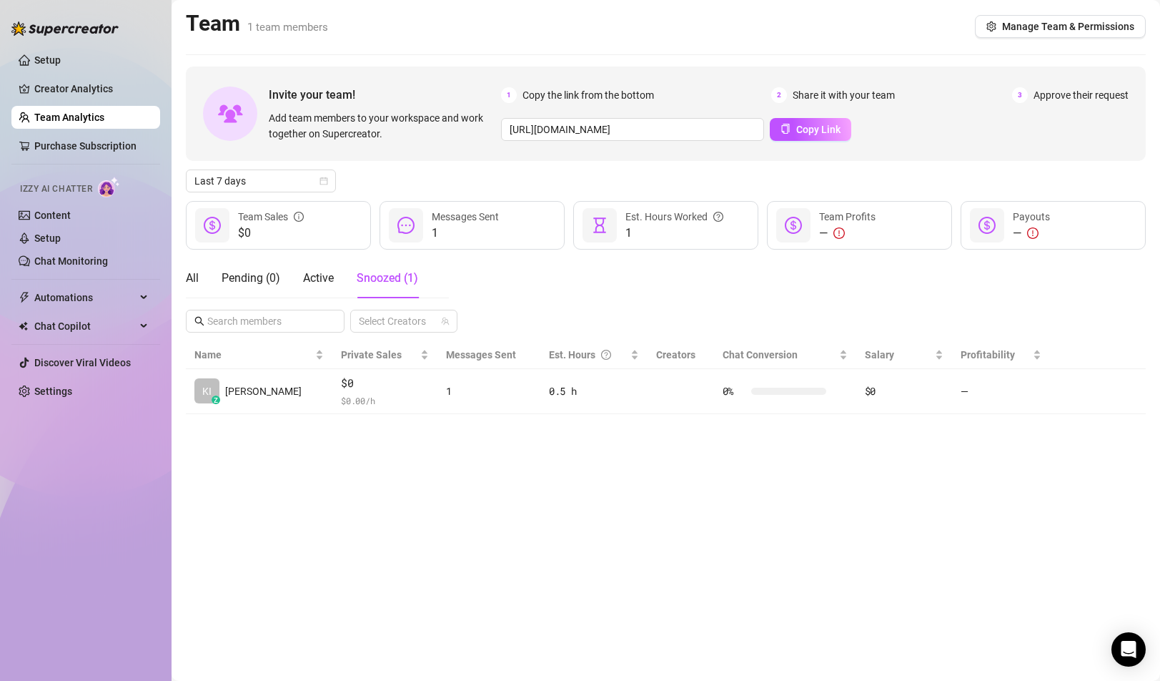
click at [199, 277] on div "All Pending ( 0 ) Active Snoozed ( 1 )" at bounding box center [302, 278] width 232 height 40
click at [193, 277] on div "All" at bounding box center [192, 278] width 13 height 17
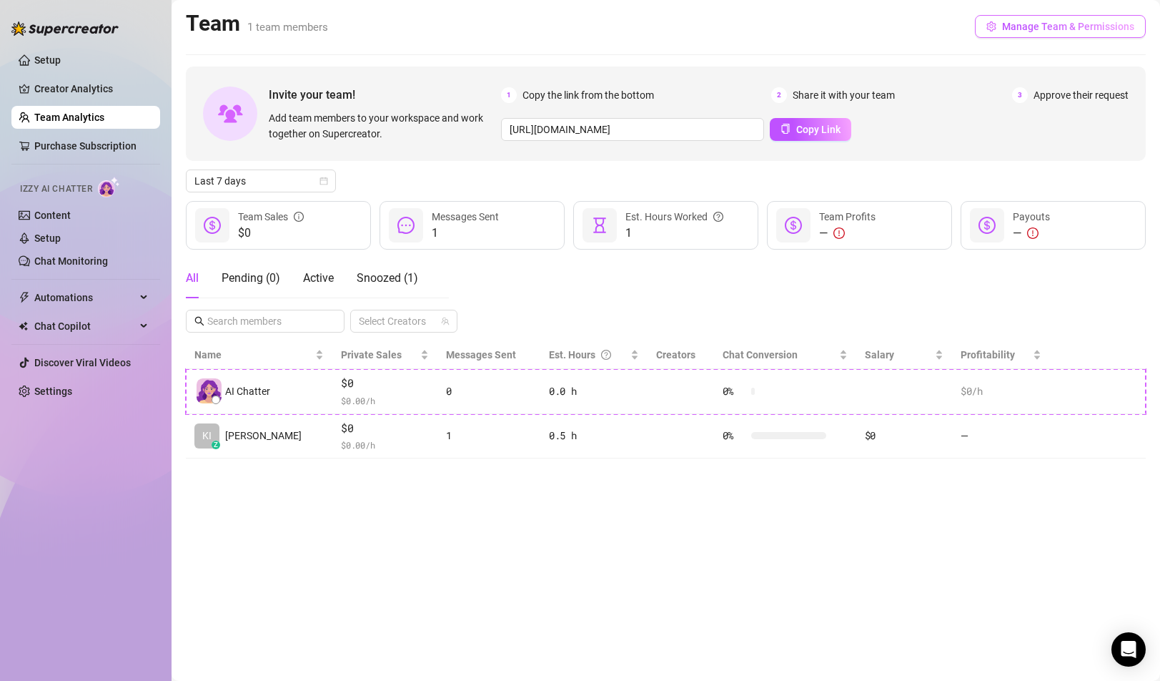
click at [1061, 31] on span "Manage Team & Permissions" at bounding box center [1068, 26] width 132 height 11
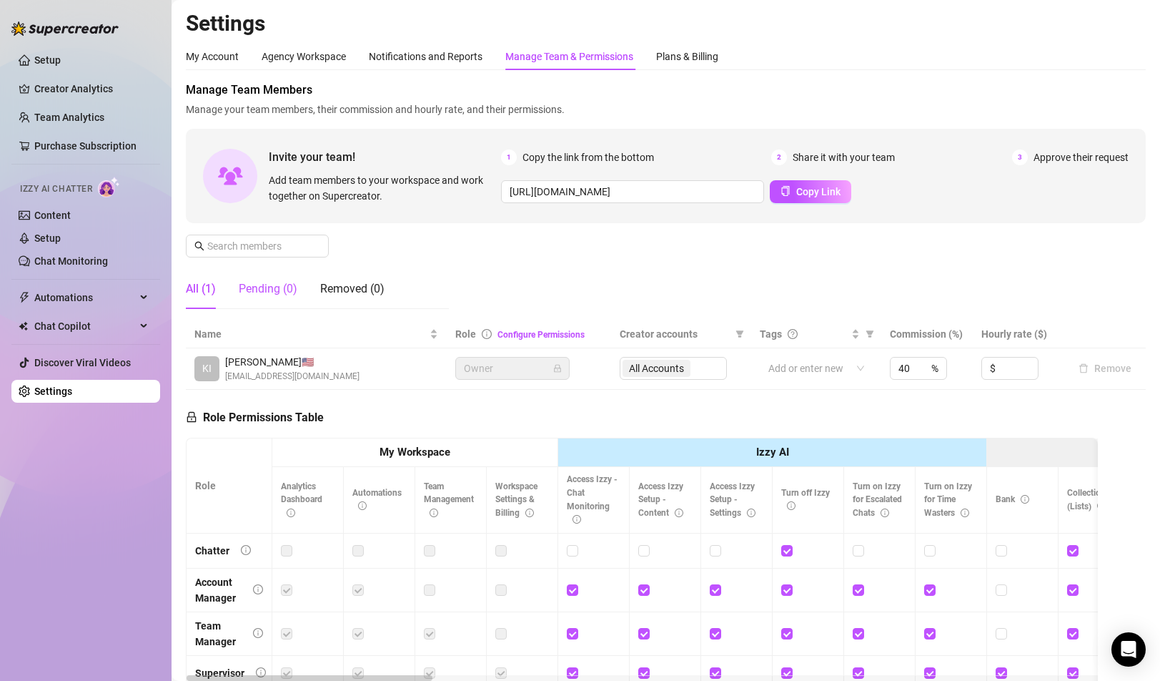
click at [282, 292] on div "Pending (0)" at bounding box center [268, 288] width 59 height 17
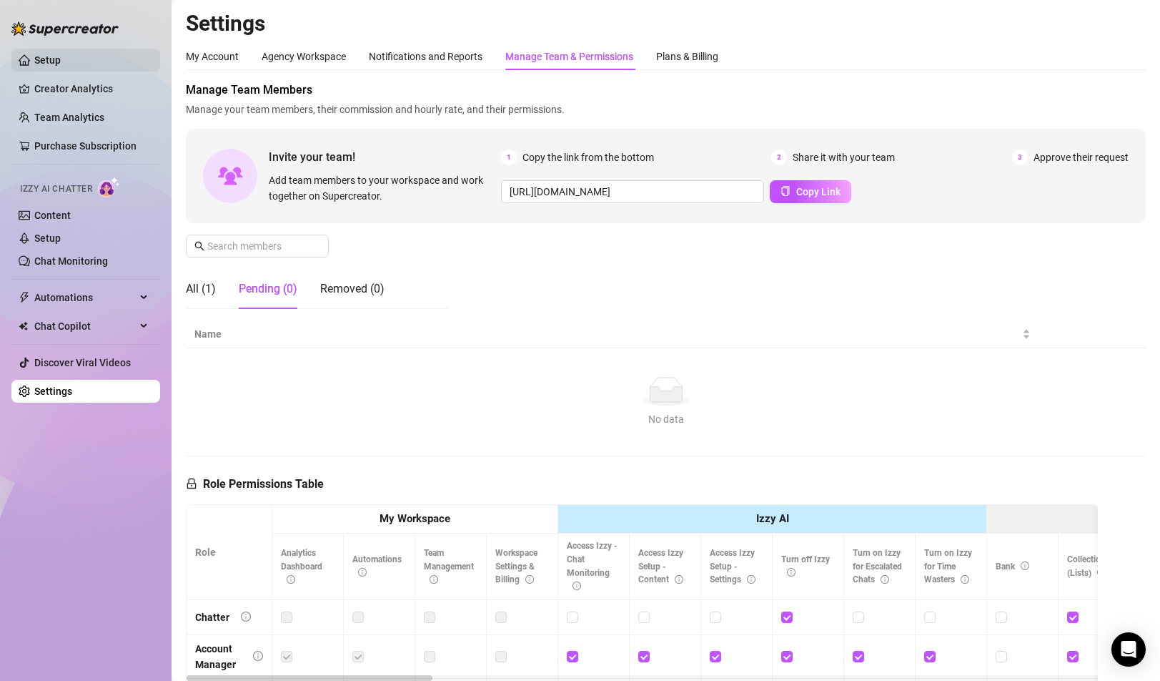
click at [61, 65] on link "Setup" at bounding box center [47, 59] width 26 height 11
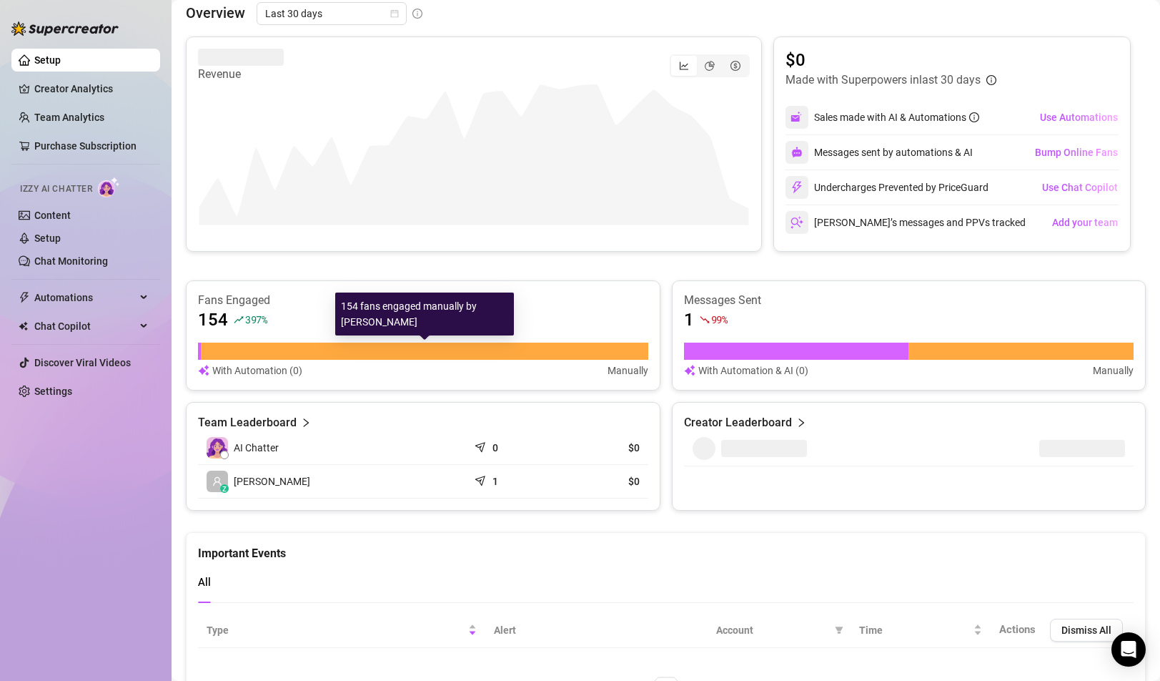
scroll to position [541, 0]
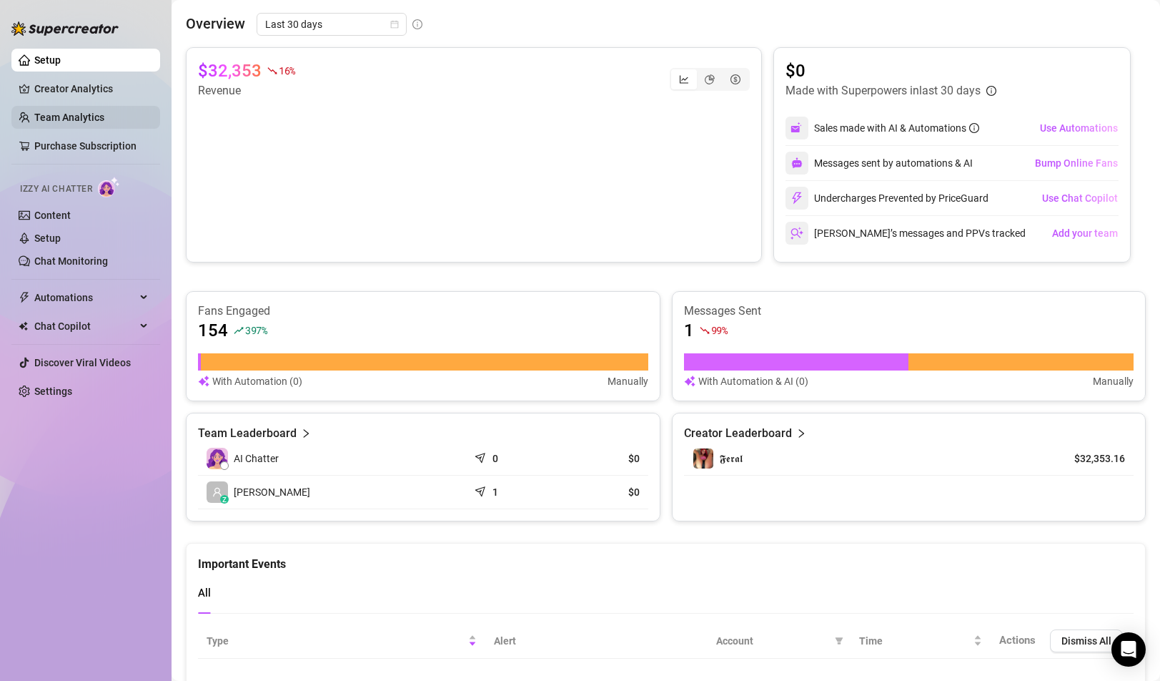
click at [94, 120] on link "Team Analytics" at bounding box center [69, 117] width 70 height 11
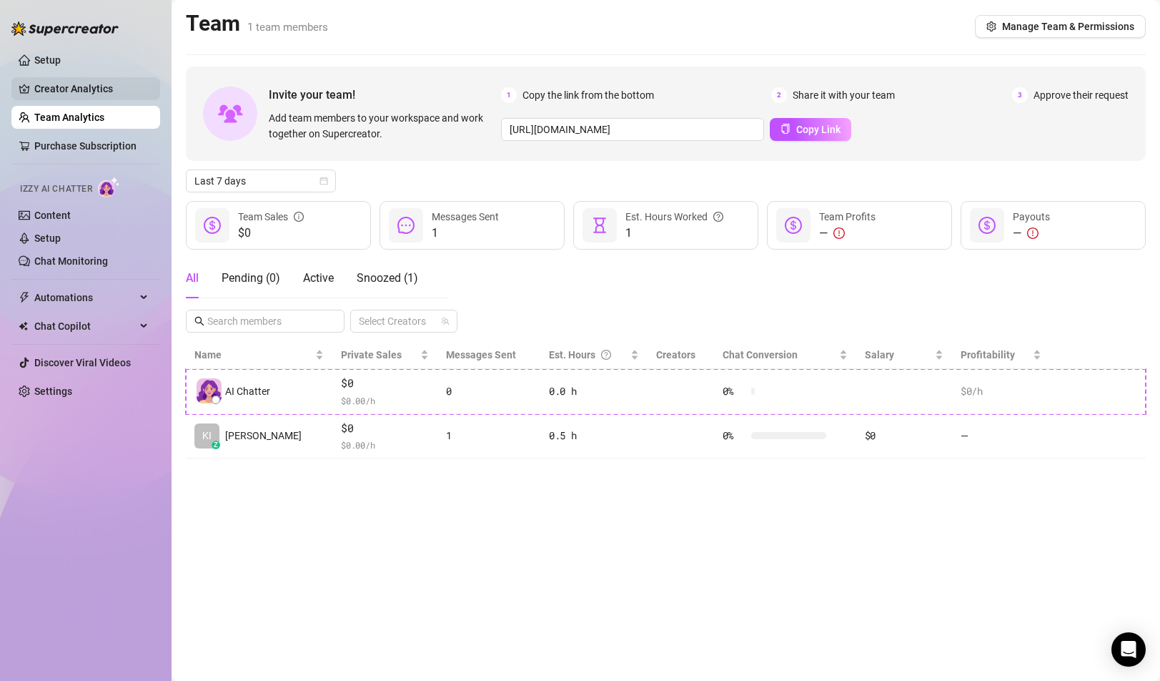
click at [108, 90] on link "Creator Analytics" at bounding box center [91, 88] width 114 height 23
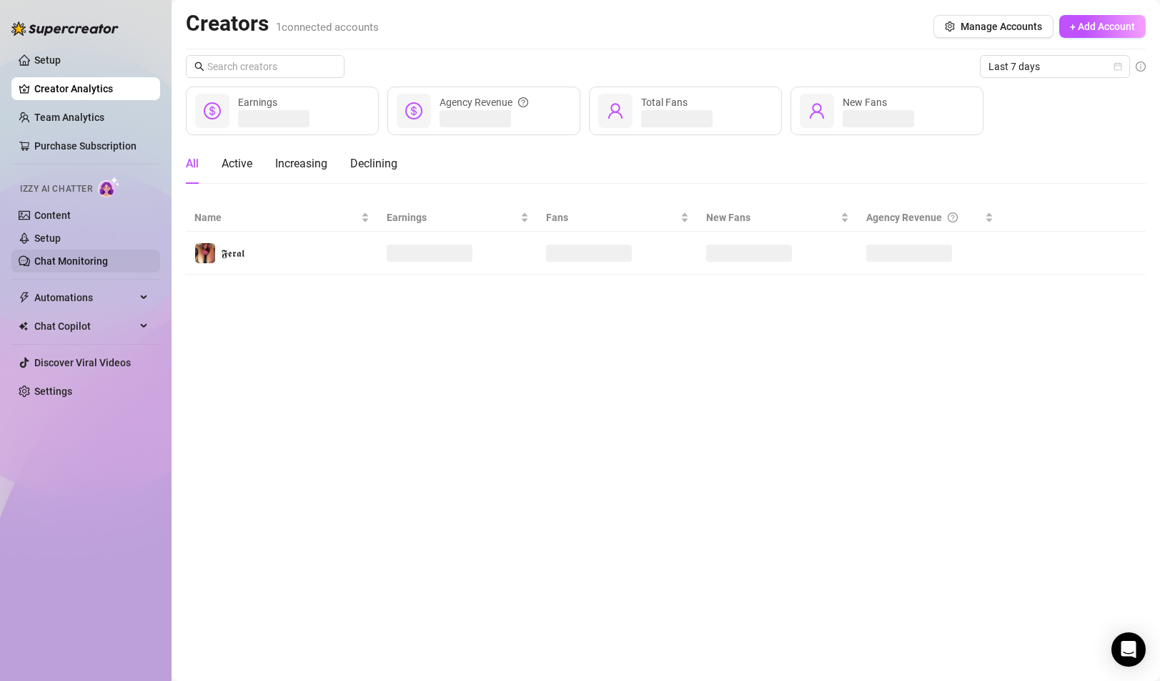
click at [64, 257] on link "Chat Monitoring" at bounding box center [71, 260] width 74 height 11
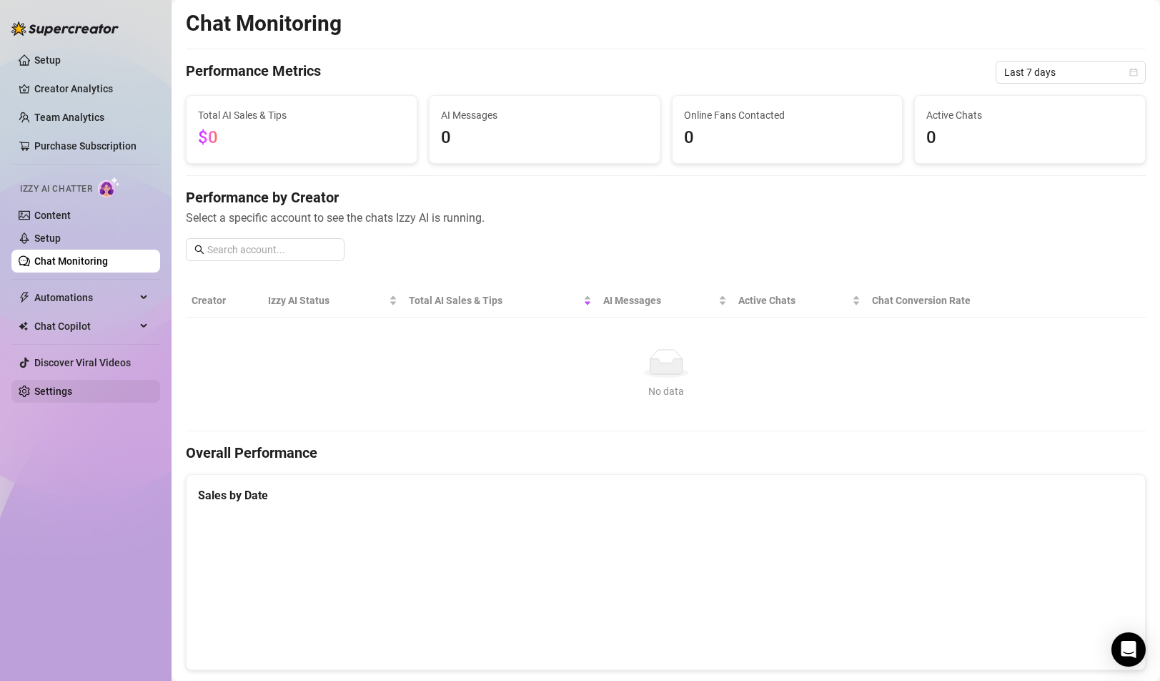
click at [70, 391] on link "Settings" at bounding box center [53, 390] width 38 height 11
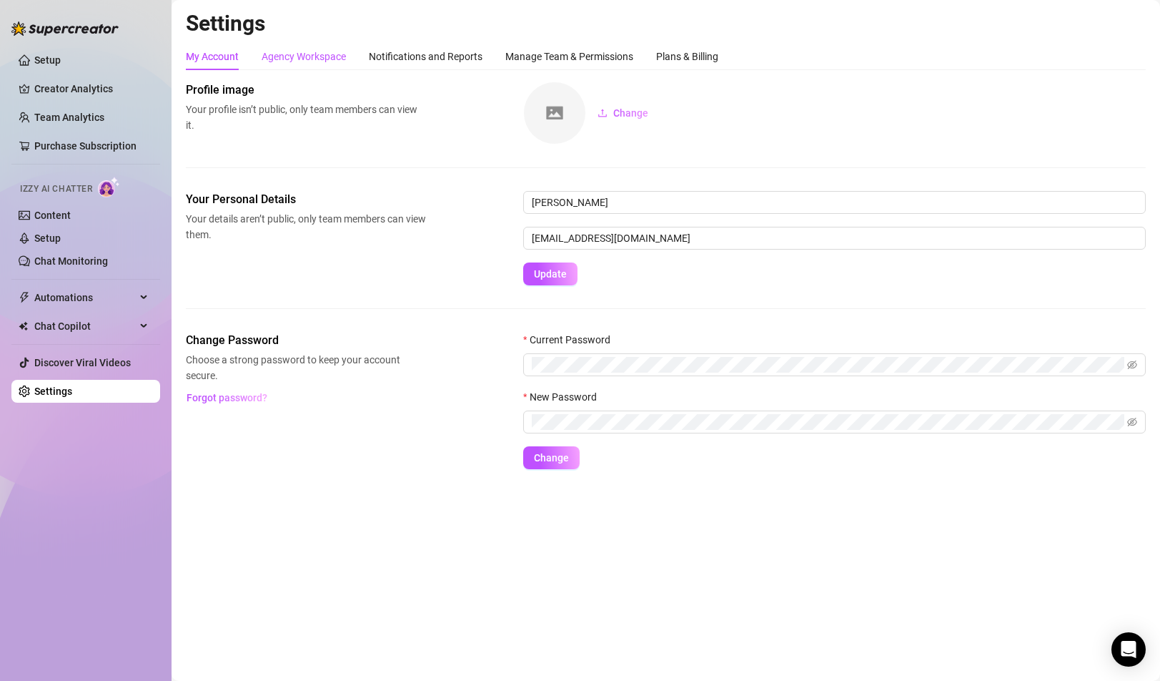
click at [335, 57] on div "Agency Workspace" at bounding box center [304, 57] width 84 height 16
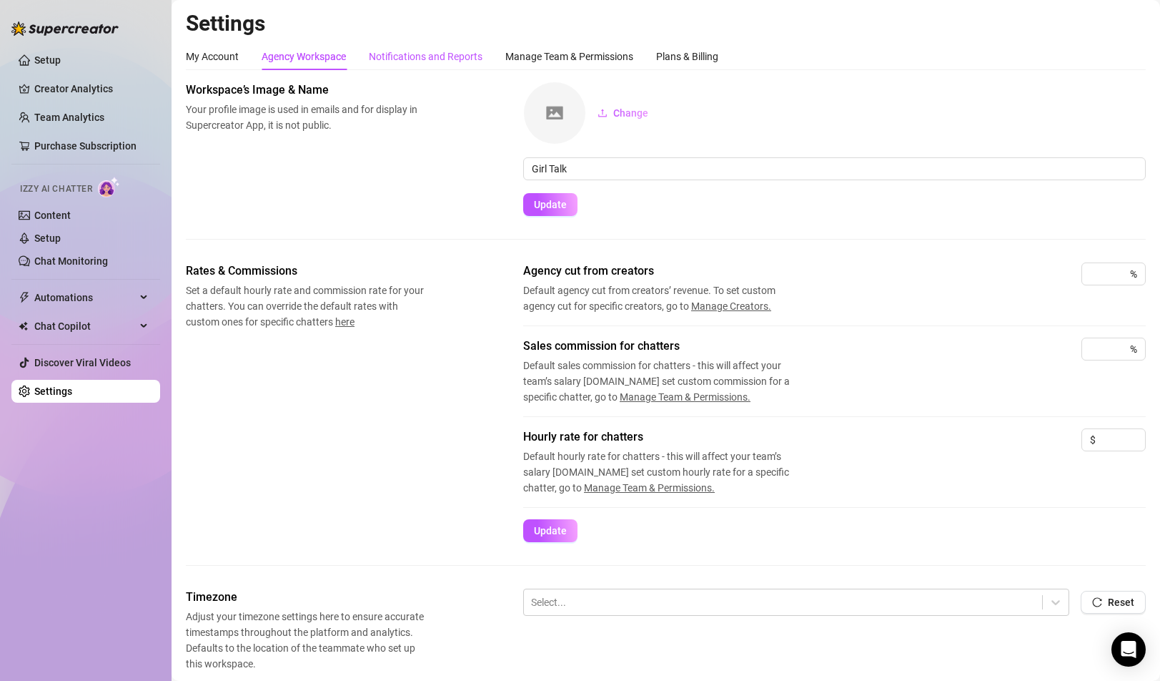
click at [404, 54] on div "Notifications and Reports" at bounding box center [426, 57] width 114 height 16
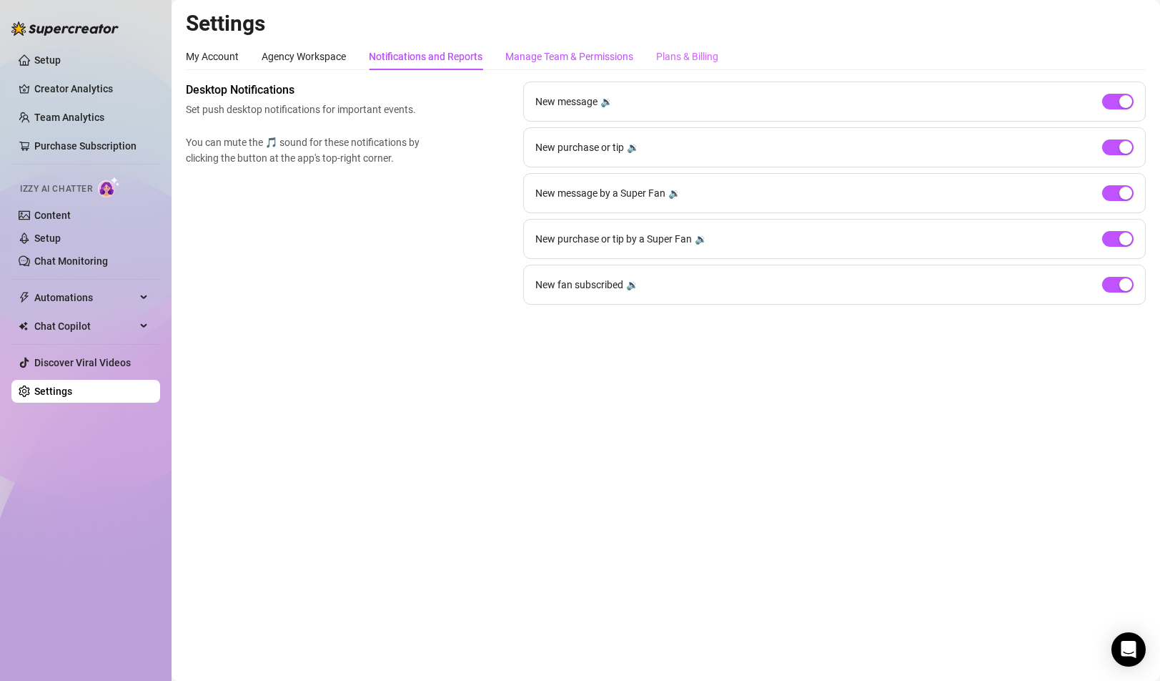
click at [533, 54] on div "Manage Team & Permissions" at bounding box center [569, 57] width 128 height 16
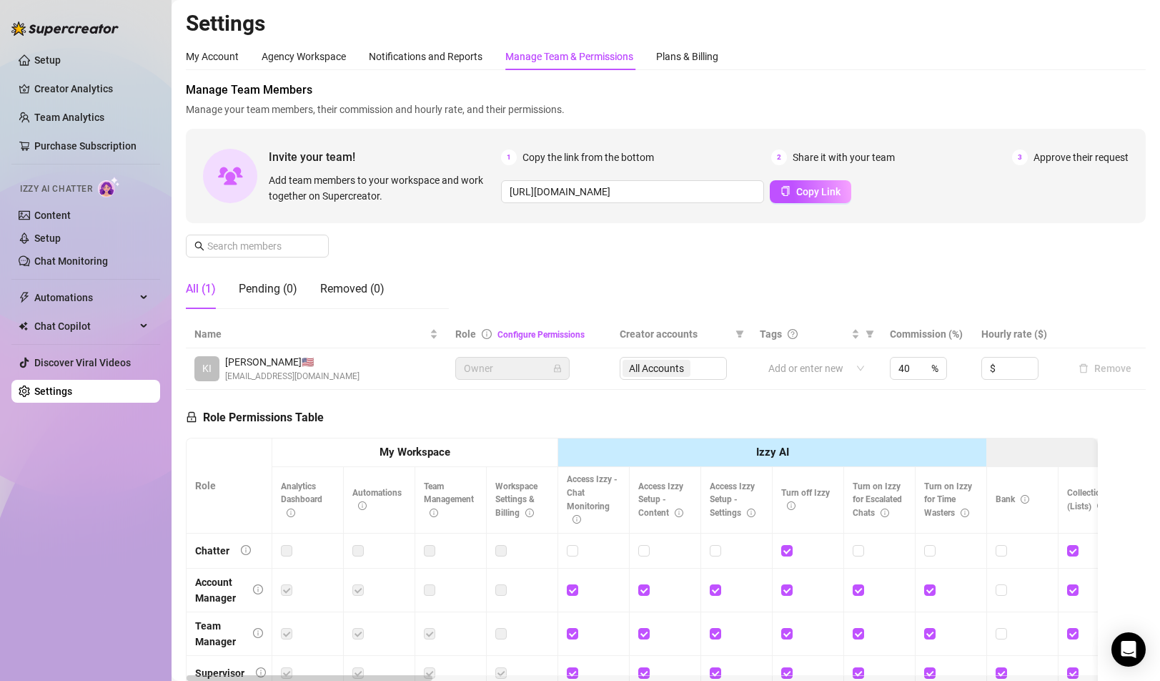
click at [844, 21] on h2 "Settings" at bounding box center [666, 23] width 960 height 27
click at [61, 66] on link "Setup" at bounding box center [47, 59] width 26 height 11
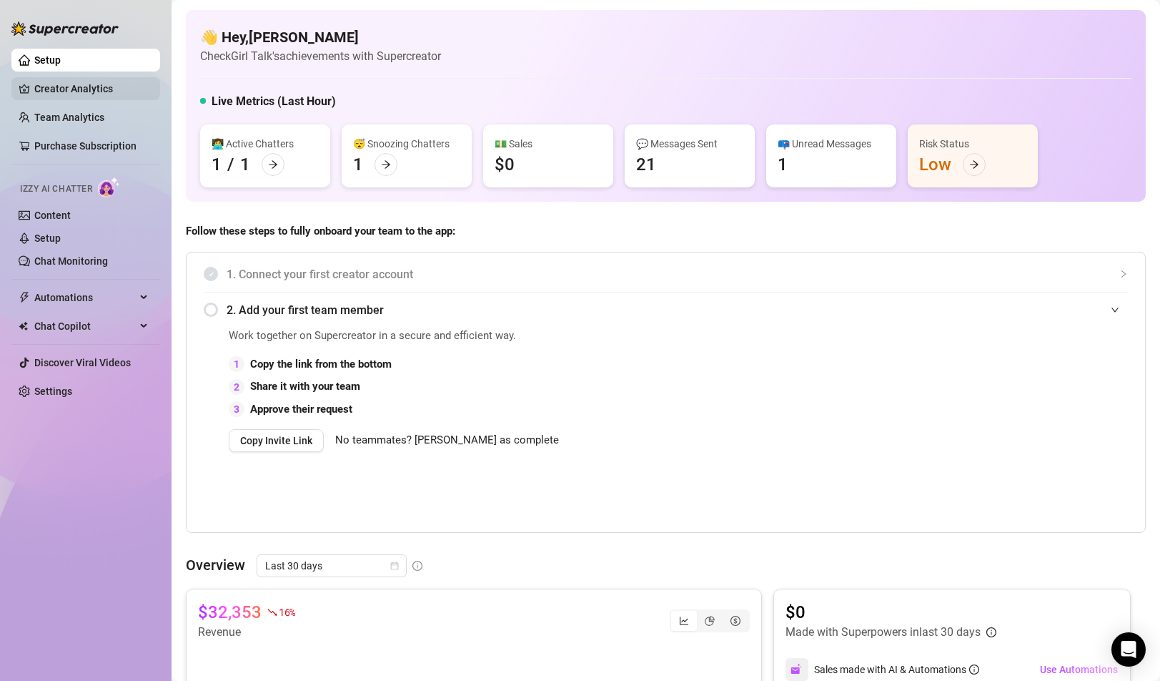
click at [69, 88] on link "Creator Analytics" at bounding box center [91, 88] width 114 height 23
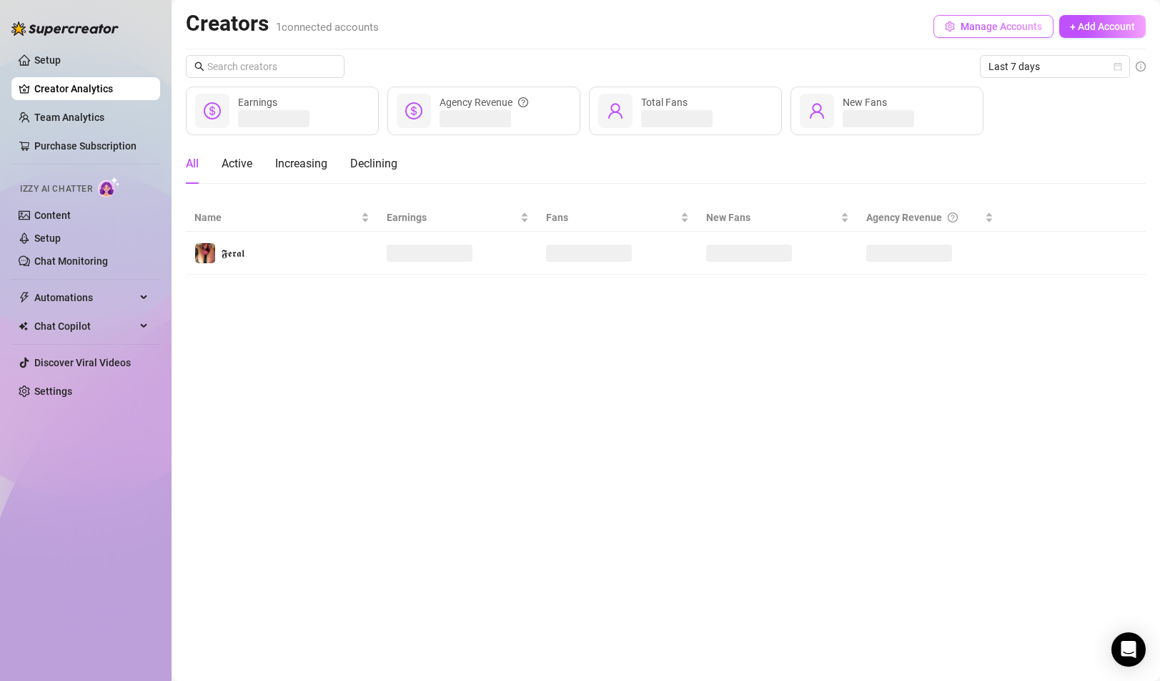
click at [953, 27] on icon "setting" at bounding box center [950, 26] width 10 height 10
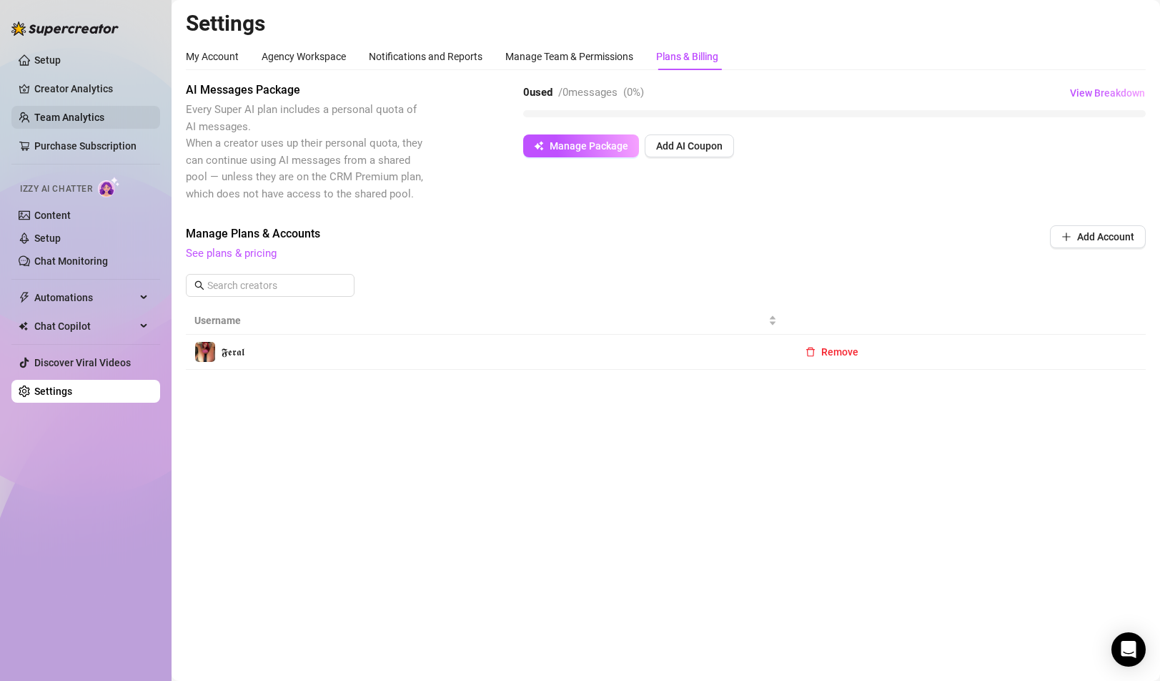
click at [91, 112] on link "Team Analytics" at bounding box center [69, 117] width 70 height 11
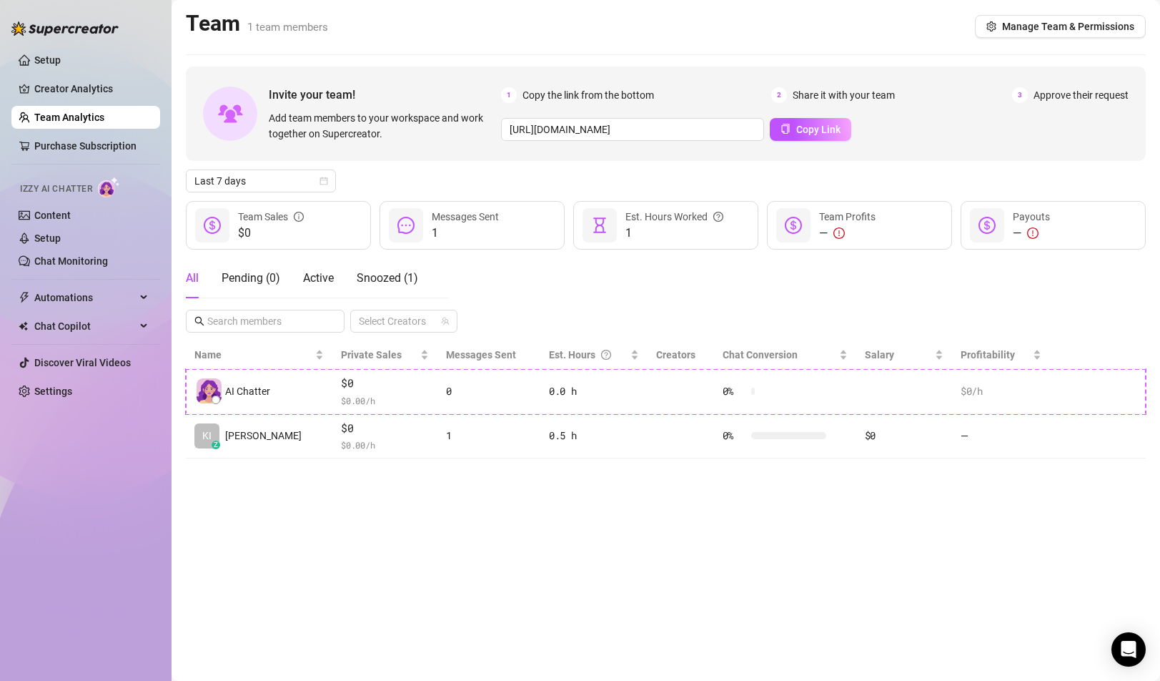
click at [323, 120] on span "Add team members to your workspace and work together on Supercreator." at bounding box center [382, 125] width 227 height 31
click at [556, 303] on div "All Pending ( 0 ) Active Snoozed ( 1 ) Select Creators" at bounding box center [666, 295] width 960 height 74
click at [71, 145] on link "Purchase Subscription" at bounding box center [85, 145] width 102 height 11
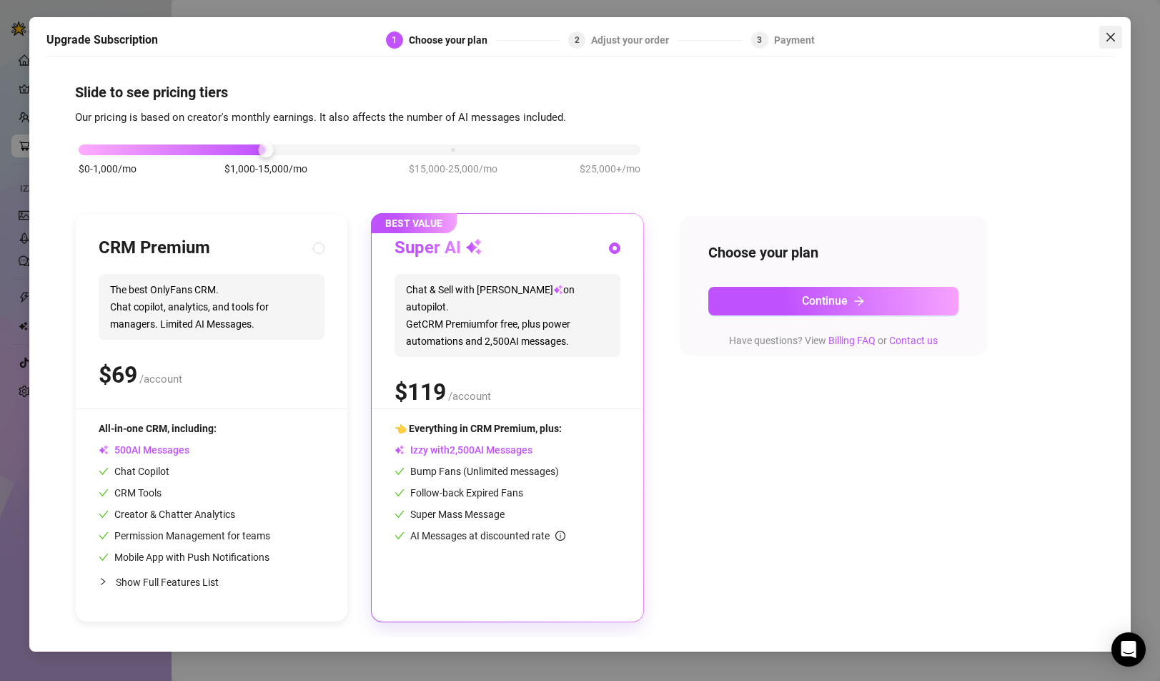
click at [1115, 32] on icon "close" at bounding box center [1110, 36] width 11 height 11
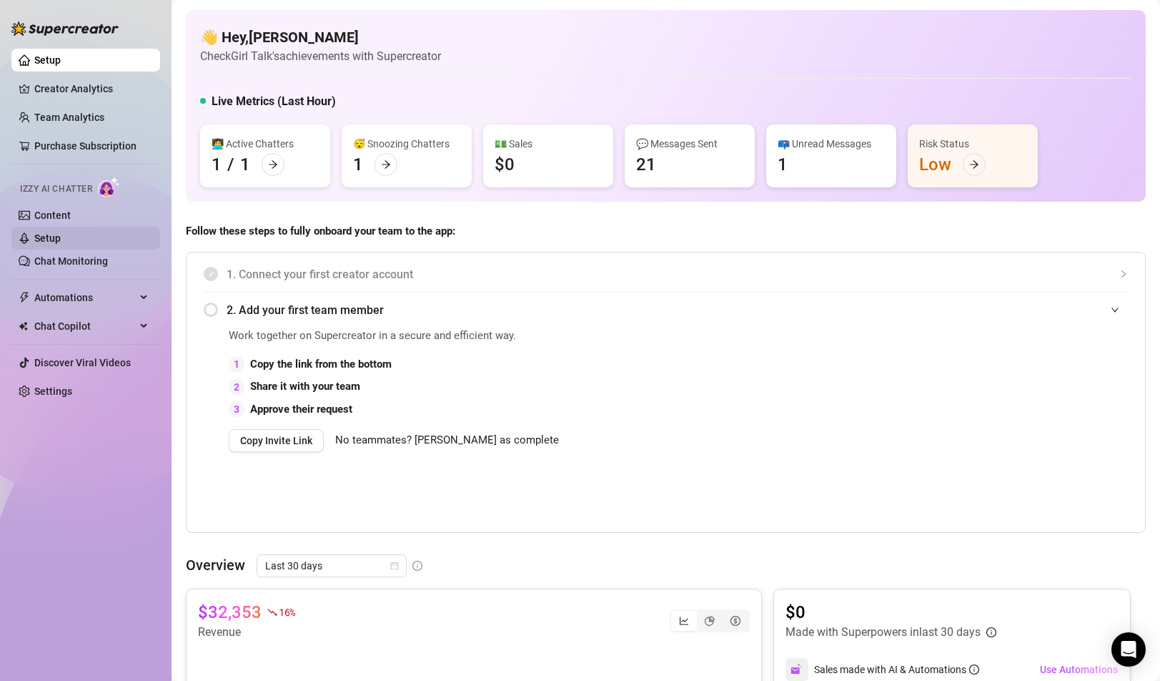
click at [61, 241] on link "Setup" at bounding box center [47, 237] width 26 height 11
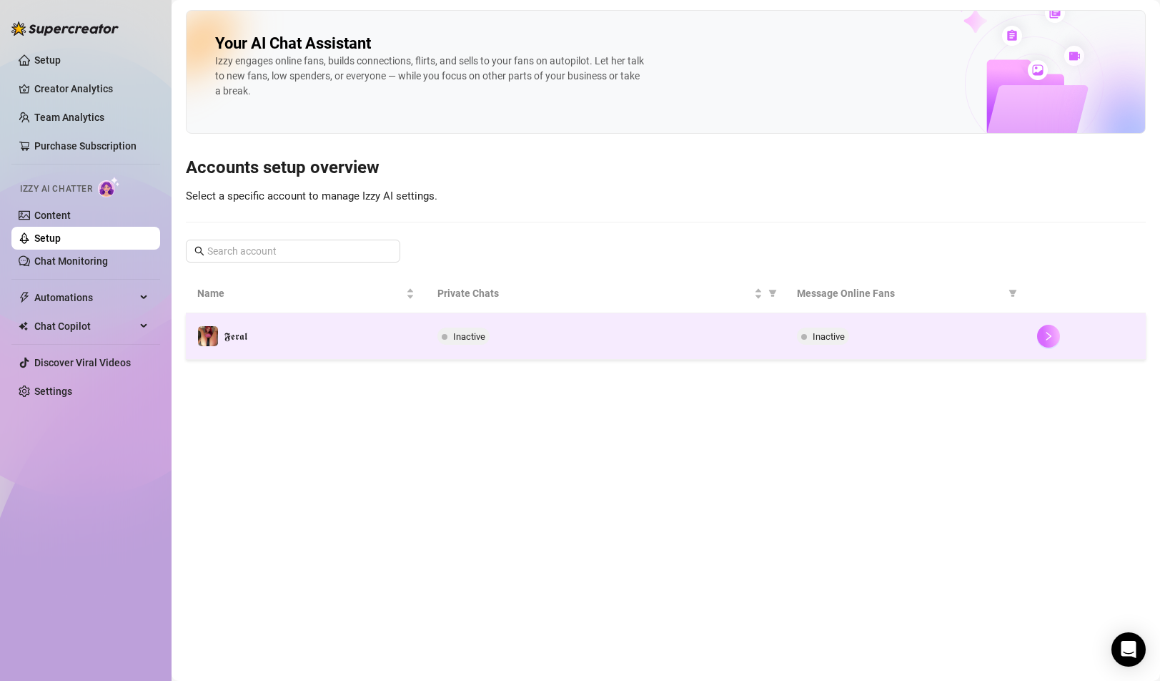
click at [1046, 343] on button "button" at bounding box center [1048, 336] width 23 height 23
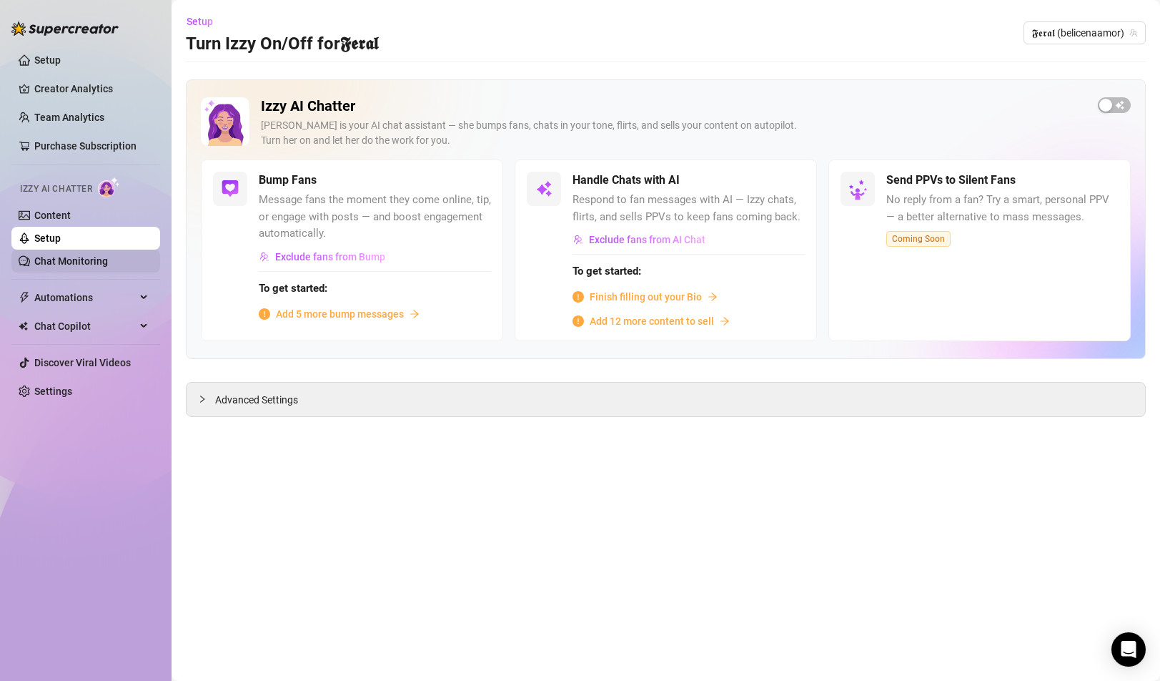
click at [89, 260] on link "Chat Monitoring" at bounding box center [71, 260] width 74 height 11
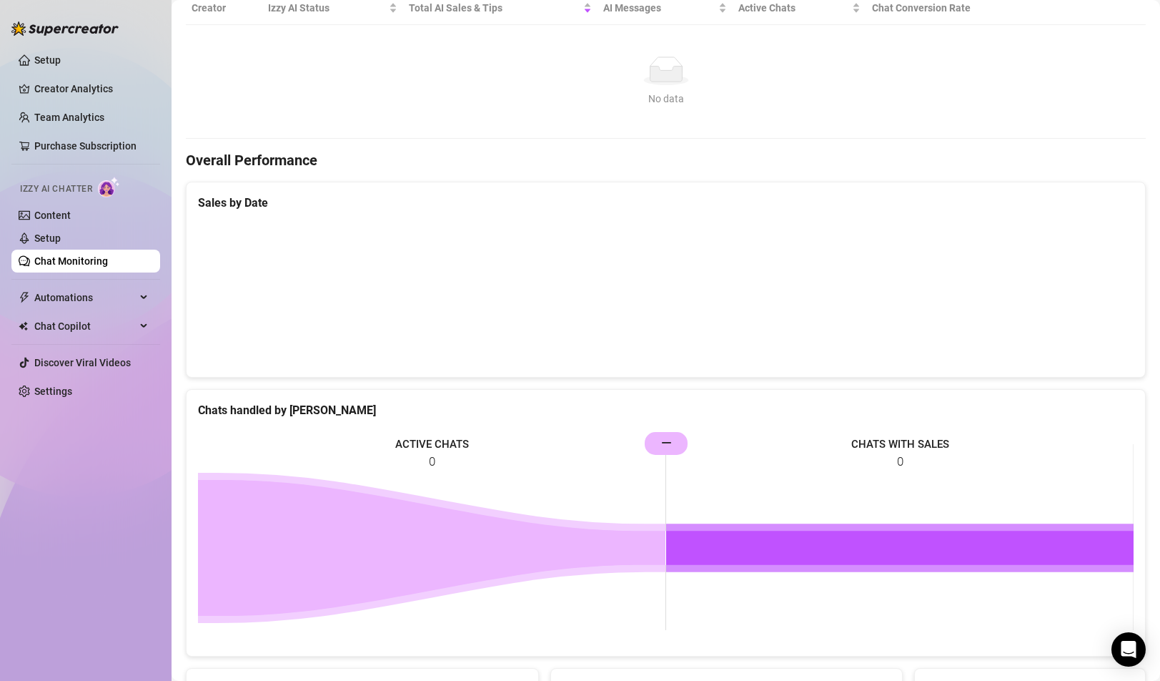
scroll to position [398, 0]
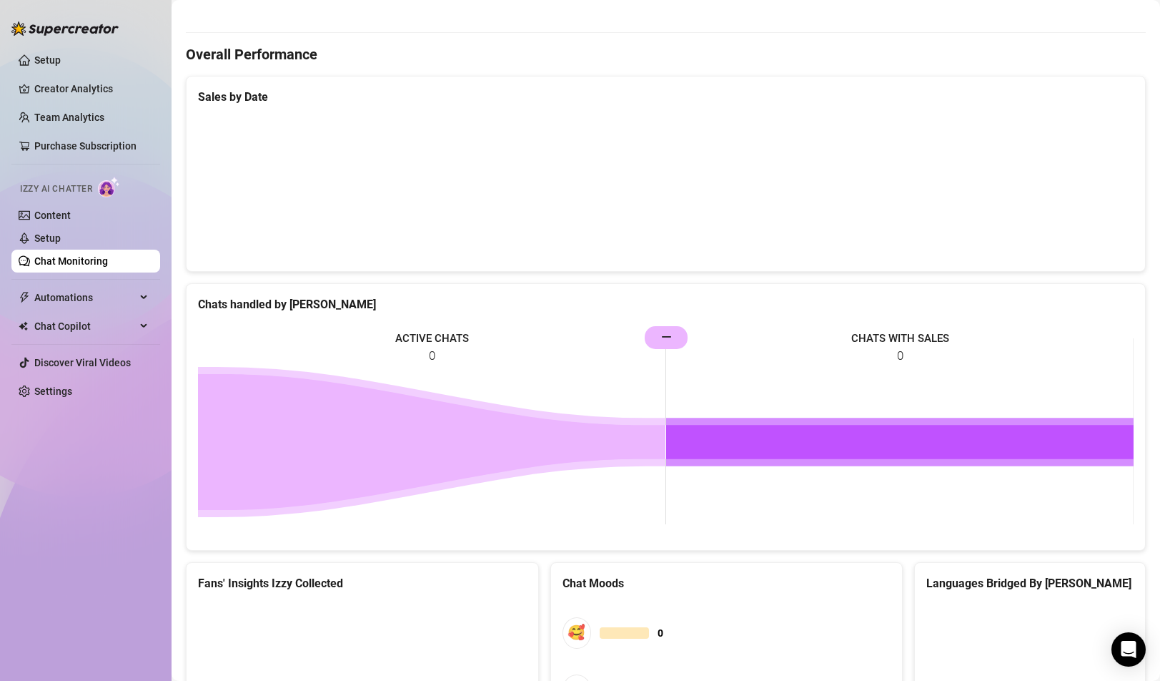
click at [261, 399] on icon at bounding box center [432, 442] width 468 height 136
click at [80, 295] on span "Automations" at bounding box center [85, 297] width 102 height 23
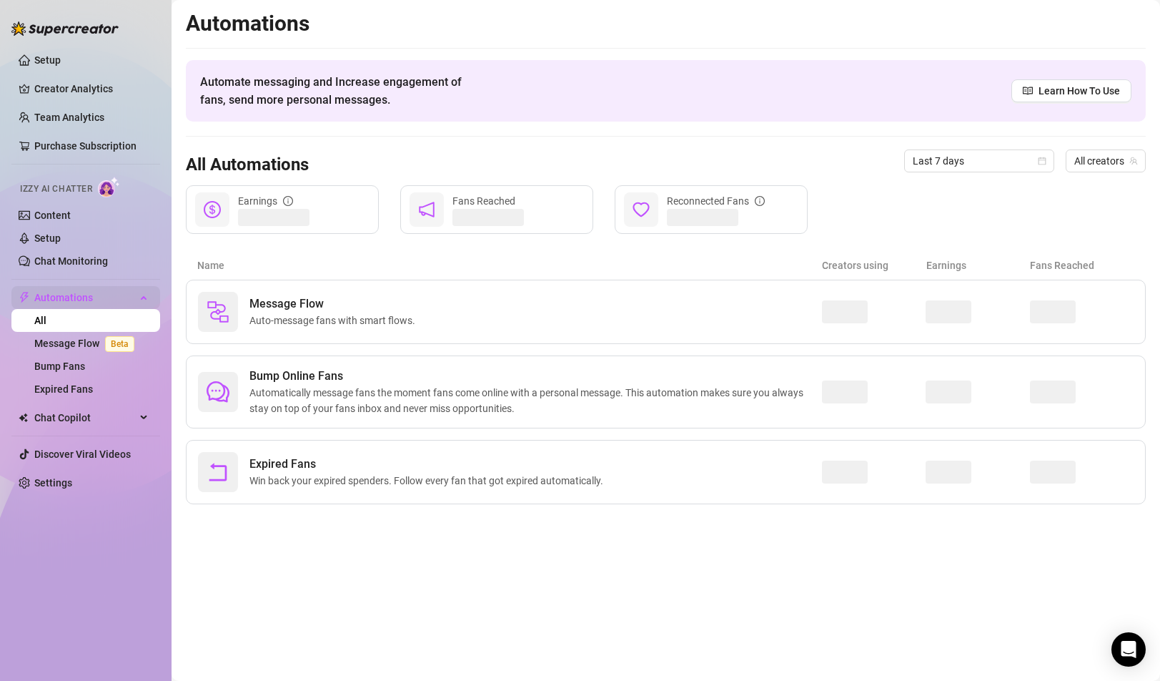
click at [131, 295] on span "Automations" at bounding box center [85, 297] width 102 height 23
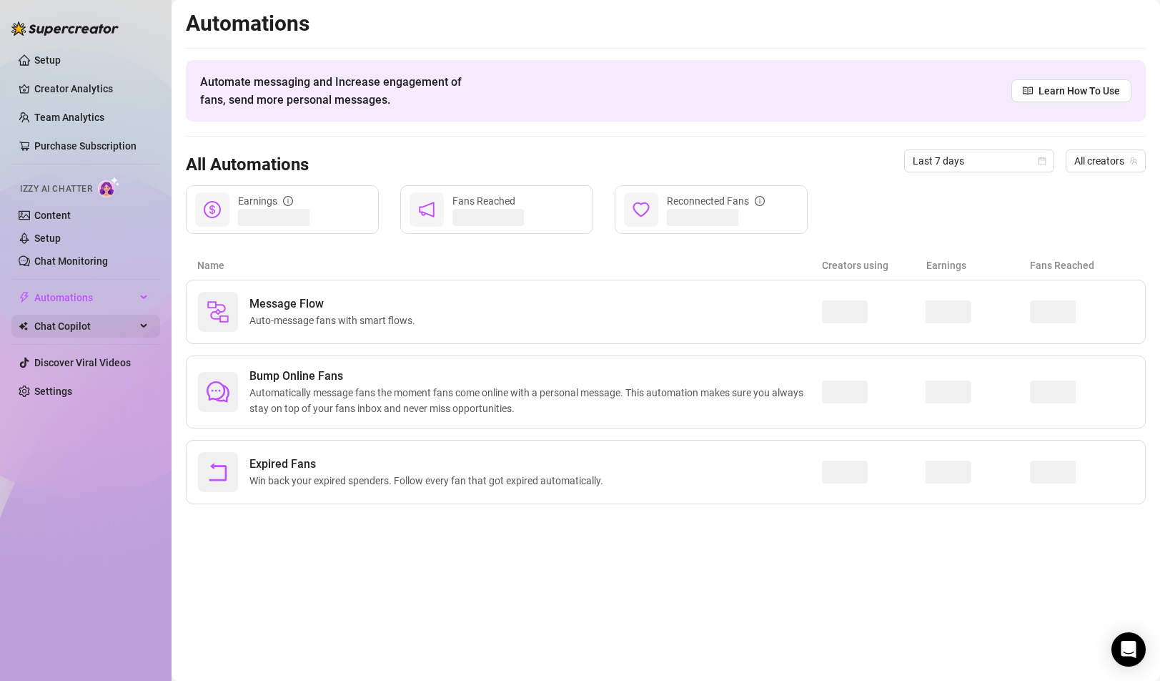
click at [138, 327] on div "Chat Copilot" at bounding box center [85, 326] width 149 height 23
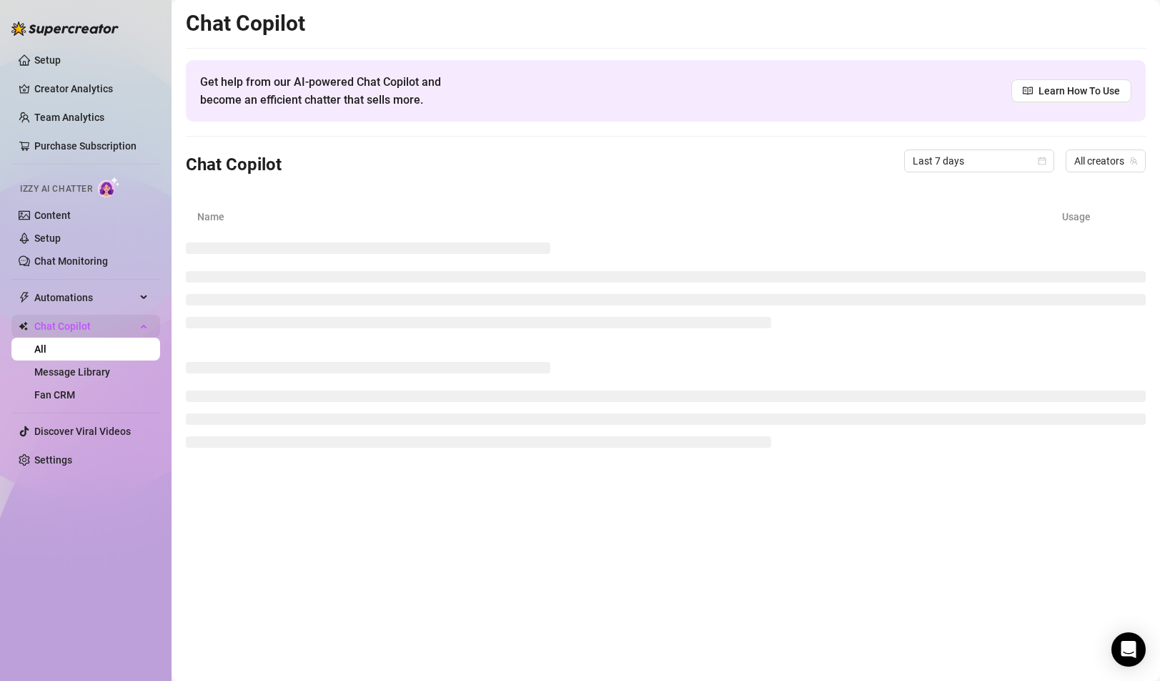
click at [127, 325] on span "Chat Copilot" at bounding box center [85, 326] width 102 height 23
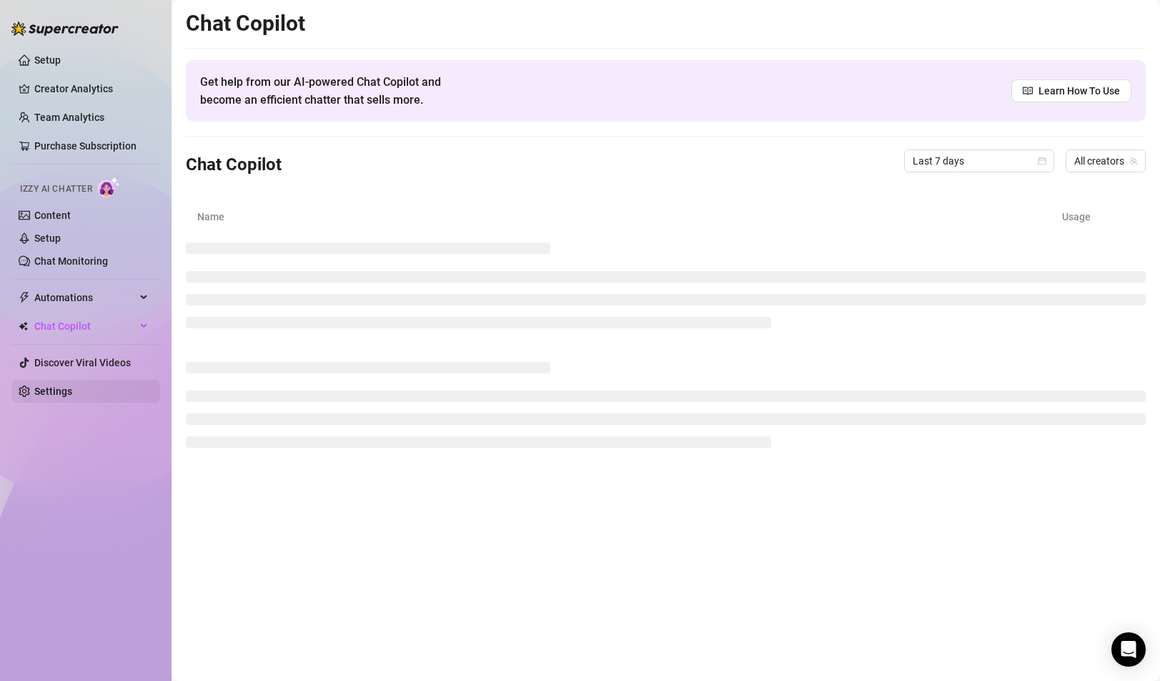
click at [63, 390] on link "Settings" at bounding box center [53, 390] width 38 height 11
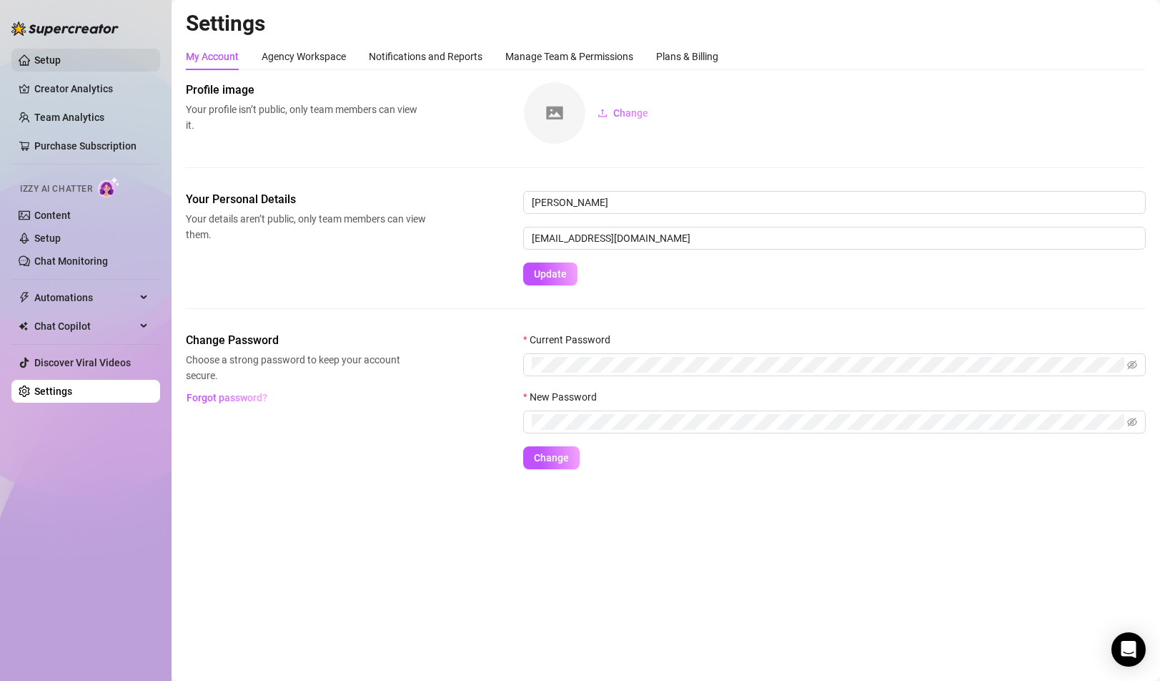
click at [49, 58] on link "Setup" at bounding box center [47, 59] width 26 height 11
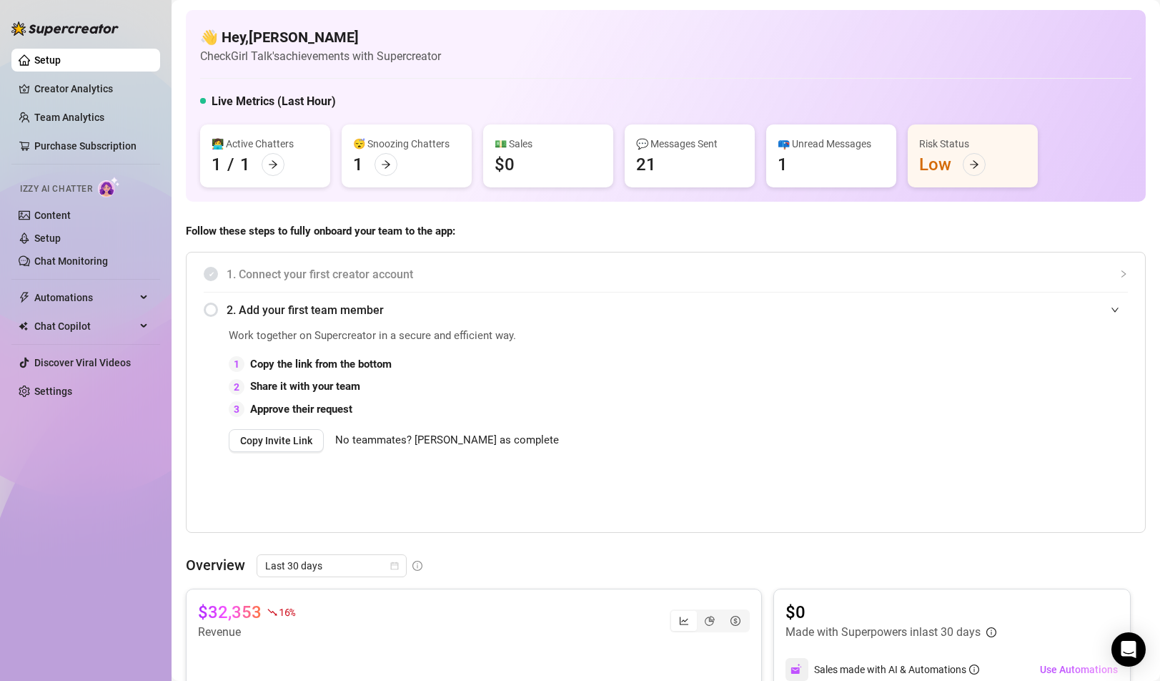
click at [675, 266] on span "1. Connect your first creator account" at bounding box center [678, 274] width 902 height 18
click at [69, 112] on link "Team Analytics" at bounding box center [69, 117] width 70 height 11
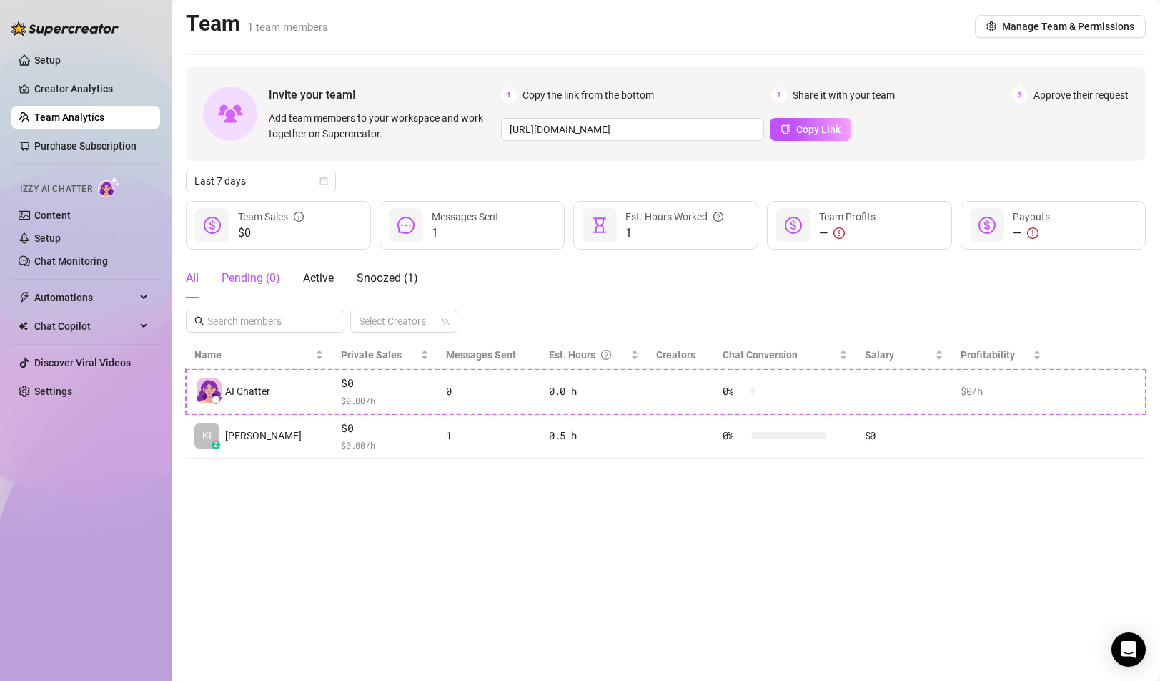
click at [270, 277] on div "Pending ( 0 )" at bounding box center [251, 278] width 59 height 17
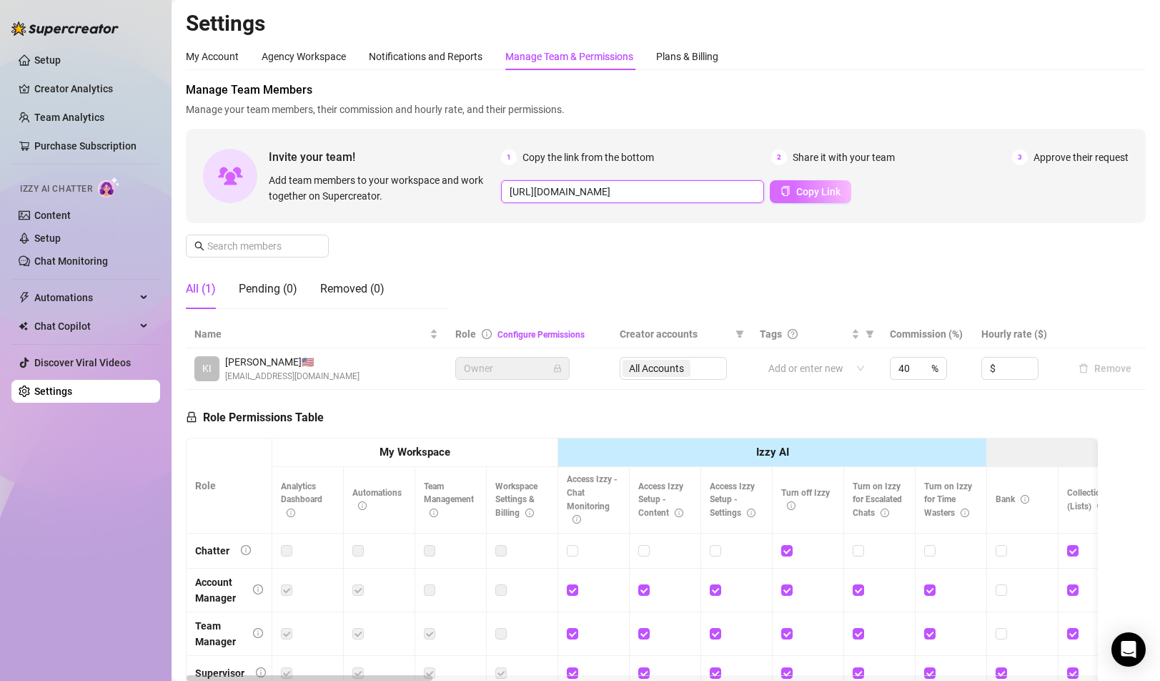
scroll to position [0, 229]
drag, startPoint x: 679, startPoint y: 189, endPoint x: 766, endPoint y: 189, distance: 87.2
click at [766, 189] on div "[URL][DOMAIN_NAME] Copy Link" at bounding box center [815, 191] width 628 height 23
click at [710, 231] on div "Manage Team Members Manage your team members, their commission and hourly rate,…" at bounding box center [666, 201] width 960 height 239
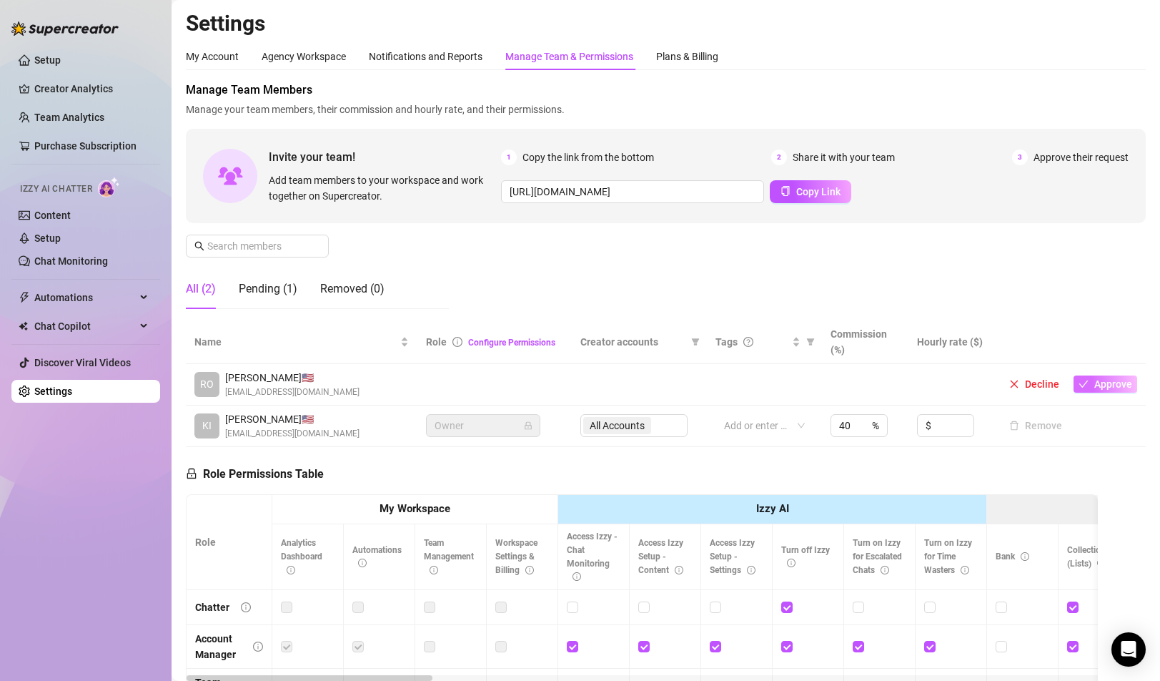
click at [1100, 382] on span "Approve" at bounding box center [1114, 383] width 38 height 11
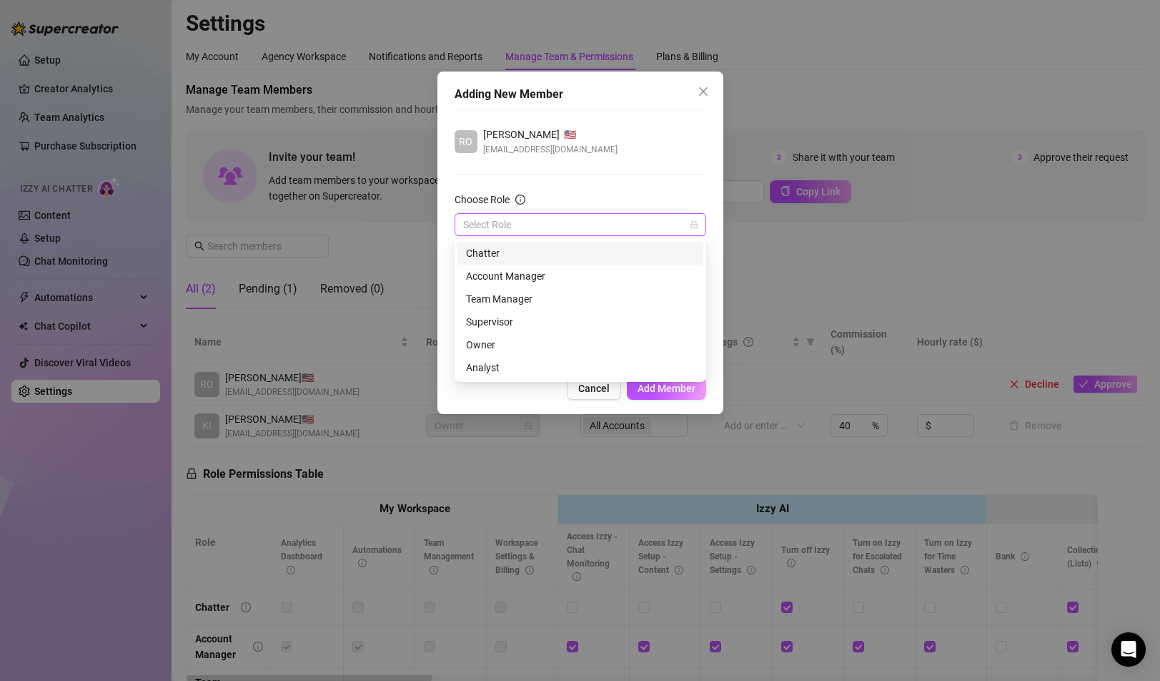
click at [543, 224] on input "Choose Role" at bounding box center [574, 224] width 222 height 21
click at [517, 250] on div "Chatter" at bounding box center [580, 253] width 229 height 16
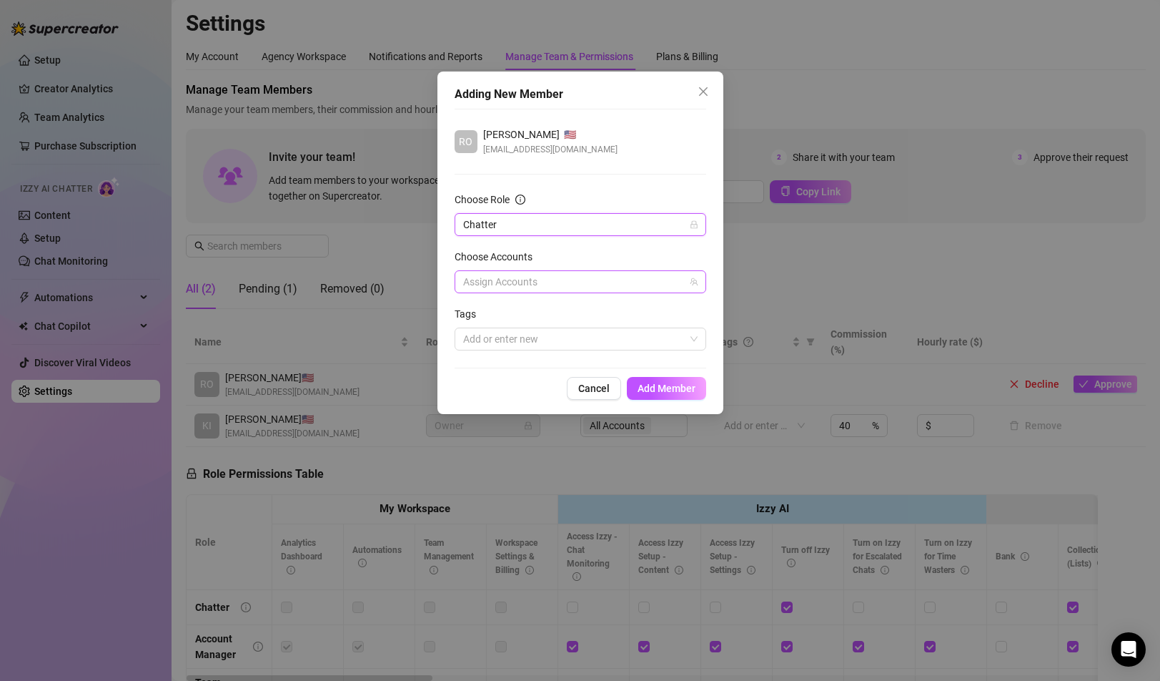
click at [500, 280] on div at bounding box center [573, 282] width 231 height 20
click at [485, 330] on span "Select tree node" at bounding box center [483, 331] width 11 height 11
checkbox input "true"
click at [448, 300] on div "Adding New Member RO Rob 🇺🇸 hrobert1029@gmail.com Choose Role Chatter Choose Ac…" at bounding box center [581, 242] width 286 height 342
click at [584, 340] on div at bounding box center [573, 339] width 231 height 20
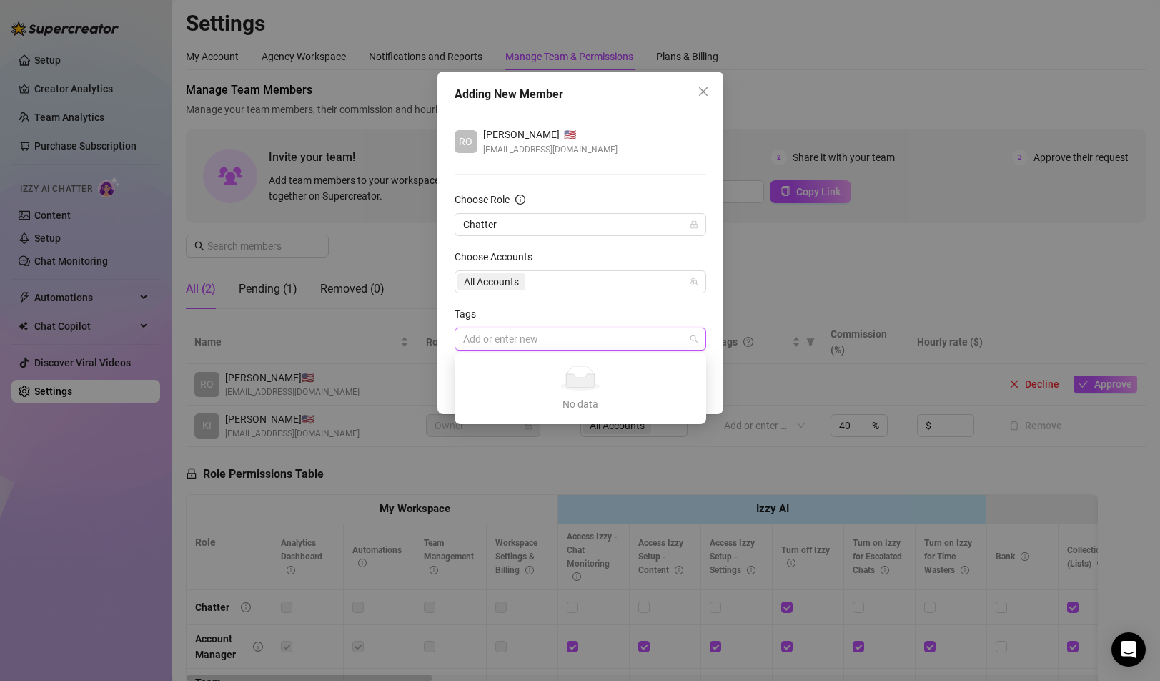
click at [497, 315] on div "Tags" at bounding box center [581, 316] width 252 height 21
click at [673, 388] on span "Add Member" at bounding box center [667, 387] width 58 height 11
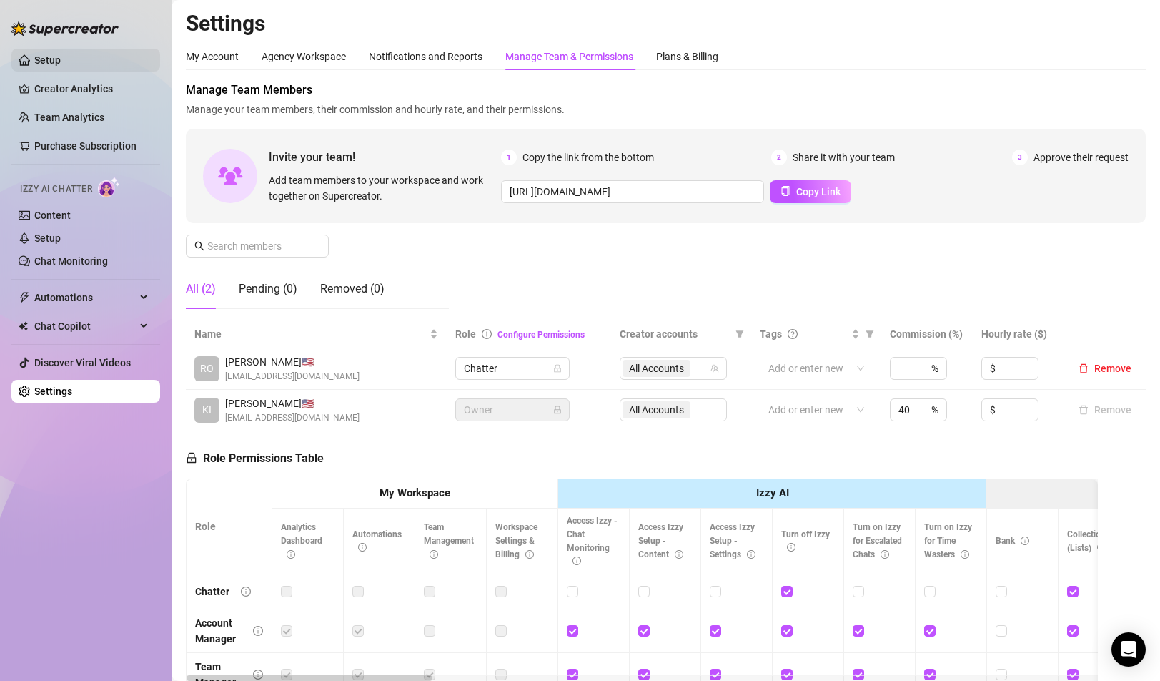
click at [44, 59] on link "Setup" at bounding box center [47, 59] width 26 height 11
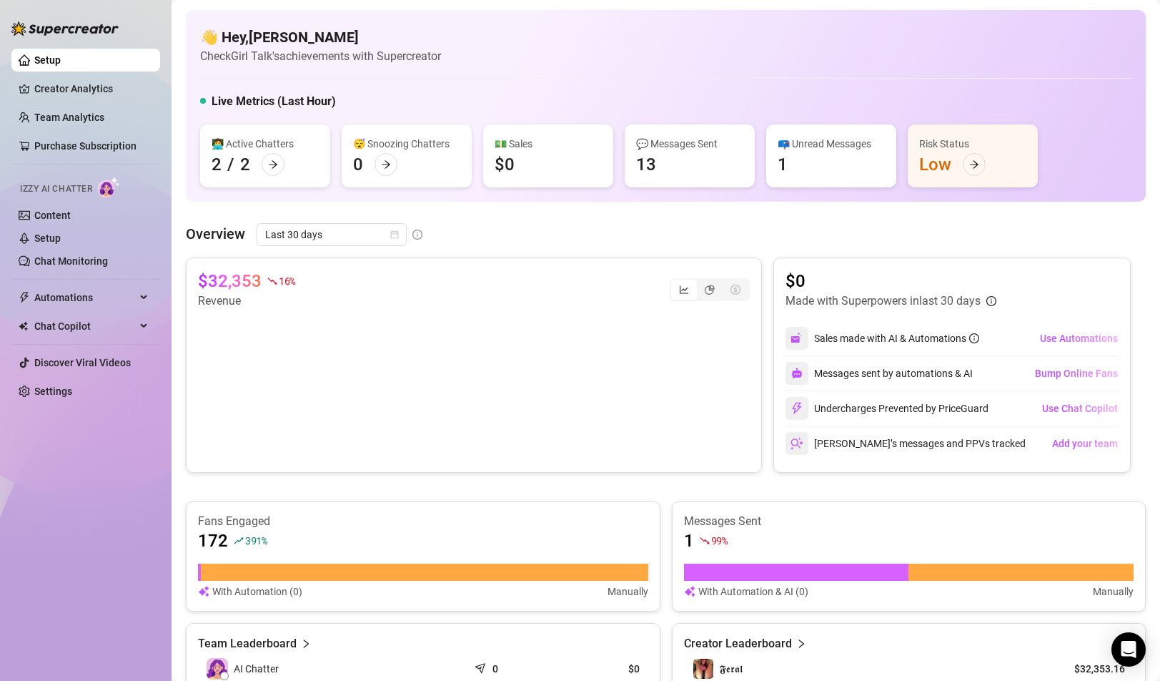
click at [61, 54] on link "Setup" at bounding box center [47, 59] width 26 height 11
click at [70, 120] on link "Team Analytics" at bounding box center [69, 117] width 70 height 11
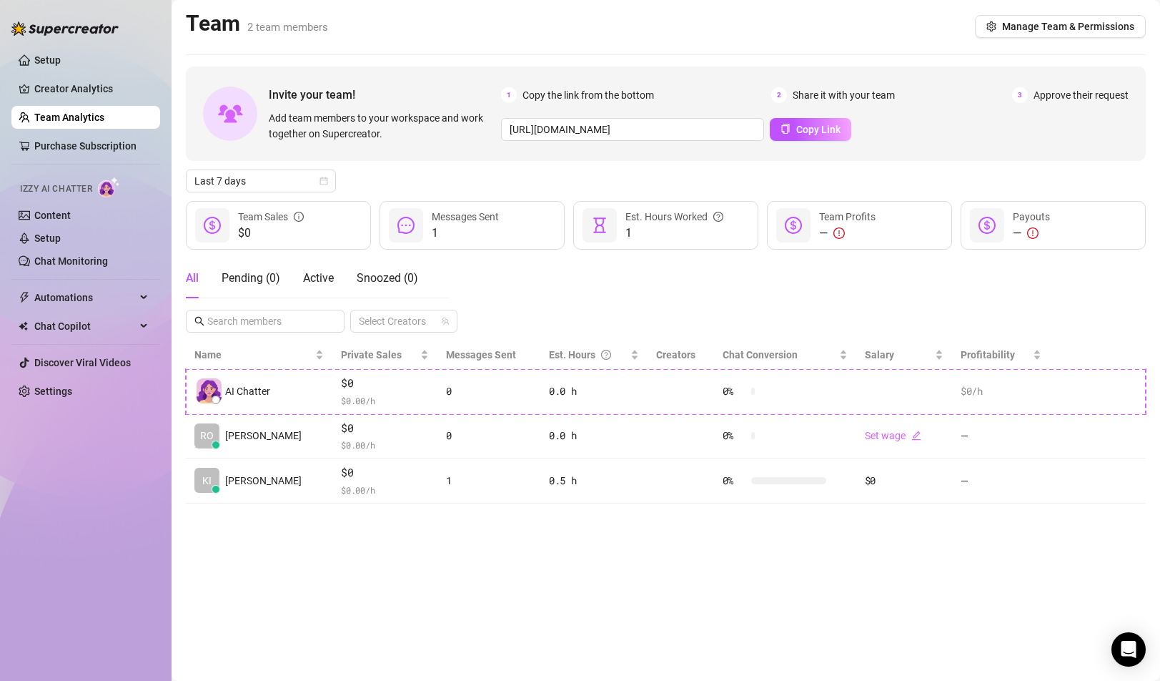
click at [548, 271] on div "All Pending ( 0 ) Active Snoozed ( 0 ) Select Creators" at bounding box center [666, 295] width 960 height 74
click at [806, 132] on span "Copy Link" at bounding box center [818, 129] width 44 height 11
click at [255, 279] on div "Pending ( 1 )" at bounding box center [251, 278] width 59 height 17
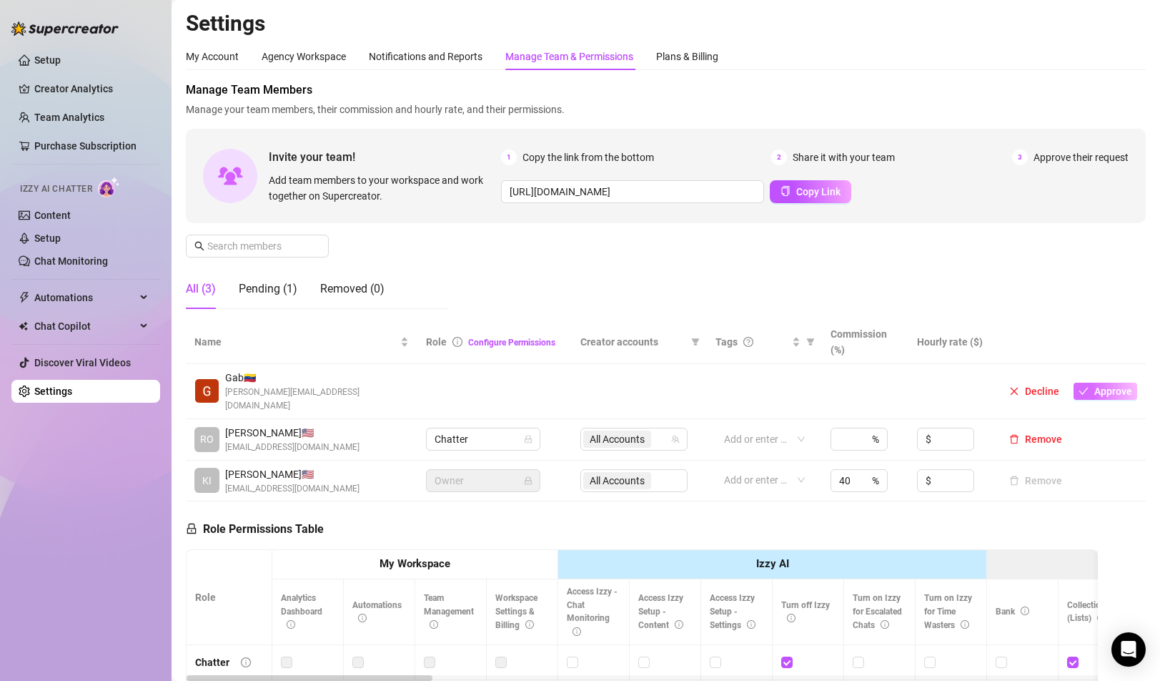
click at [1116, 385] on span "Approve" at bounding box center [1114, 390] width 38 height 11
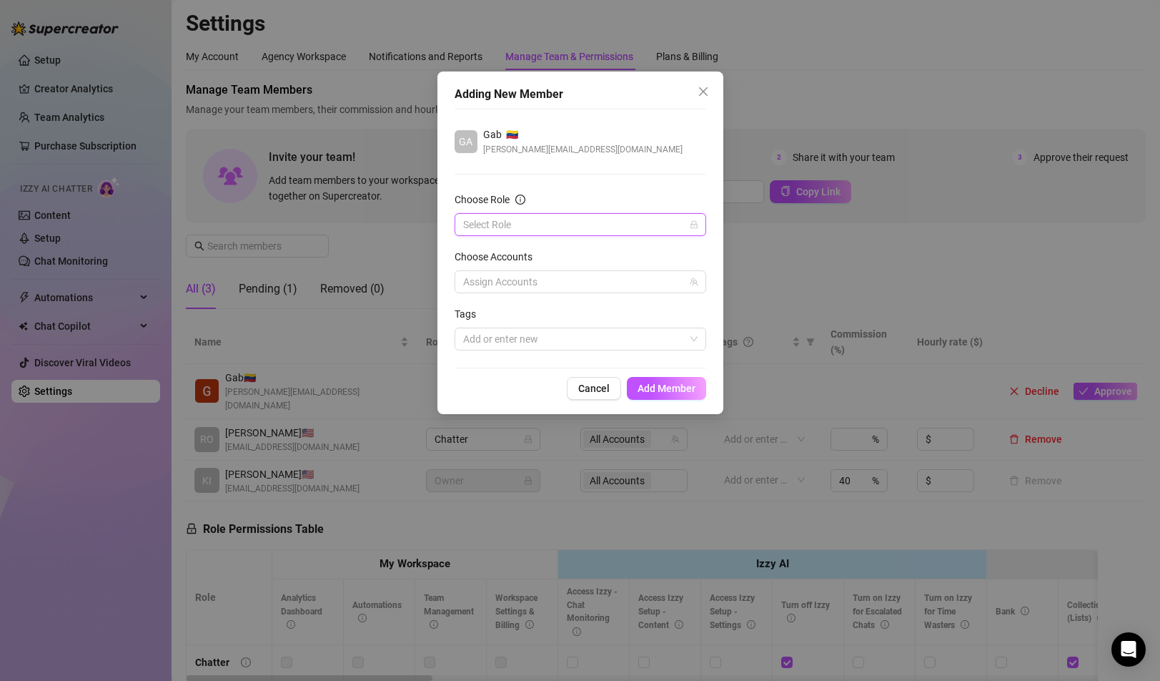
click at [576, 231] on input "Choose Role" at bounding box center [574, 224] width 222 height 21
click at [516, 252] on div "Chatter" at bounding box center [580, 253] width 229 height 16
click at [510, 282] on div at bounding box center [573, 282] width 231 height 20
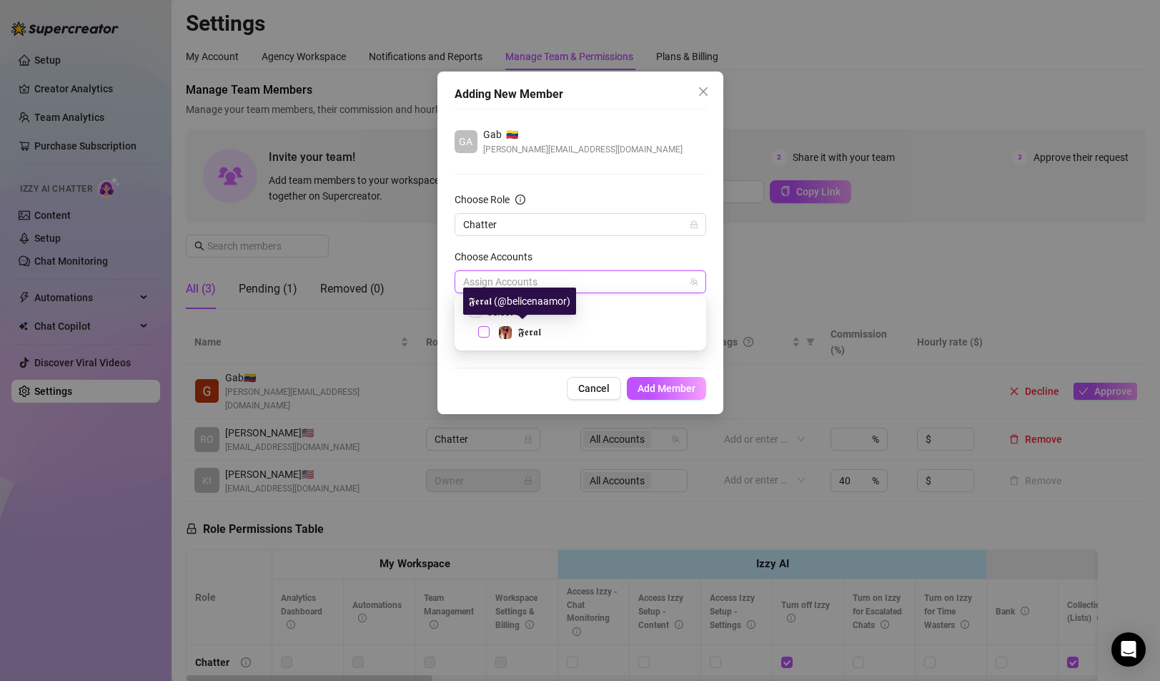
click at [487, 332] on span "Select tree node" at bounding box center [483, 331] width 11 height 11
checkbox input "true"
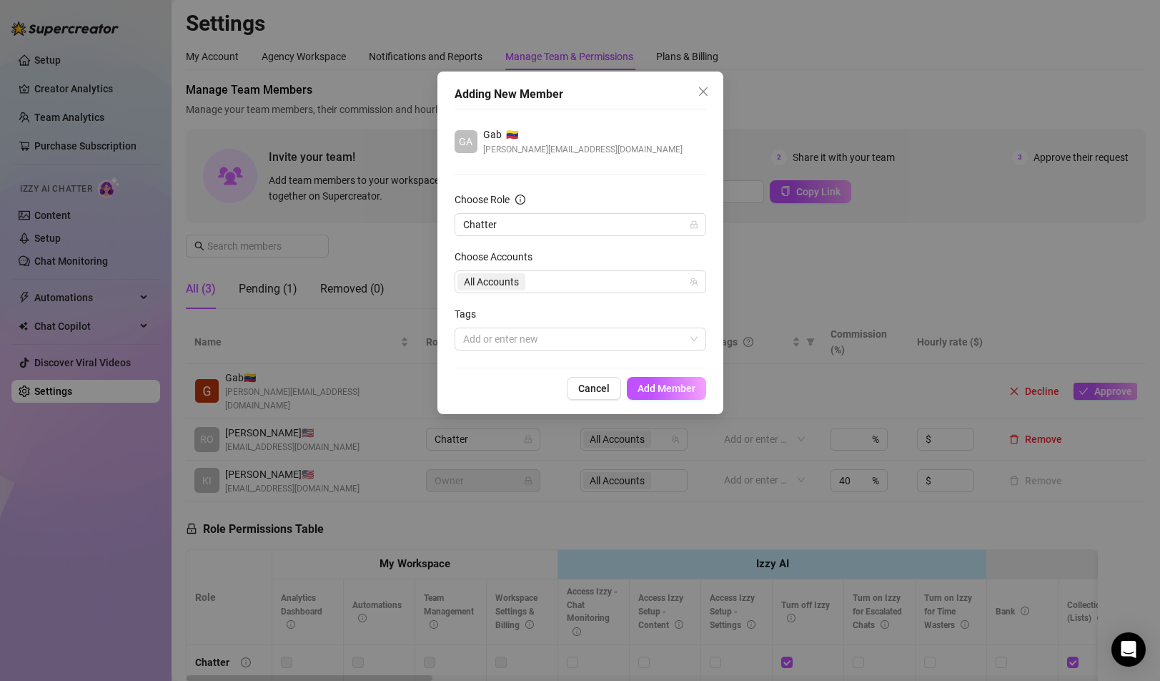
click at [448, 316] on div "Adding New Member GA Gab 🇻🇪 rigby.assistant11@gmail.com Choose Role Chatter Cho…" at bounding box center [581, 242] width 286 height 342
click at [666, 385] on span "Add Member" at bounding box center [667, 387] width 58 height 11
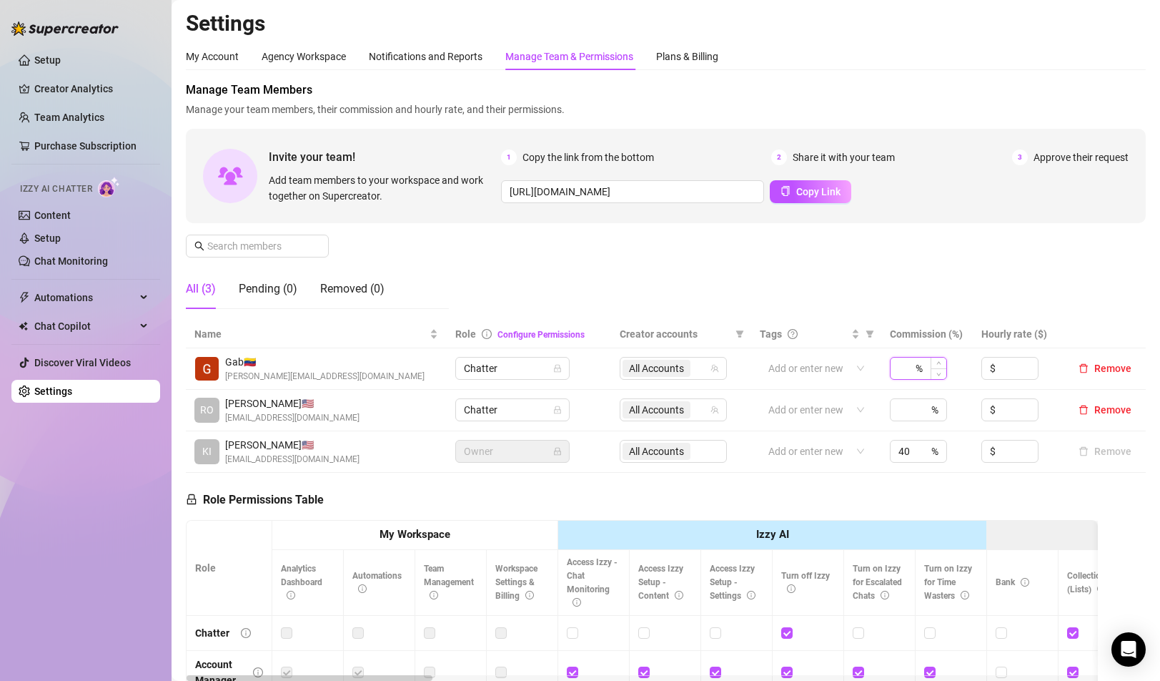
click at [907, 368] on input at bounding box center [906, 367] width 14 height 21
type input "40"
click at [942, 268] on div "Manage Team Members Manage your team members, their commission and hourly rate,…" at bounding box center [666, 201] width 960 height 239
click at [76, 121] on link "Team Analytics" at bounding box center [69, 117] width 70 height 11
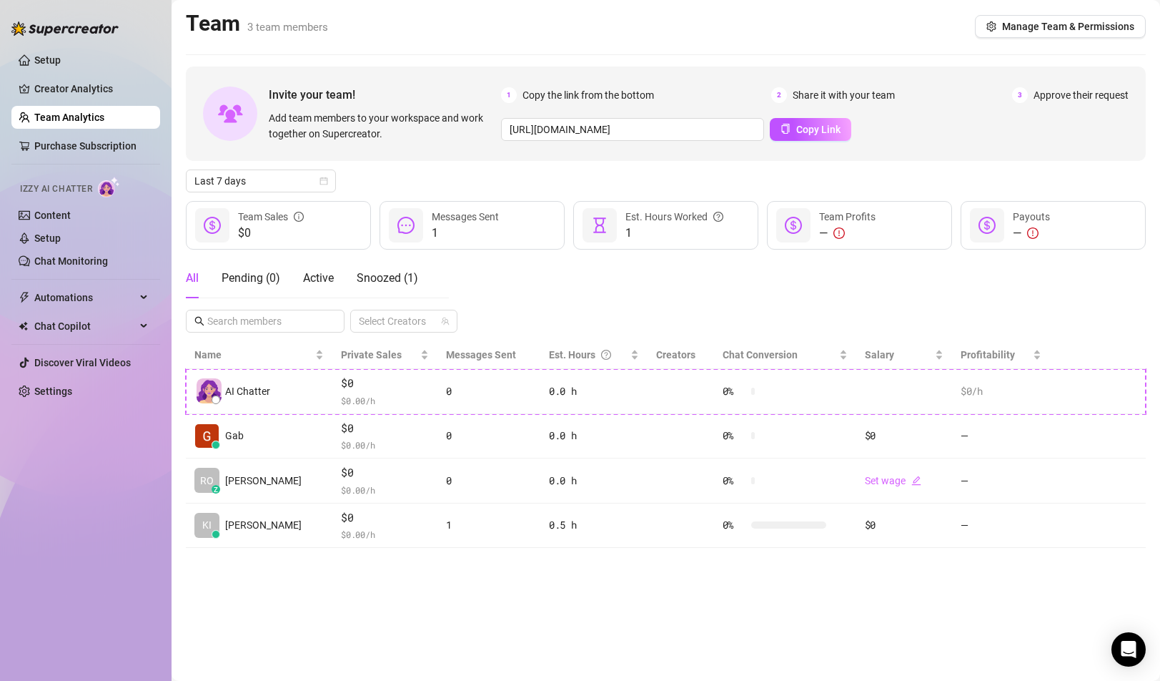
click at [491, 169] on div "Last 7 days" at bounding box center [666, 180] width 960 height 23
click at [512, 289] on div "All Pending ( 0 ) Active Snoozed ( 1 ) Select Creators" at bounding box center [666, 295] width 960 height 74
click at [352, 17] on div "Team 3 team members Manage Team & Permissions" at bounding box center [666, 26] width 960 height 33
click at [61, 66] on link "Setup" at bounding box center [47, 59] width 26 height 11
